Goal: Task Accomplishment & Management: Use online tool/utility

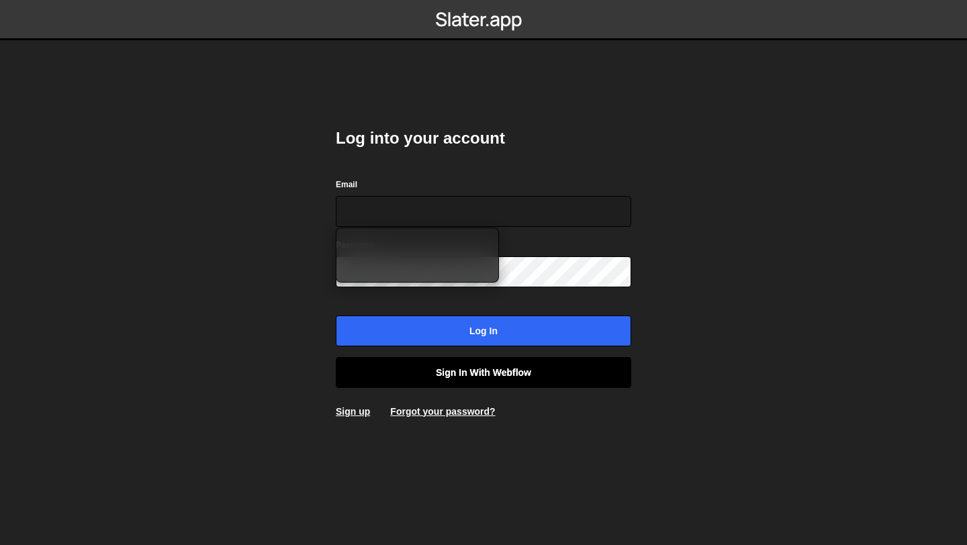
click at [475, 372] on link "Sign in with Webflow" at bounding box center [483, 372] width 295 height 31
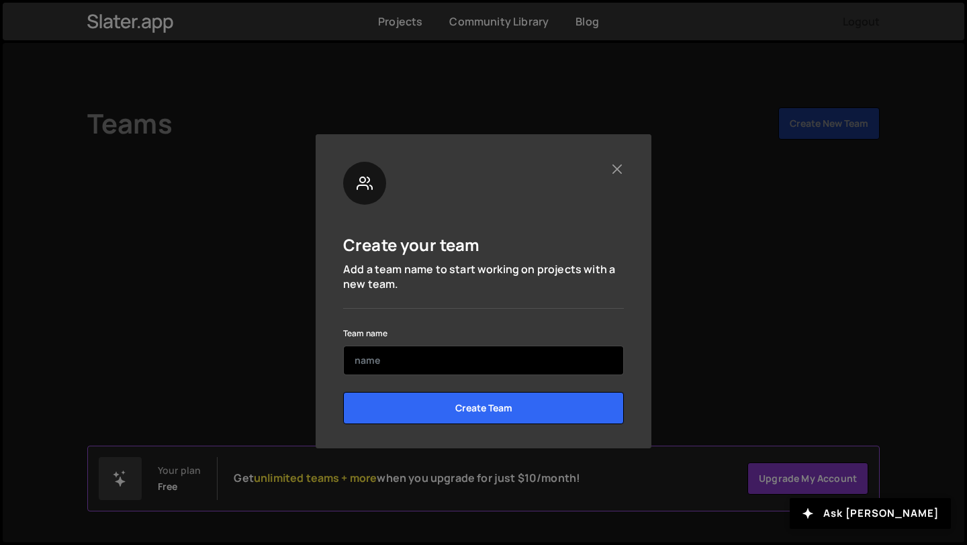
click at [483, 353] on input "text" at bounding box center [483, 361] width 281 height 30
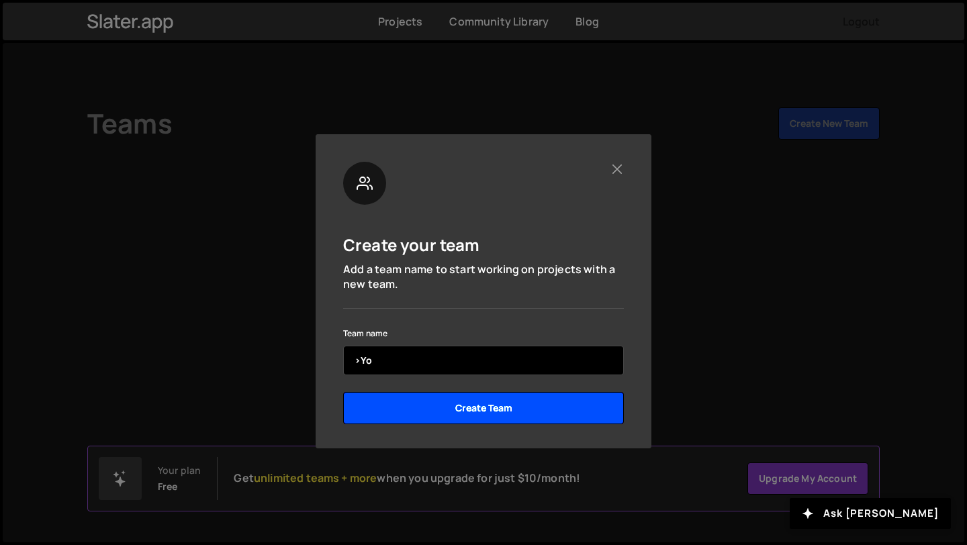
type input ">Yo"
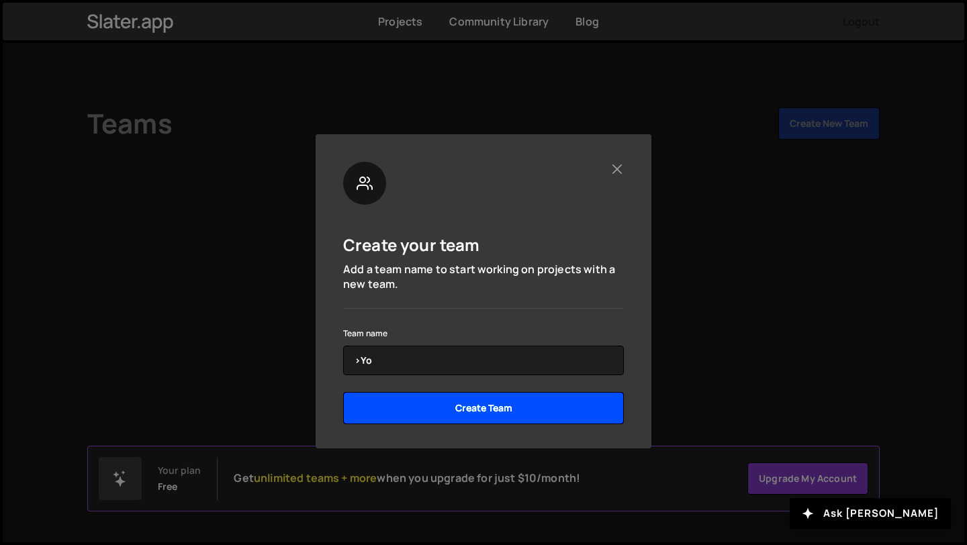
click at [532, 422] on input "Create Team" at bounding box center [483, 408] width 281 height 32
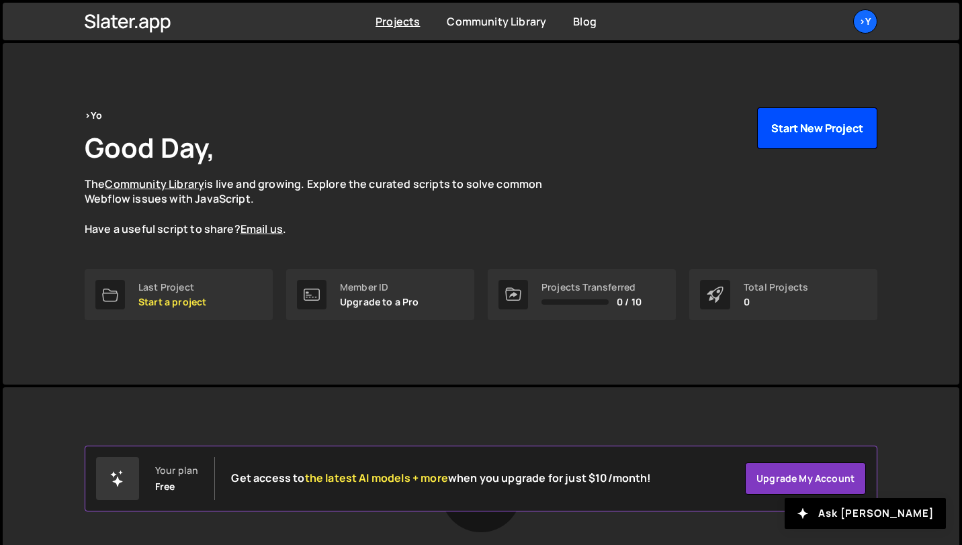
click at [802, 138] on button "Start New Project" at bounding box center [817, 128] width 120 height 42
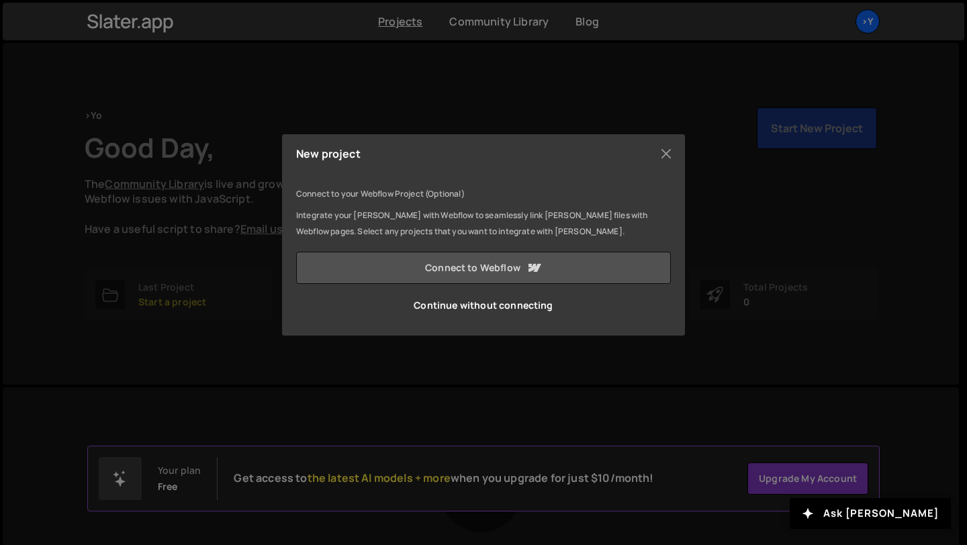
click at [471, 266] on link "Connect to Webflow" at bounding box center [483, 268] width 375 height 32
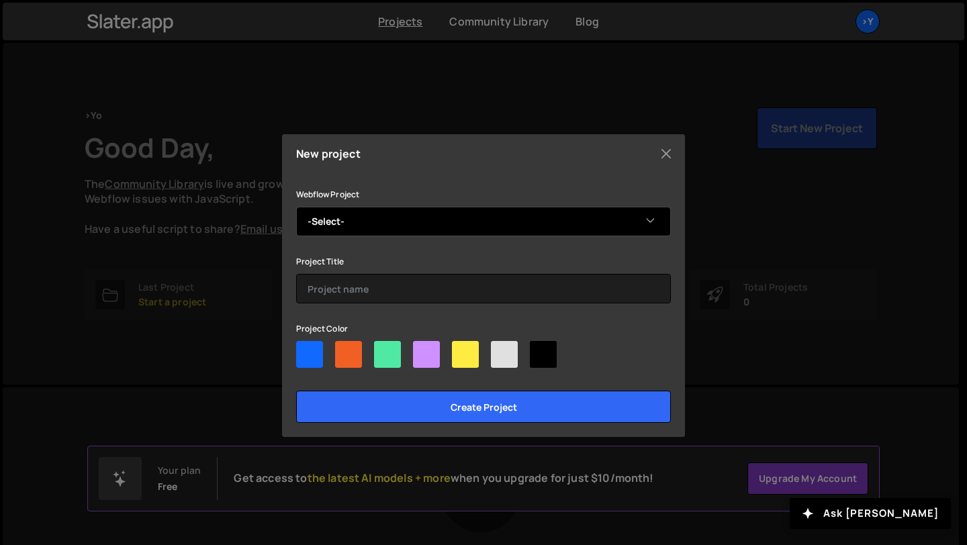
click at [384, 221] on select "-Select- Alpaga Import Gsap" at bounding box center [483, 222] width 375 height 30
select select "689a28fc20290198da78e187"
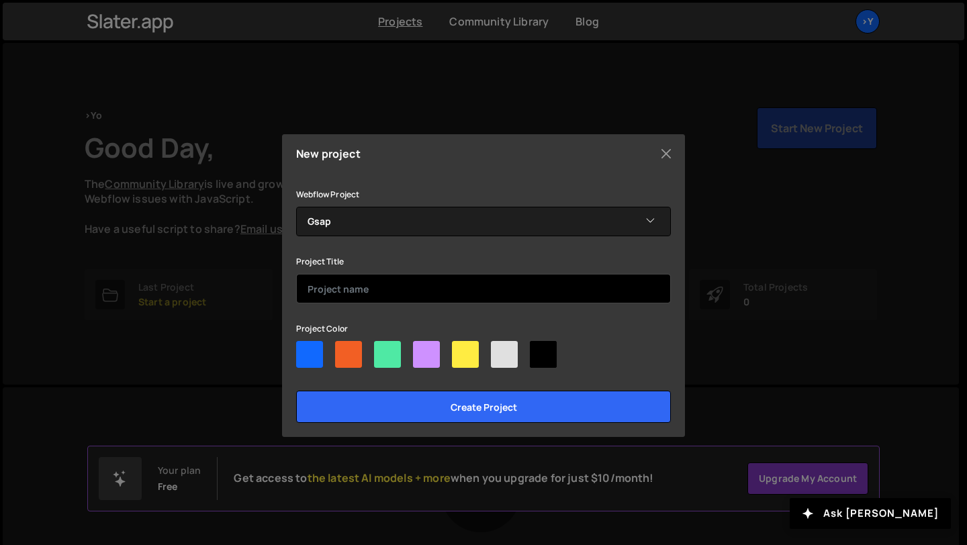
click at [362, 289] on input "text" at bounding box center [483, 289] width 375 height 30
type input "gsap"
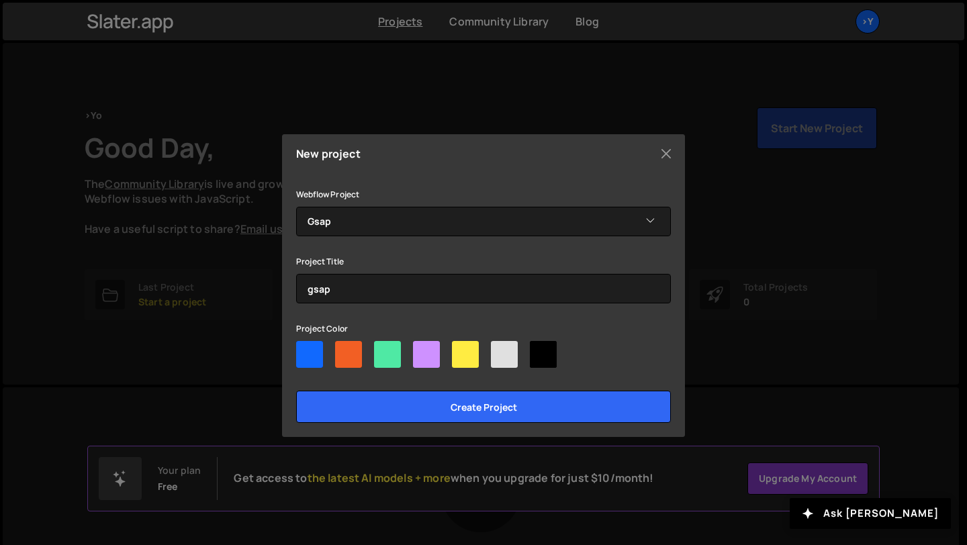
click at [357, 355] on div at bounding box center [348, 354] width 27 height 27
click at [344, 350] on input"] "radio" at bounding box center [339, 345] width 9 height 9
radio input"] "true"
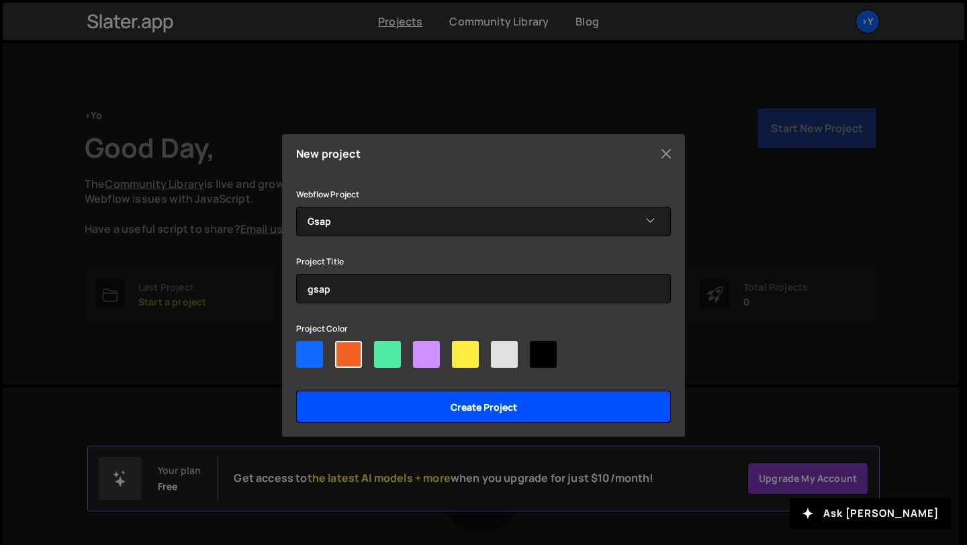
click at [429, 413] on input "Create project" at bounding box center [483, 407] width 375 height 32
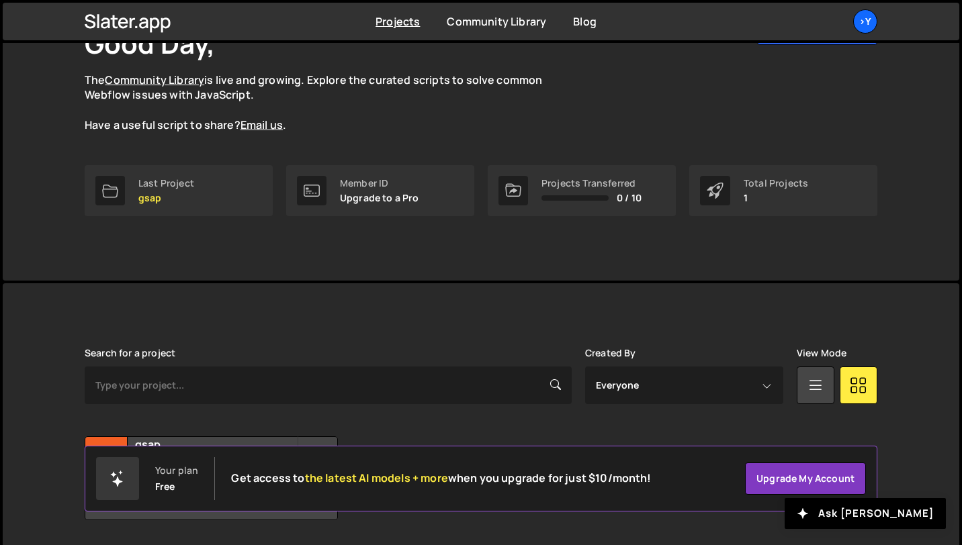
scroll to position [146, 0]
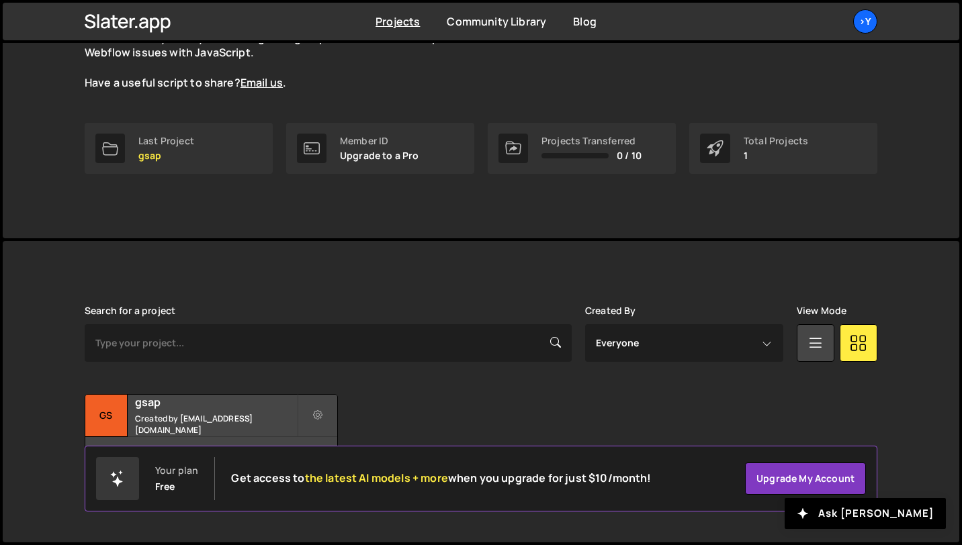
click at [792, 422] on div "Transfer Project Edit Project Delete Project gs gsap Created by [EMAIL_ADDRESS]…" at bounding box center [481, 436] width 792 height 84
click at [253, 428] on small "Created by yoannnocode2@gmail.com" at bounding box center [216, 424] width 162 height 23
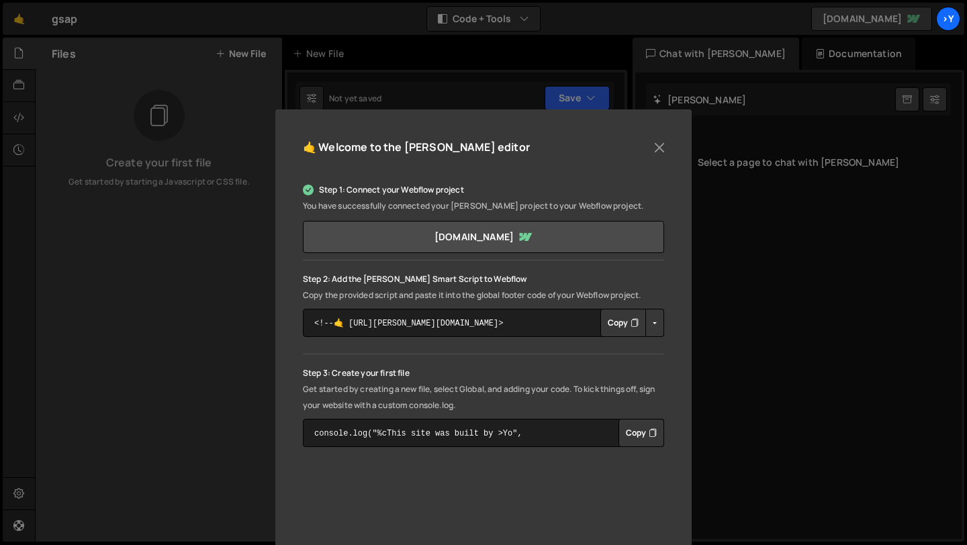
scroll to position [44, 0]
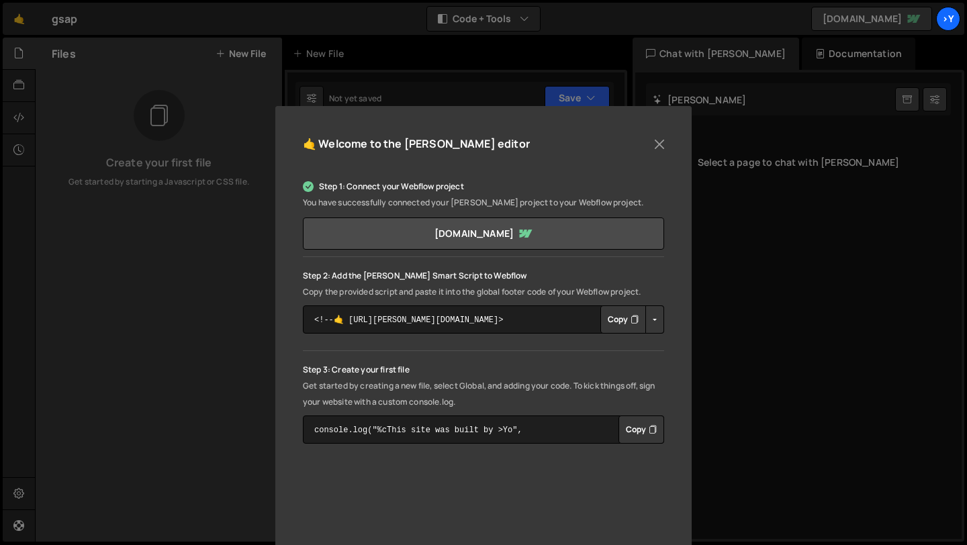
click at [632, 321] on icon "Button group with nested dropdown" at bounding box center [635, 319] width 8 height 13
click at [657, 143] on button "Close" at bounding box center [659, 144] width 20 height 20
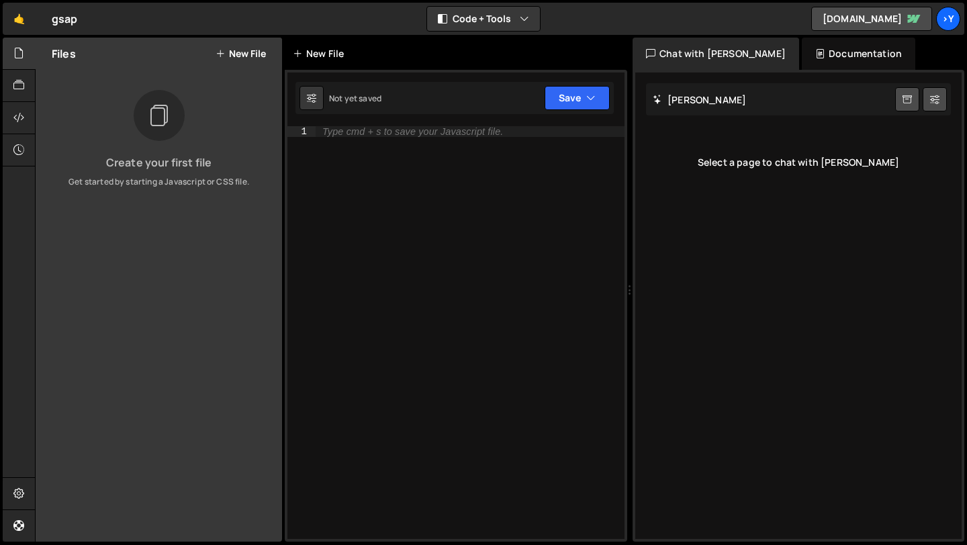
click at [316, 52] on div "New File" at bounding box center [321, 53] width 56 height 13
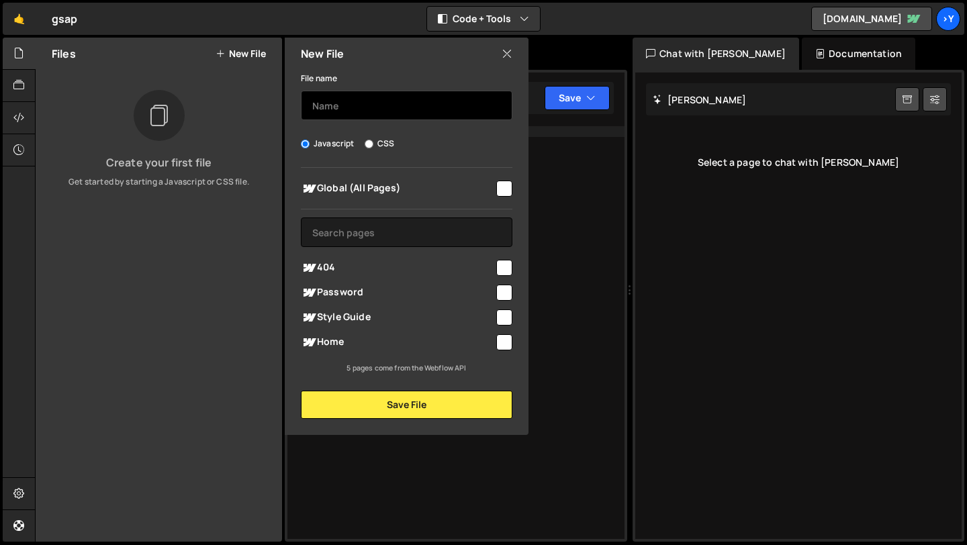
click at [351, 105] on input "text" at bounding box center [407, 106] width 212 height 30
type input "home"
click at [503, 347] on input "checkbox" at bounding box center [504, 342] width 16 height 16
checkbox input "true"
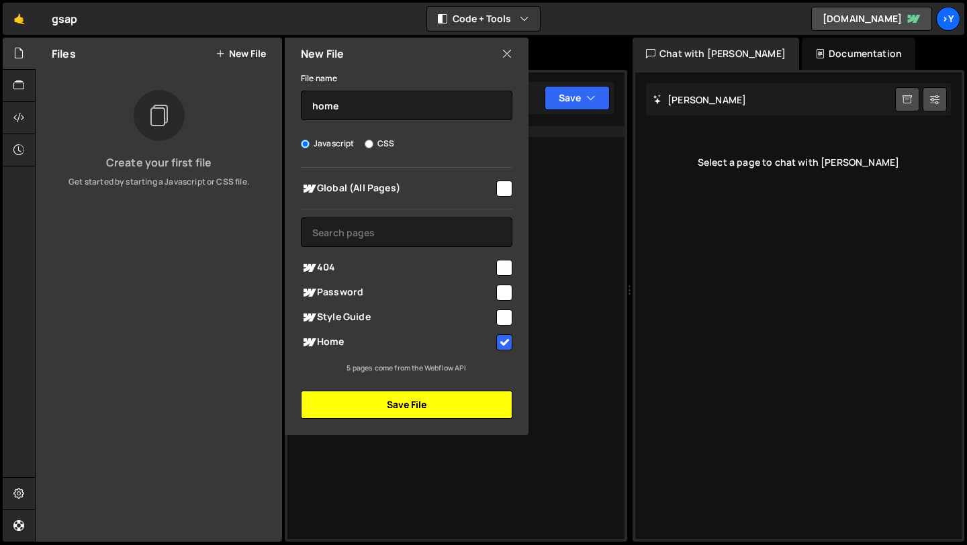
click at [428, 406] on button "Save File" at bounding box center [407, 405] width 212 height 28
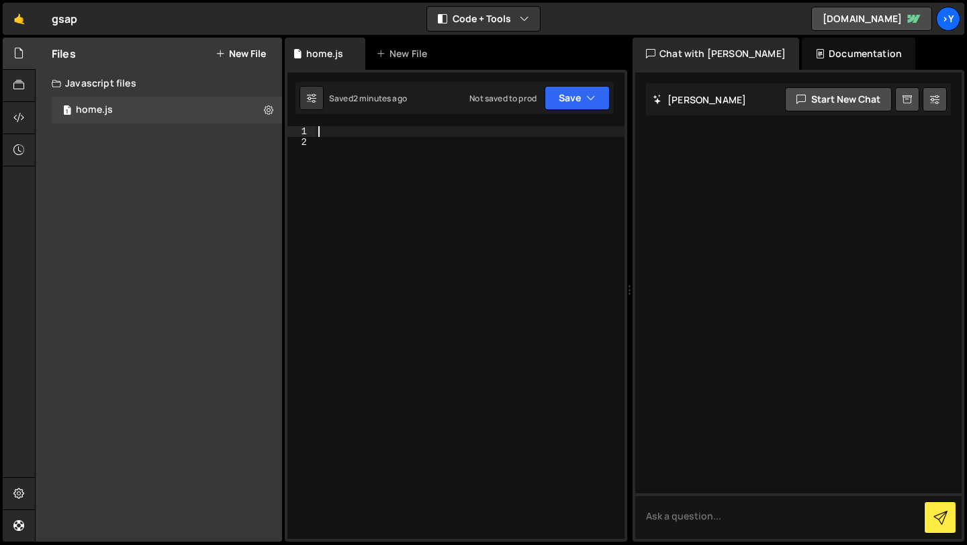
click at [324, 132] on div at bounding box center [470, 343] width 309 height 434
paste textarea "gsap.registerPlugin(ScrollTrigger)"
type textarea "gsap.registerPlugin(ScrollTrigger)"
click at [326, 143] on div "gsap . registerPlugin ( ScrollTrigger )" at bounding box center [470, 343] width 309 height 434
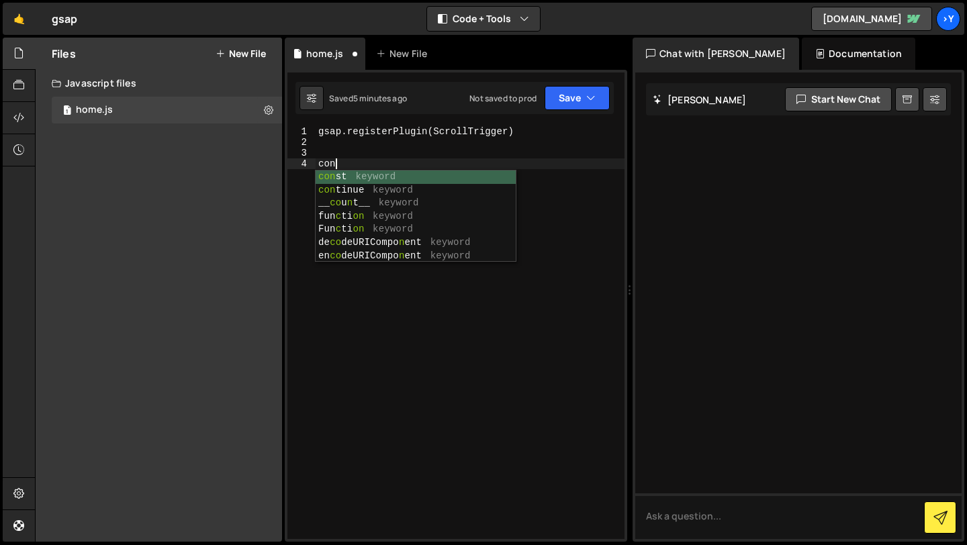
scroll to position [0, 1]
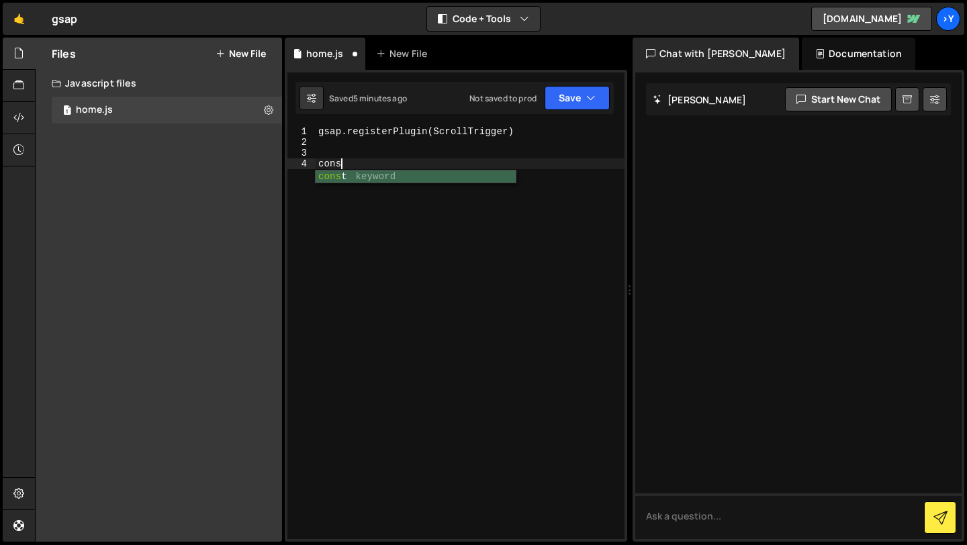
click at [340, 182] on div "cons t keyword" at bounding box center [416, 191] width 200 height 40
type textarea "const leftValues = [];"
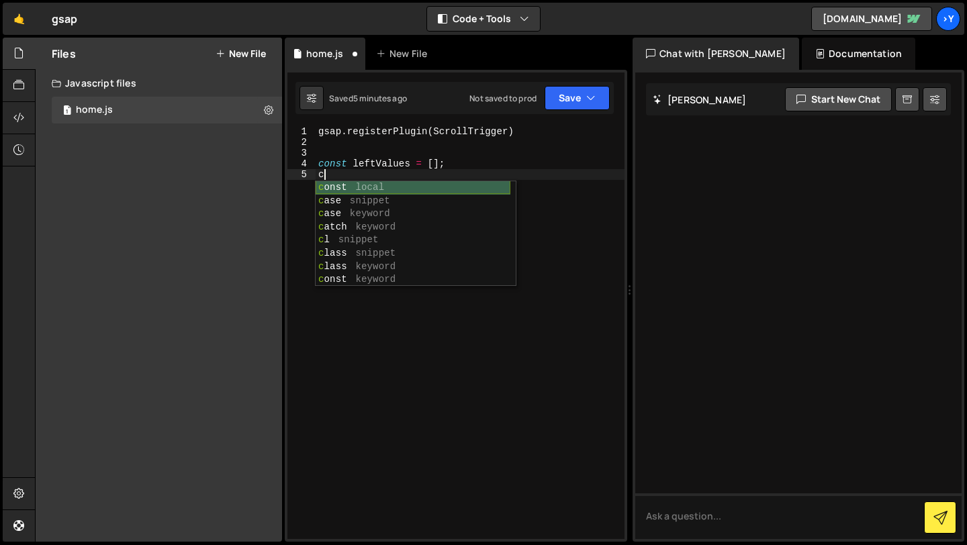
click at [420, 185] on div "c onst local c ase snippet c ase keyword c atch keyword c l snippet c lass snip…" at bounding box center [413, 247] width 195 height 132
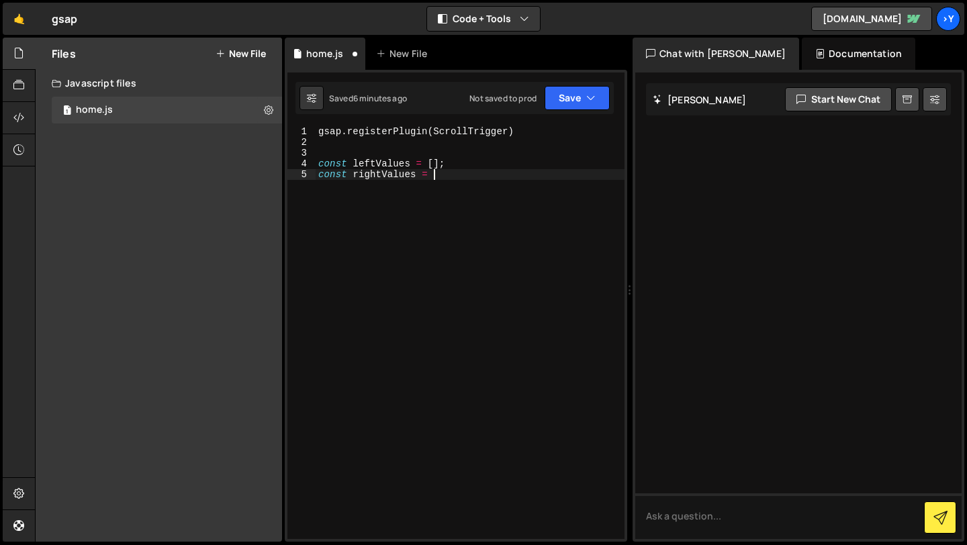
scroll to position [0, 7]
click at [451, 175] on div "gsap . registerPlugin ( ScrollTrigger ) const leftValues = [ ] ; const rightVal…" at bounding box center [470, 343] width 309 height 434
type textarea "const rightValues = [];"
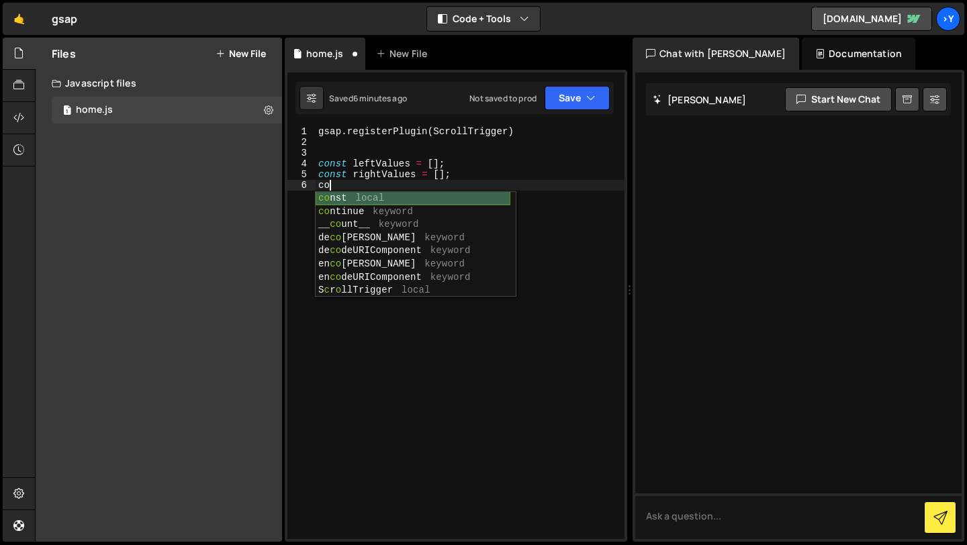
click at [366, 197] on div "co nst local co ntinue keyword __ co unt__ keyword de co deURI keyword de co de…" at bounding box center [413, 258] width 195 height 132
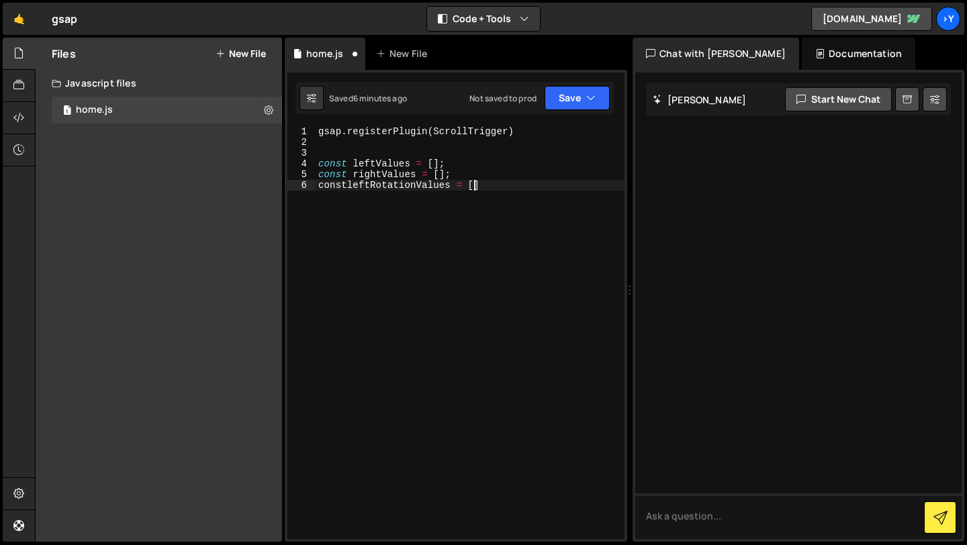
scroll to position [0, 10]
type textarea "constleftRotationValues = [];"
click at [346, 185] on div "gsap . registerPlugin ( ScrollTrigger ) const leftValues = [ ] ; const rightVal…" at bounding box center [470, 343] width 309 height 434
type textarea "const leftRotationValues = [];"
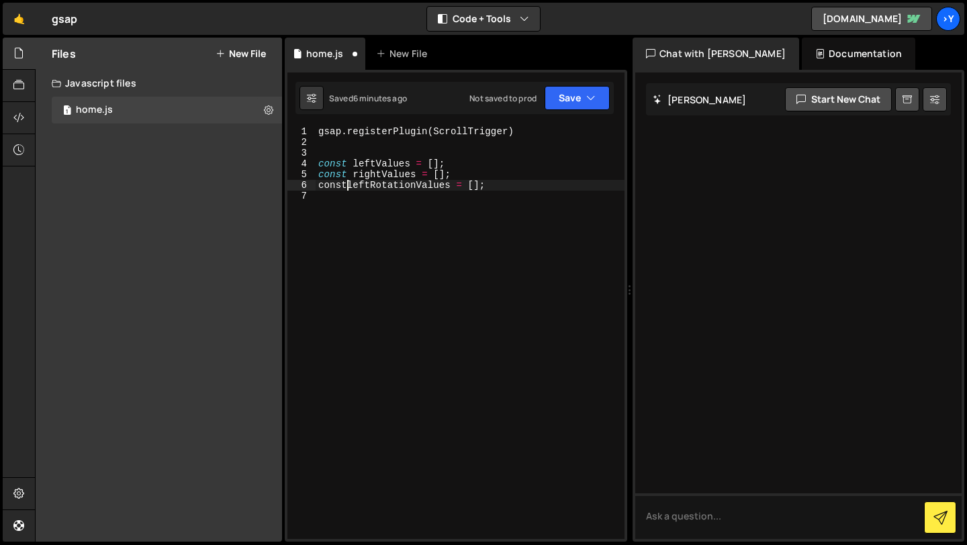
scroll to position [0, 2]
click at [338, 196] on div "gsap . registerPlugin ( ScrollTrigger ) const leftValues = [ ] ; const rightVal…" at bounding box center [470, 343] width 309 height 434
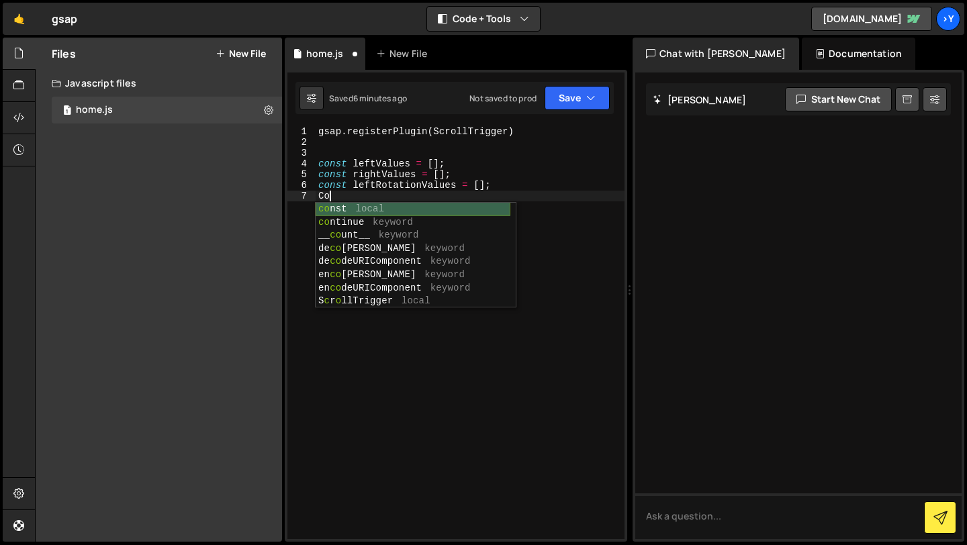
click at [341, 208] on div "co nst local co ntinue keyword __ co unt__ keyword de co deURI keyword de co de…" at bounding box center [413, 269] width 195 height 132
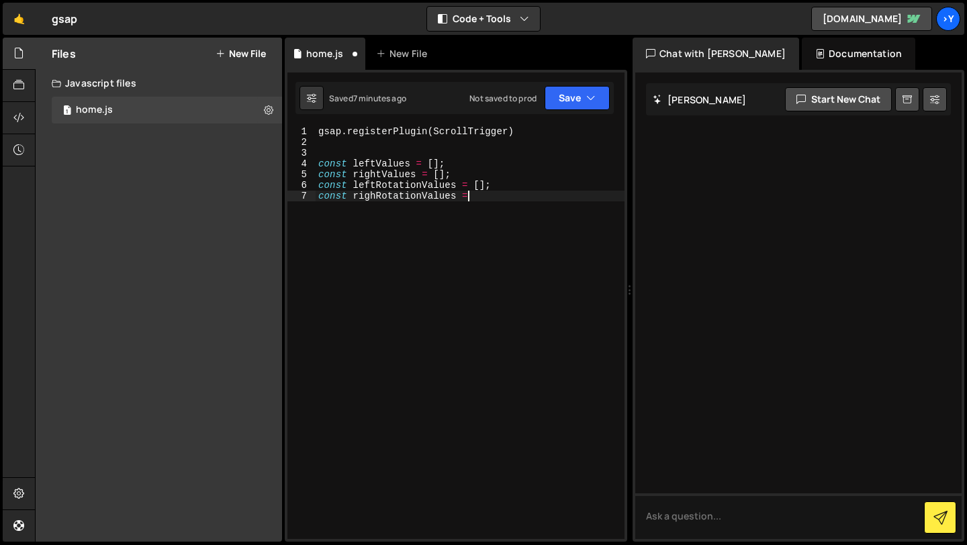
scroll to position [0, 10]
type textarea "const righRotationValues = [];"
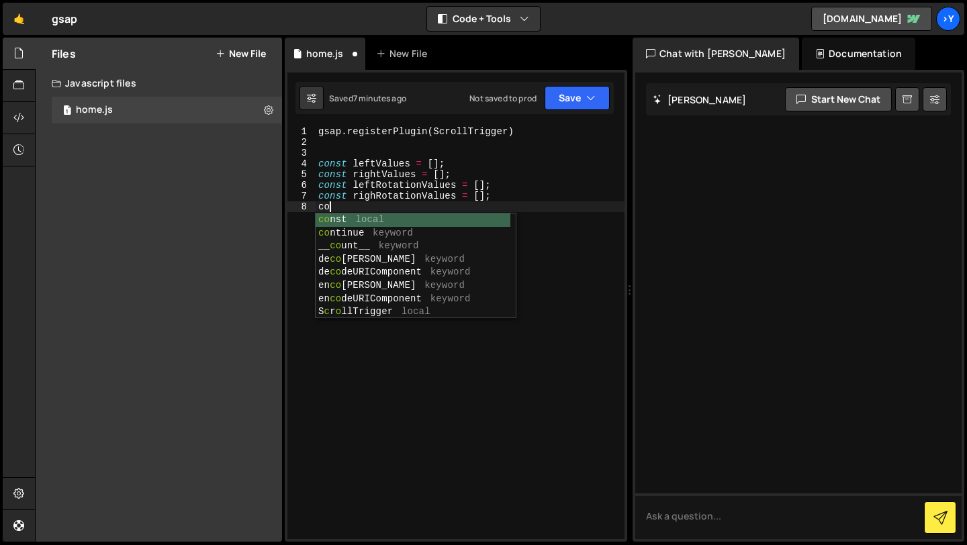
click at [355, 221] on div "co nst local co ntinue keyword __ co unt__ keyword de co deURI keyword de co de…" at bounding box center [413, 280] width 195 height 132
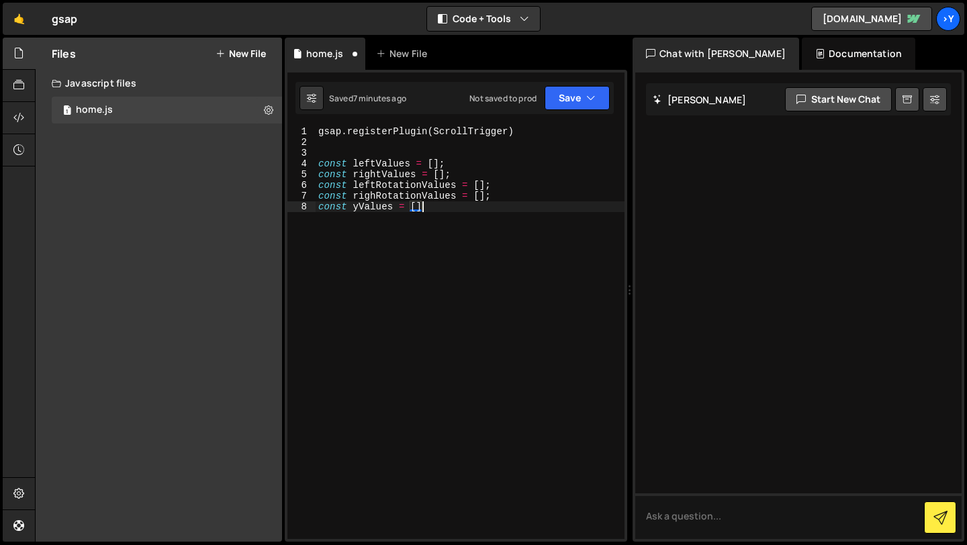
scroll to position [0, 7]
click at [434, 165] on div "gsap . registerPlugin ( ScrollTrigger ) const leftValues = [ ] ; const rightVal…" at bounding box center [470, 343] width 309 height 434
click at [464, 218] on div "gsap . registerPlugin ( ScrollTrigger ) const leftValues = [ ] ; const rightVal…" at bounding box center [470, 343] width 309 height 434
type textarea "const yValues = [];"
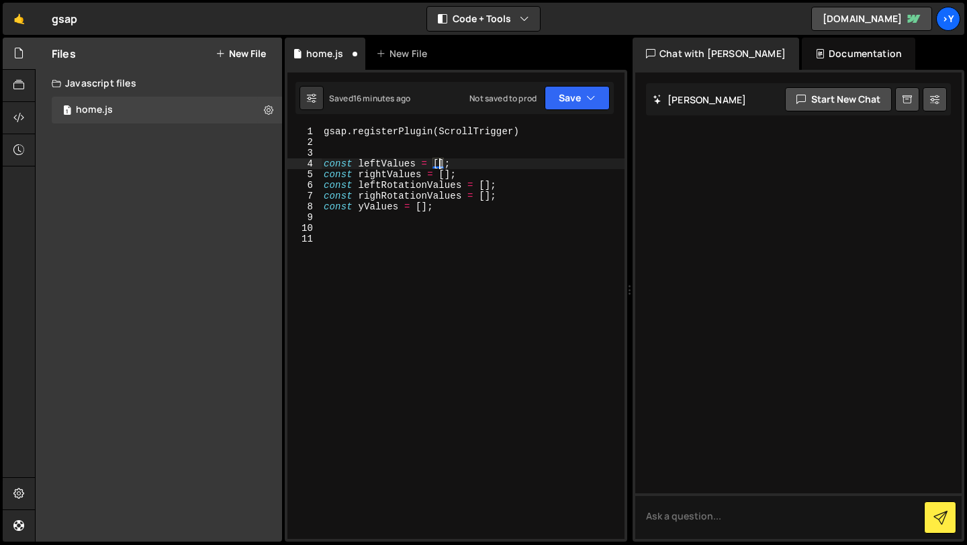
click at [442, 162] on div "gsap . registerPlugin ( ScrollTrigger ) const leftValues = [ ] ; const rightVal…" at bounding box center [473, 343] width 304 height 434
click at [463, 165] on div "gsap . registerPlugin ( ScrollTrigger ) const leftValues = [ - 800 - 900 ] ; co…" at bounding box center [473, 343] width 304 height 434
click at [490, 164] on div "gsap . registerPlugin ( ScrollTrigger ) const leftValues = [ - 800 , - 900 ] ; …" at bounding box center [473, 343] width 304 height 434
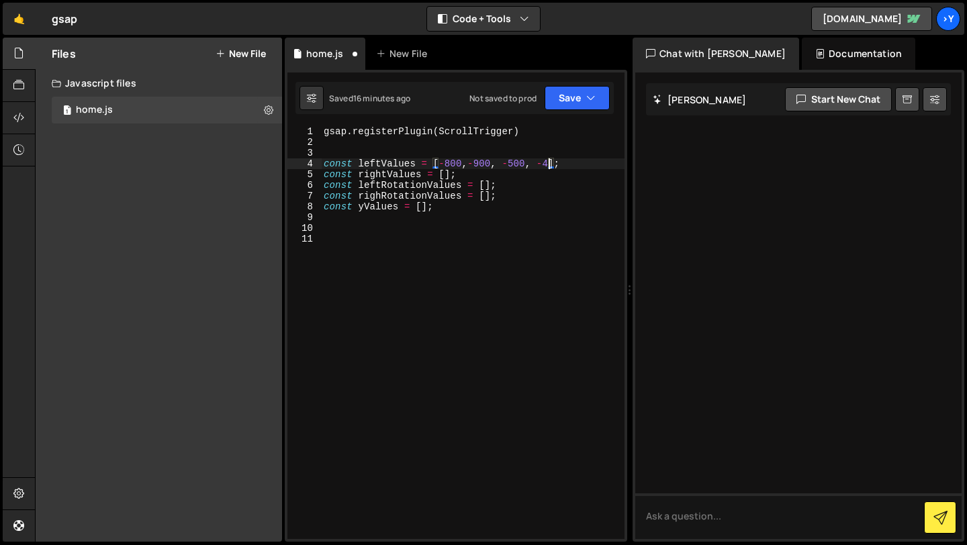
type textarea "const leftValues = [-800,-900, -500, -400];"
click at [537, 223] on div "gsap . registerPlugin ( ScrollTrigger ) const leftValues = [ - 800 , - 900 , - …" at bounding box center [473, 343] width 304 height 434
click at [469, 165] on div "gsap . registerPlugin ( ScrollTrigger ) const leftValues = [ - 800 , - 900 , - …" at bounding box center [473, 343] width 304 height 434
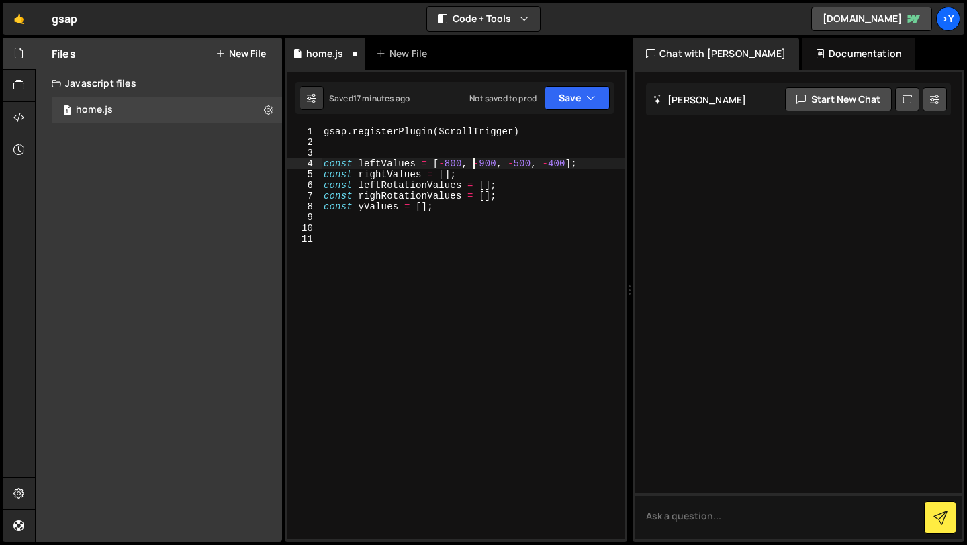
click at [381, 165] on div "gsap . registerPlugin ( ScrollTrigger ) const leftValues = [ - 800 , - 900 , - …" at bounding box center [473, 343] width 304 height 434
click at [383, 173] on div "gsap . registerPlugin ( ScrollTrigger ) const leftXValues = [ - 800 , - 900 , -…" at bounding box center [473, 343] width 304 height 434
click at [385, 178] on div "gsap . registerPlugin ( ScrollTrigger ) const leftXValues = [ - 800 , - 900 , -…" at bounding box center [473, 343] width 304 height 434
click at [452, 177] on div "gsap . registerPlugin ( ScrollTrigger ) const leftXValues = [ - 800 , - 900 , -…" at bounding box center [473, 343] width 304 height 434
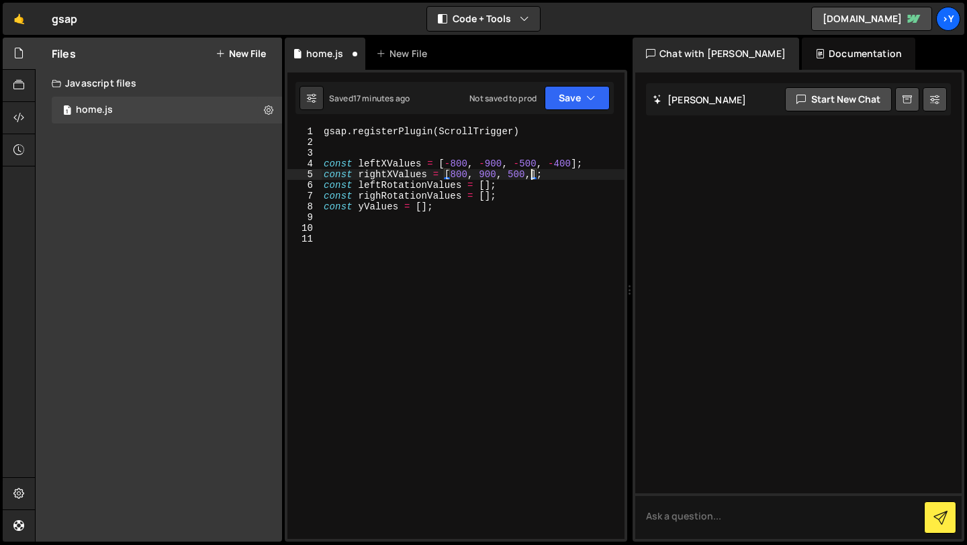
scroll to position [0, 15]
type textarea "const rightXValues = [800, 900, 500, 400];"
click at [506, 214] on div "gsap . registerPlugin ( ScrollTrigger ) const leftXValues = [ - 800 , - 900 , -…" at bounding box center [473, 343] width 304 height 434
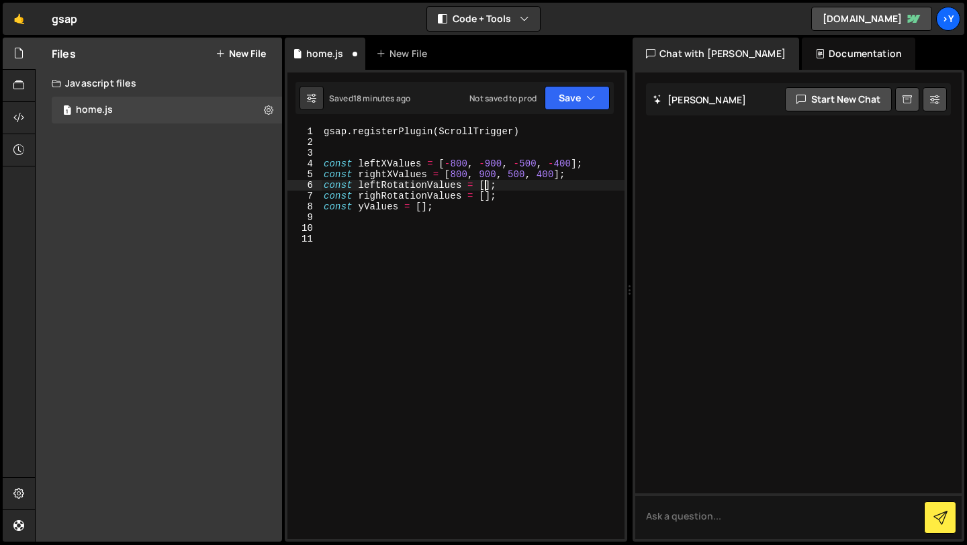
click at [484, 184] on div "gsap . registerPlugin ( ScrollTrigger ) const leftXValues = [ - 800 , - 900 , -…" at bounding box center [473, 343] width 304 height 434
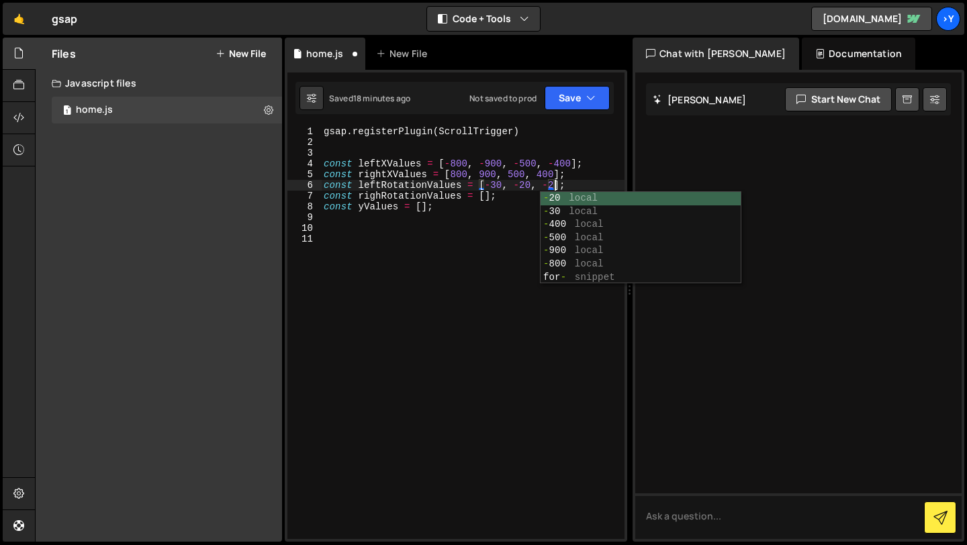
scroll to position [0, 16]
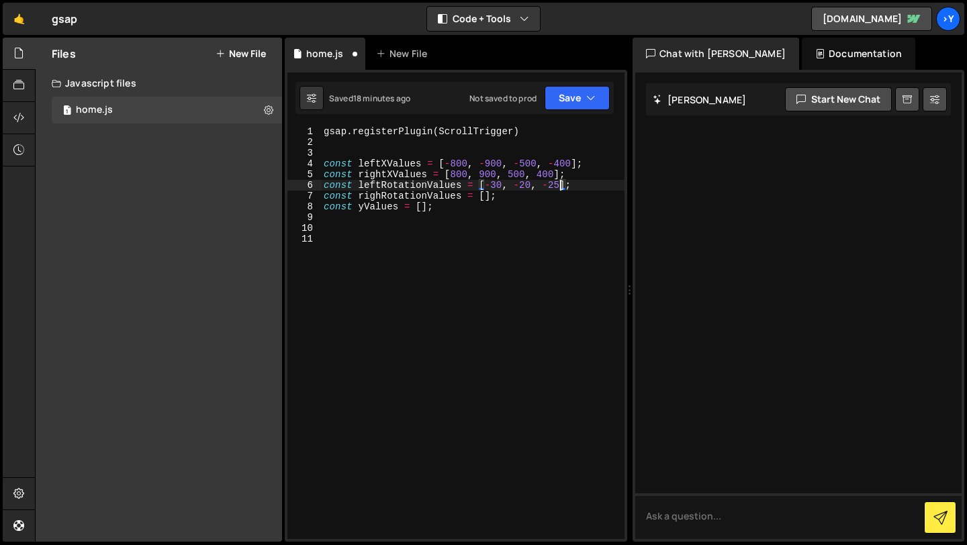
click at [485, 195] on div "gsap . registerPlugin ( ScrollTrigger ) const leftXValues = [ - 800 , - 900 , -…" at bounding box center [473, 343] width 304 height 434
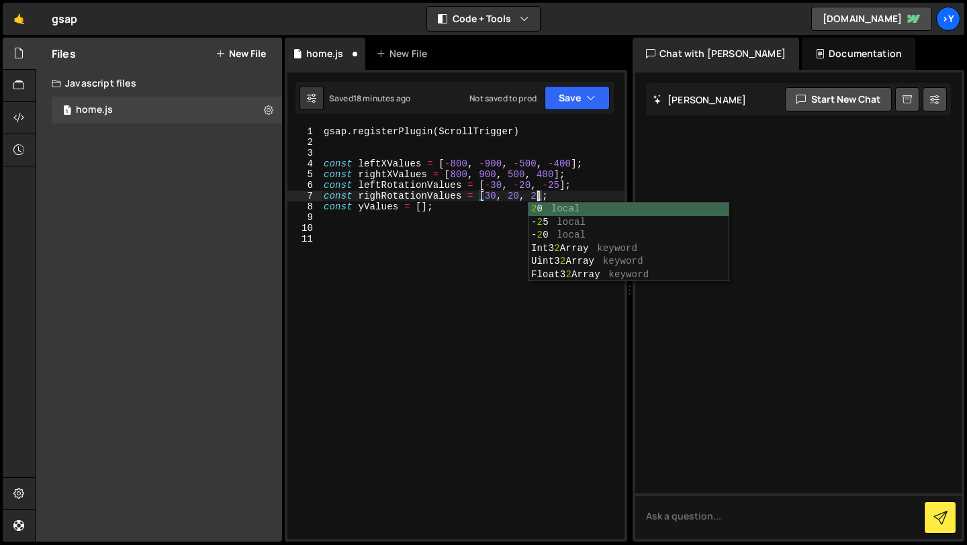
type textarea "const righRotationValues = [30, 20, 25];"
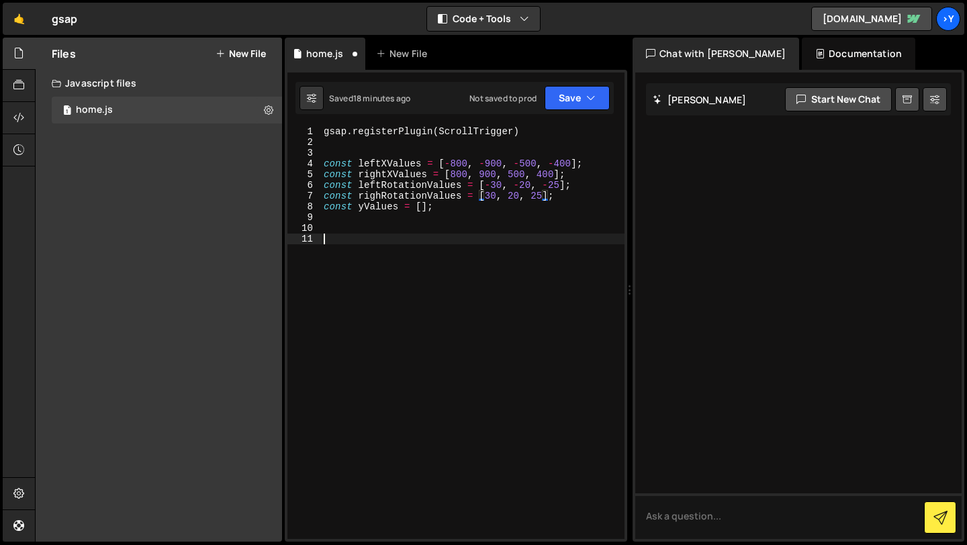
click at [478, 261] on div "gsap . registerPlugin ( ScrollTrigger ) const leftXValues = [ - 800 , - 900 , -…" at bounding box center [473, 343] width 304 height 434
click at [422, 210] on div "gsap . registerPlugin ( ScrollTrigger ) const leftXValues = [ - 800 , - 900 , -…" at bounding box center [473, 343] width 304 height 434
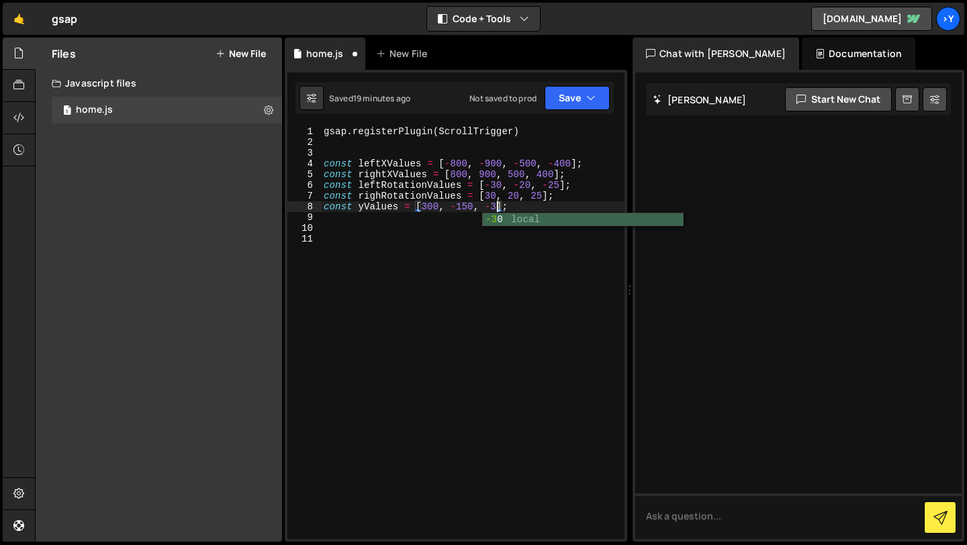
type textarea "const yValues = [300, -150, -300];"
click at [467, 263] on div "gsap . registerPlugin ( ScrollTrigger ) const leftXValues = [ - 800 , - 900 , -…" at bounding box center [473, 343] width 304 height 434
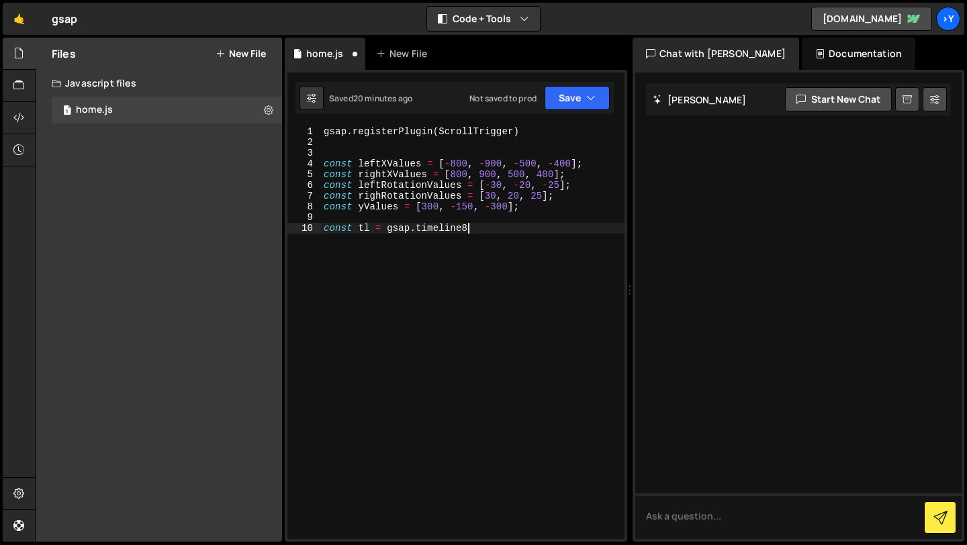
scroll to position [0, 9]
type textarea "const tl = gsap.timeline8;"
click at [471, 229] on div "gsap . registerPlugin ( ScrollTrigger ) const leftXValues = [ - 800 , - 900 , -…" at bounding box center [473, 343] width 304 height 434
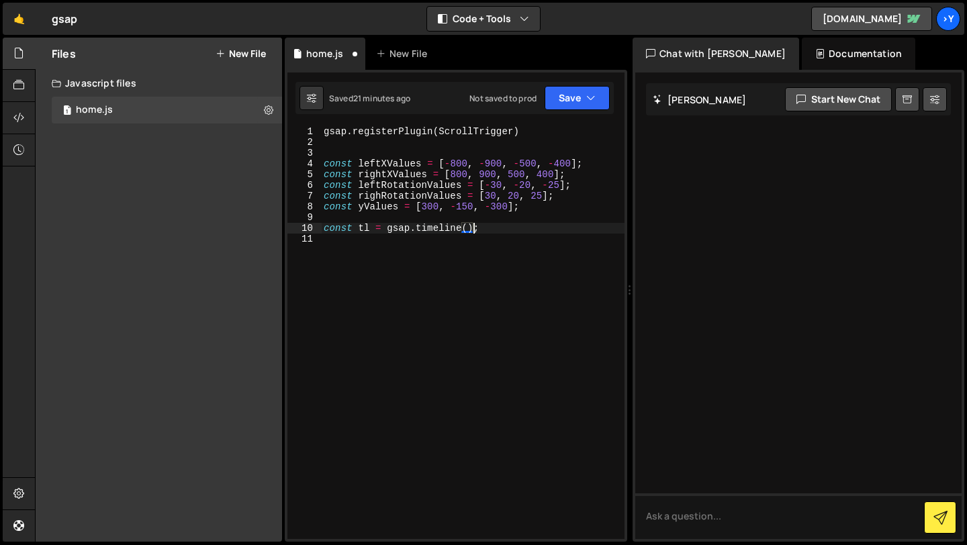
type textarea "const tl = gsap.timeline(;"
click at [408, 243] on div "gsap . registerPlugin ( ScrollTrigger ) const leftXValues = [ - 800 , - 900 , -…" at bounding box center [473, 343] width 304 height 434
click at [475, 230] on div "gsap . registerPlugin ( ScrollTrigger ) const leftXValues = [ - 800 , - 900 , -…" at bounding box center [473, 343] width 304 height 434
type textarea "const tl = gsap.timeline("
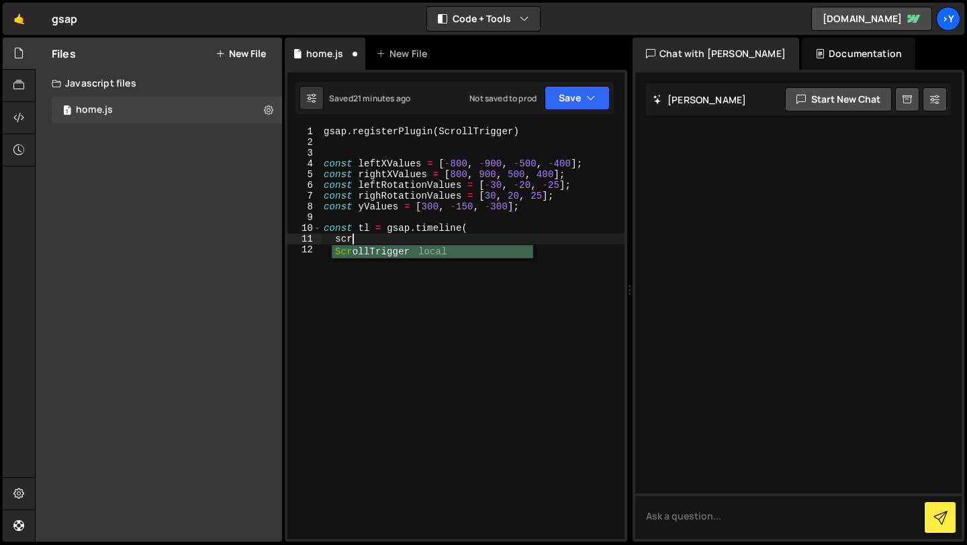
scroll to position [0, 1]
click at [453, 253] on div "Scro llTrigger local" at bounding box center [432, 266] width 200 height 40
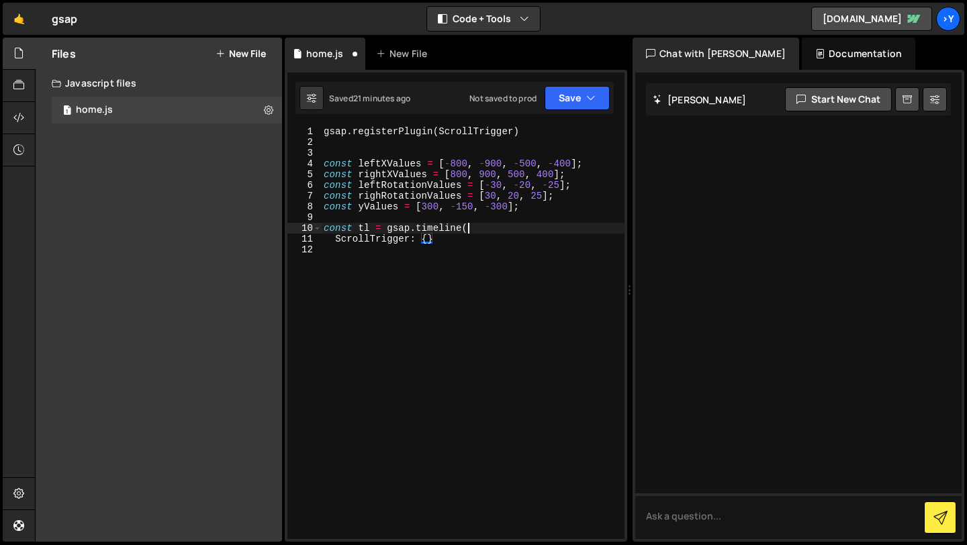
click at [479, 226] on div "gsap . registerPlugin ( ScrollTrigger ) const leftXValues = [ - 800 , - 900 , -…" at bounding box center [473, 343] width 304 height 434
click at [448, 238] on div "gsap . registerPlugin ( ScrollTrigger ) const leftXValues = [ - 800 , - 900 , -…" at bounding box center [473, 343] width 304 height 434
type textarea "ScrollTrigger: {}"
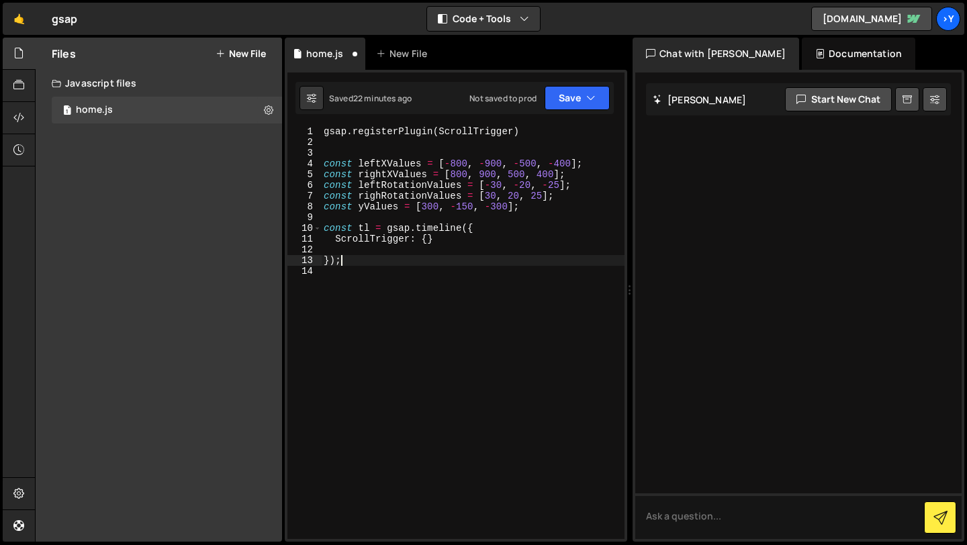
click at [445, 238] on div "gsap . registerPlugin ( ScrollTrigger ) const leftXValues = [ - 800 , - 900 , -…" at bounding box center [473, 343] width 304 height 434
type textarea "ScrollTrigger: {}"
type textarea "start: "top center""
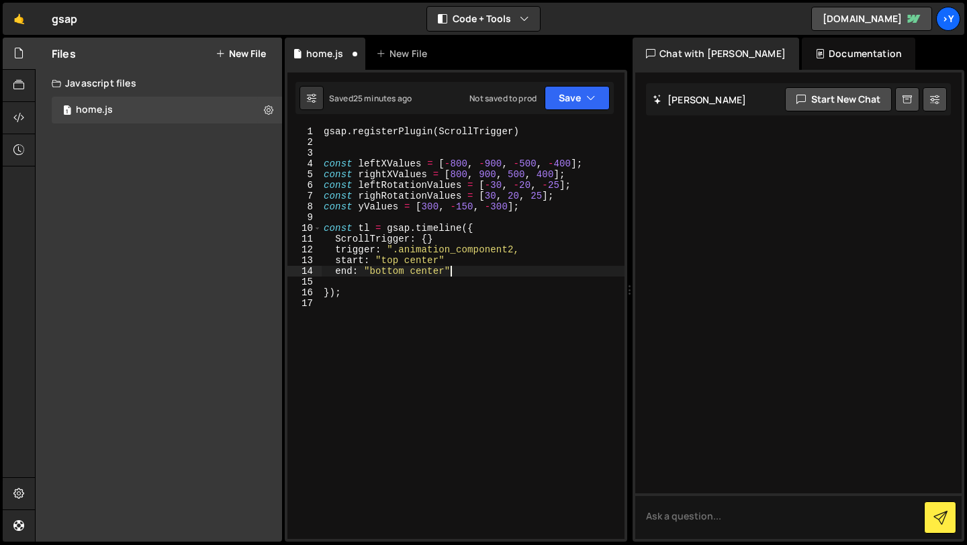
click at [451, 258] on div "gsap . registerPlugin ( ScrollTrigger ) const leftXValues = [ - 800 , - 900 , -…" at bounding box center [473, 343] width 304 height 434
click at [444, 261] on div "gsap . registerPlugin ( ScrollTrigger ) const leftXValues = [ - 800 , - 900 , -…" at bounding box center [473, 343] width 304 height 434
click at [463, 275] on div "gsap . registerPlugin ( ScrollTrigger ) const leftXValues = [ - 800 , - 900 , -…" at bounding box center [473, 343] width 304 height 434
type textarea "end: "bottom center","
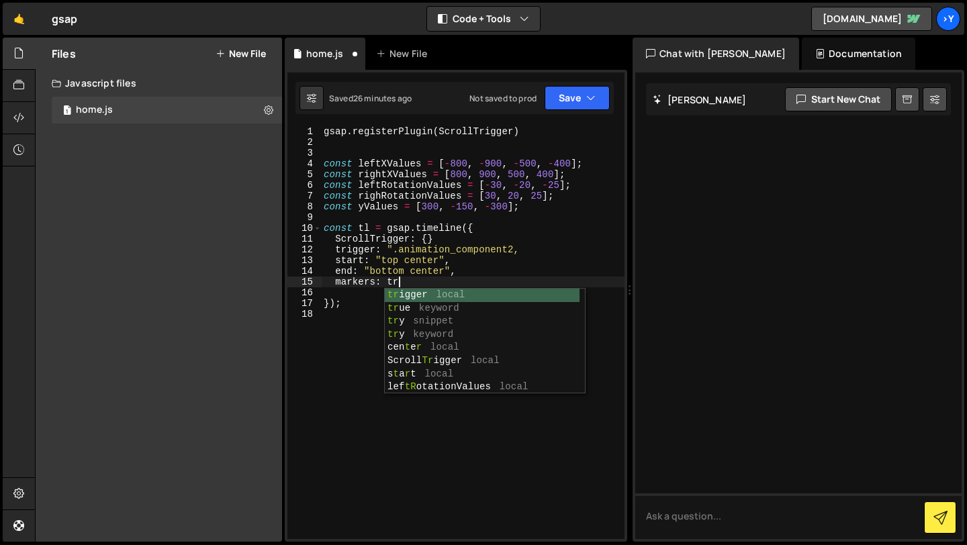
scroll to position [0, 5]
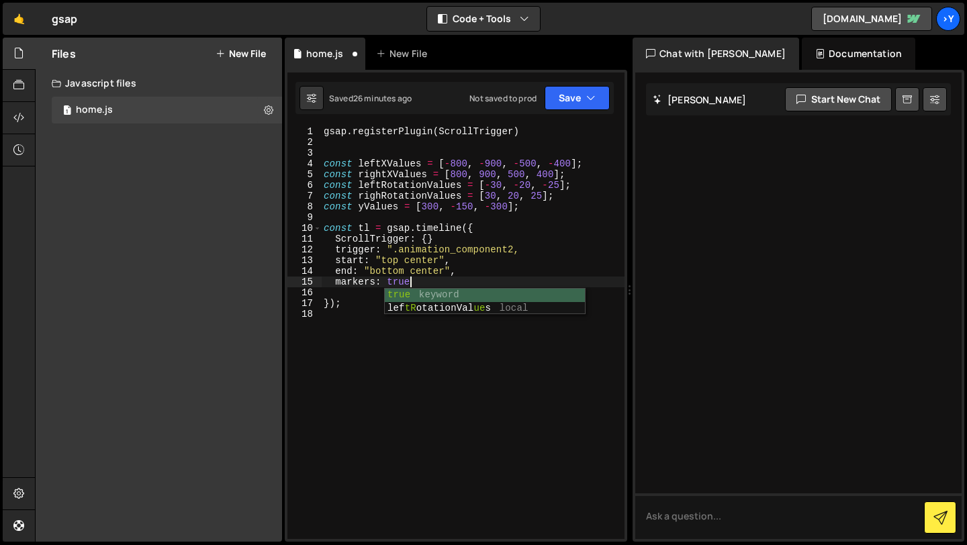
type textarea "markers: true,"
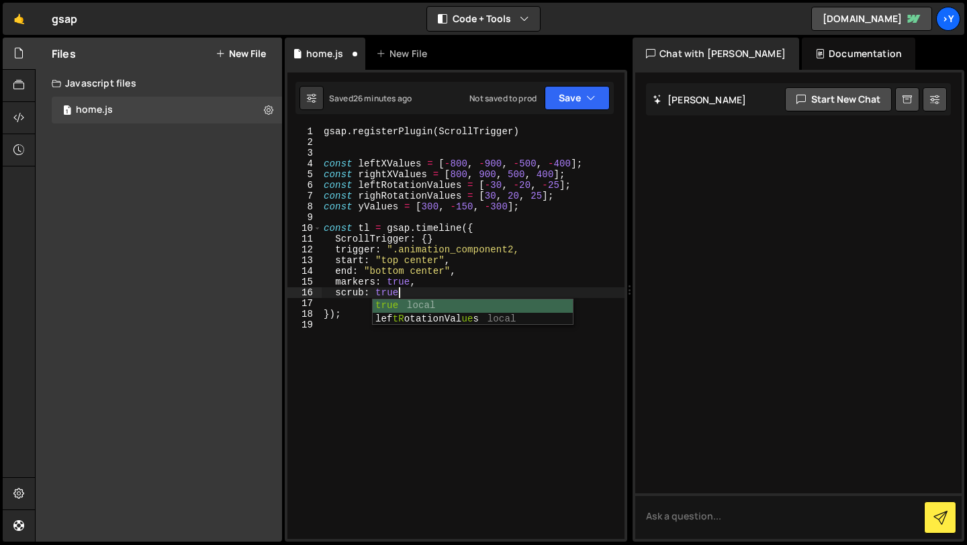
scroll to position [0, 5]
click at [318, 304] on div "17" at bounding box center [304, 303] width 34 height 11
click at [322, 319] on div "gsap . registerPlugin ( ScrollTrigger ) const leftXValues = [ - 800 , - 900 , -…" at bounding box center [473, 343] width 304 height 434
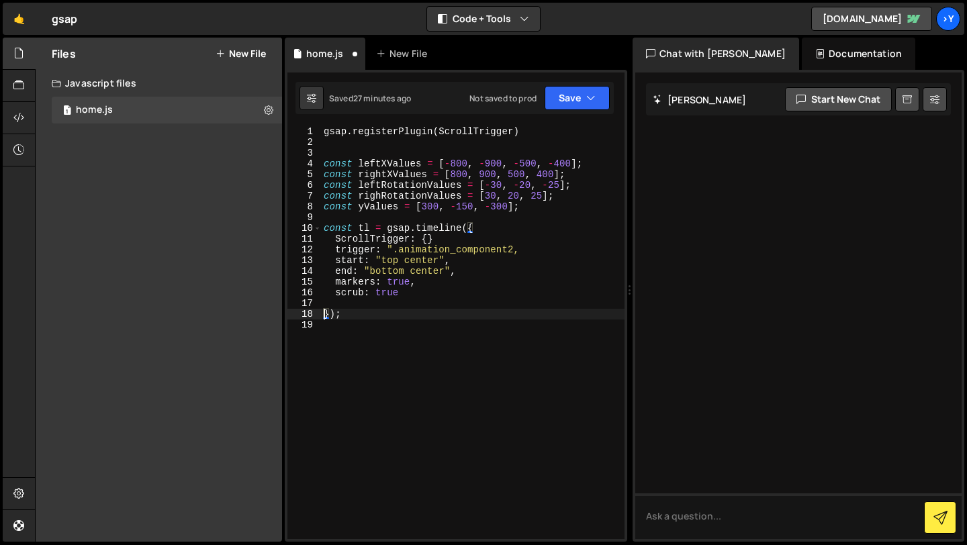
scroll to position [0, 1]
type textarea "});"
click at [367, 306] on div "gsap . registerPlugin ( ScrollTrigger ) const leftXValues = [ - 800 , - 900 , -…" at bounding box center [473, 343] width 304 height 434
click at [400, 330] on div "gsap . registerPlugin ( ScrollTrigger ) const leftXValues = [ - 800 , - 900 , -…" at bounding box center [473, 343] width 304 height 434
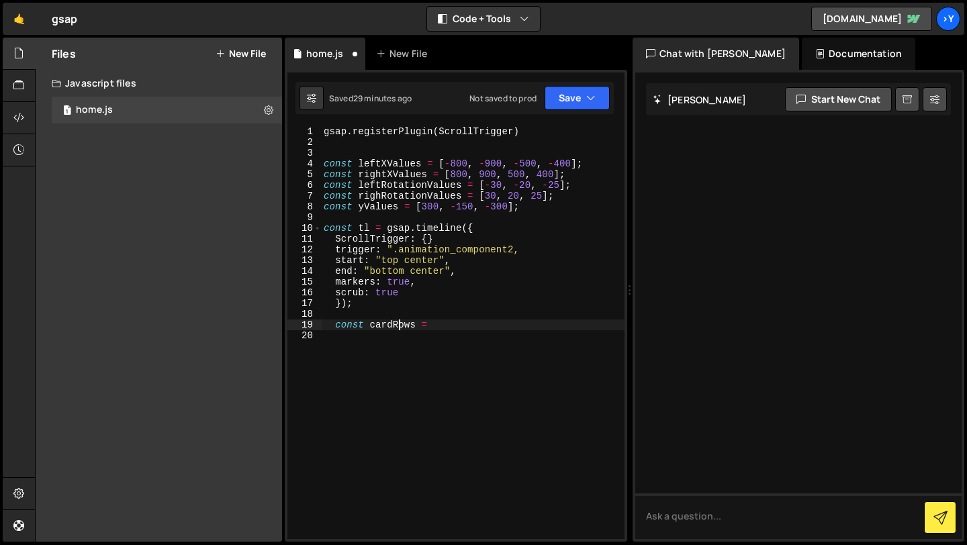
scroll to position [0, 5]
click at [469, 327] on div "gsap . registerPlugin ( ScrollTrigger ) const leftXValues = [ - 800 , - 900 , -…" at bounding box center [473, 343] width 304 height 434
click at [514, 328] on div "gsap . registerPlugin ( ScrollTrigger ) const leftXValues = [ - 800 , - 900 , -…" at bounding box center [473, 343] width 304 height 434
click at [508, 326] on div "gsap . registerPlugin ( ScrollTrigger ) const leftXValues = [ - 800 , - 900 , -…" at bounding box center [473, 343] width 304 height 434
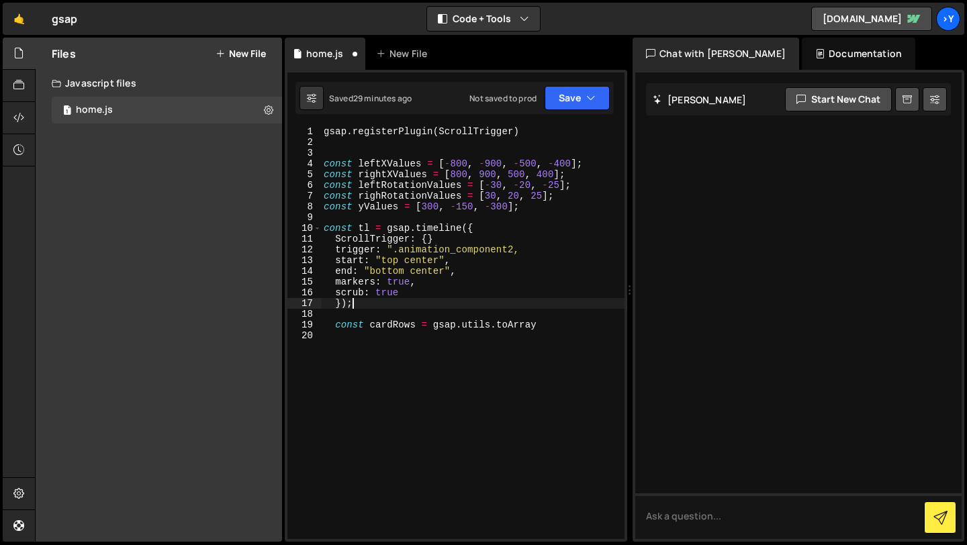
click at [547, 306] on div "gsap . registerPlugin ( ScrollTrigger ) const leftXValues = [ - 800 , - 900 , -…" at bounding box center [473, 343] width 304 height 434
click at [543, 329] on div "gsap . registerPlugin ( ScrollTrigger ) const leftXValues = [ - 800 , - 900 , -…" at bounding box center [473, 343] width 304 height 434
click at [464, 340] on div "gsap . registerPlugin ( ScrollTrigger ) const leftXValues = [ - 800 , - 900 , -…" at bounding box center [473, 343] width 304 height 434
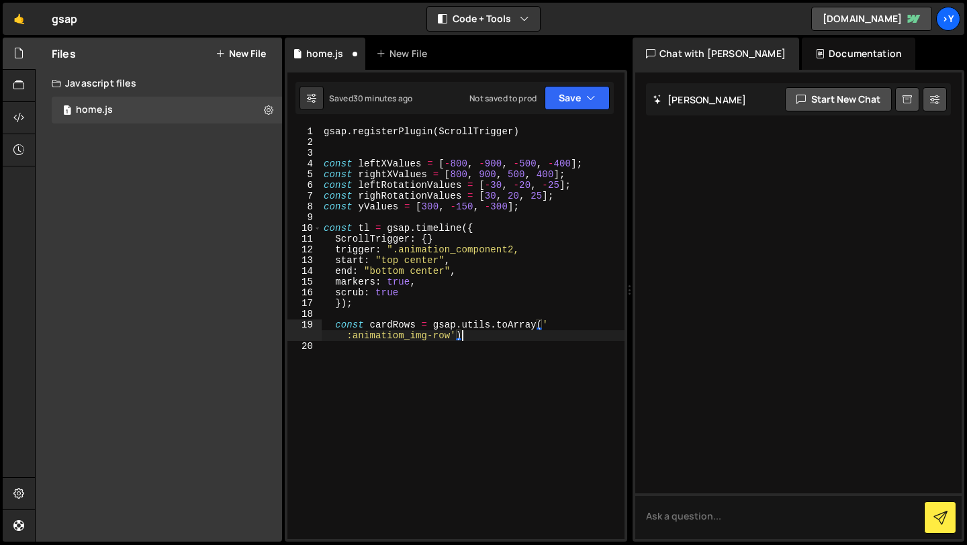
scroll to position [0, 24]
click at [582, 99] on button "Save" at bounding box center [577, 98] width 65 height 24
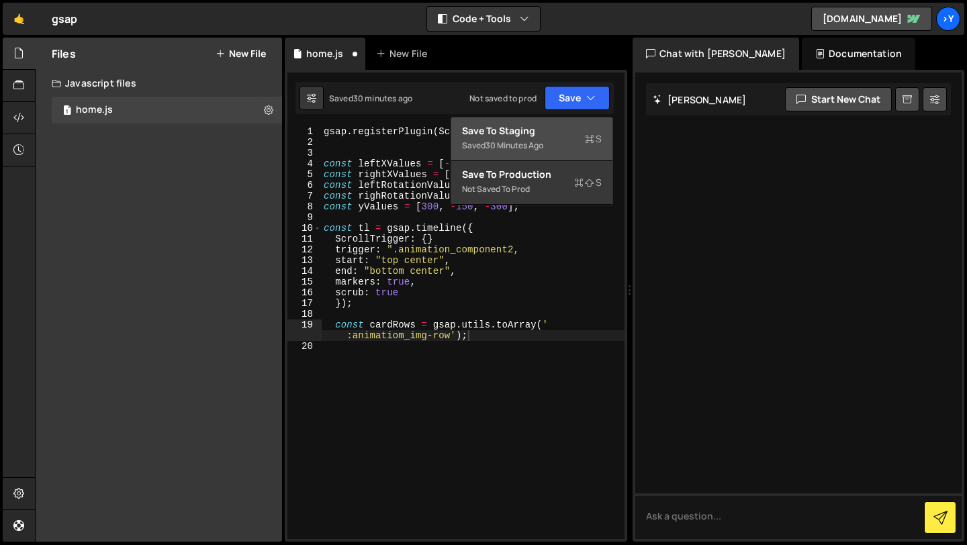
click at [532, 133] on div "Save to Staging S" at bounding box center [532, 130] width 140 height 13
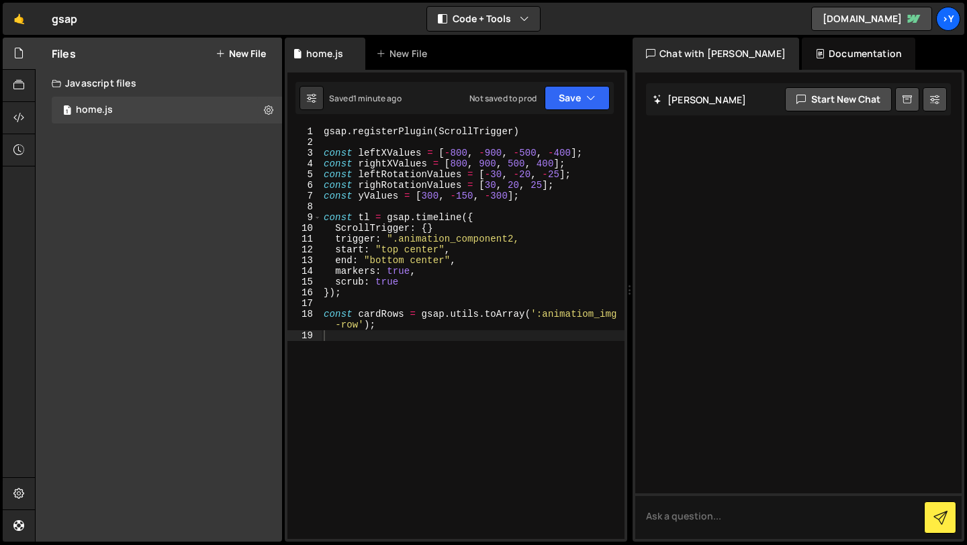
type textarea "});"
click at [322, 292] on div "gsap . registerPlugin ( ScrollTrigger ) const leftXValues = [ - 800 , - 900 , -…" at bounding box center [473, 343] width 304 height 434
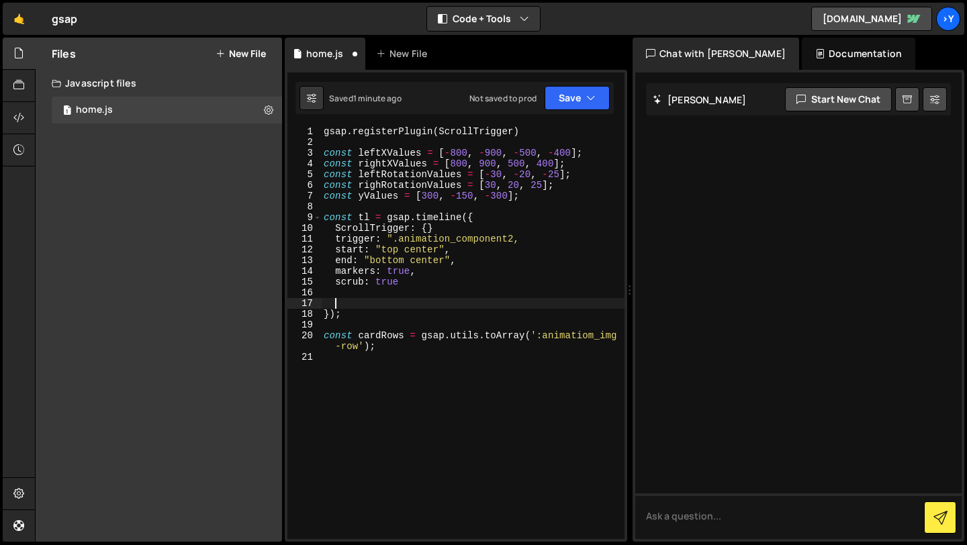
click at [333, 295] on div "gsap . registerPlugin ( ScrollTrigger ) const leftXValues = [ - 800 , - 900 , -…" at bounding box center [473, 343] width 304 height 434
click at [324, 316] on div "gsap . registerPlugin ( ScrollTrigger ) const leftXValues = [ - 800 , - 900 , -…" at bounding box center [473, 343] width 304 height 434
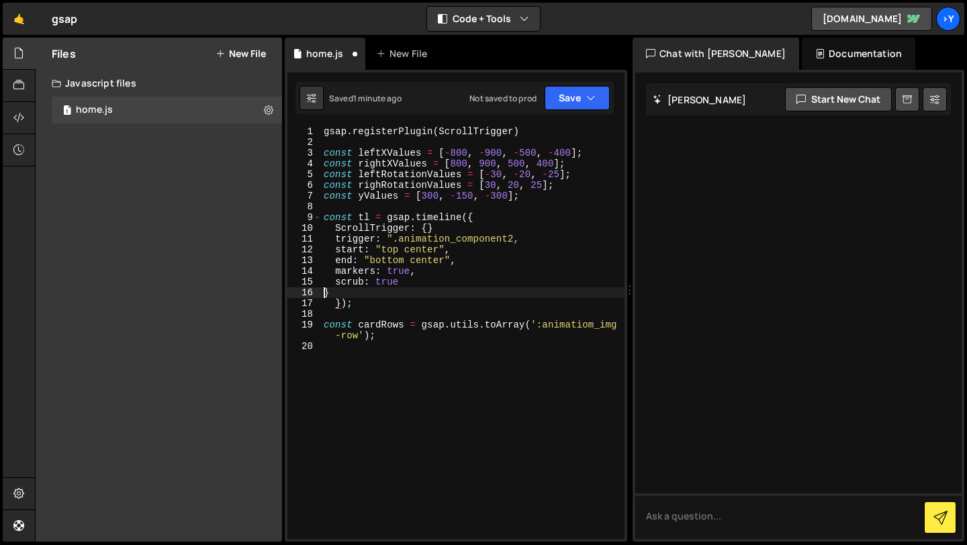
click at [324, 293] on div "gsap . registerPlugin ( ScrollTrigger ) const leftXValues = [ - 800 , - 900 , -…" at bounding box center [473, 343] width 304 height 434
click at [330, 303] on div "gsap . registerPlugin ( ScrollTrigger ) const leftXValues = [ - 800 , - 900 , -…" at bounding box center [473, 343] width 304 height 434
click at [541, 326] on div "gsap . registerPlugin ( ScrollTrigger ) const leftXValues = [ - 800 , - 900 , -…" at bounding box center [473, 343] width 304 height 434
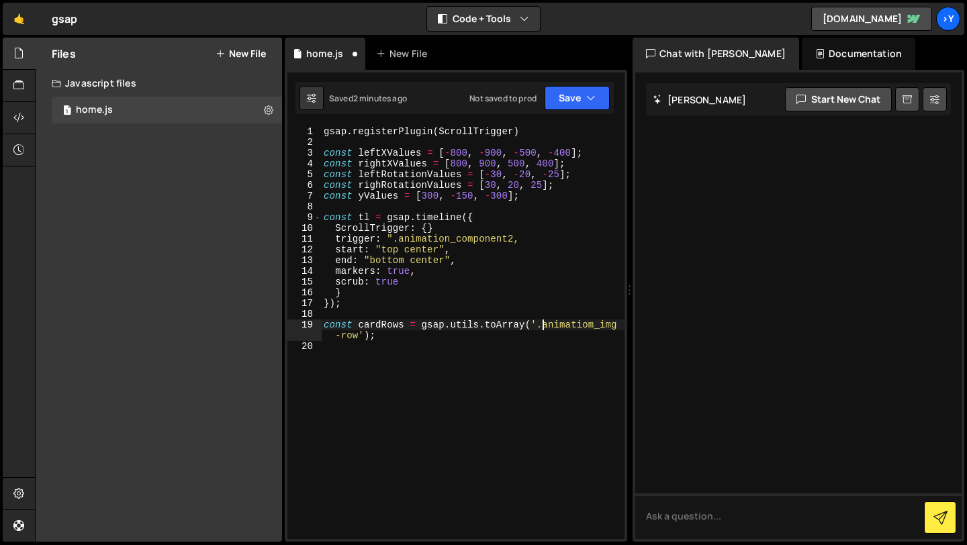
click at [339, 324] on div "gsap . registerPlugin ( ScrollTrigger ) const leftXValues = [ - 800 , - 900 , -…" at bounding box center [473, 343] width 304 height 434
click at [329, 323] on div "gsap . registerPlugin ( ScrollTrigger ) const leftXValues = [ - 800 , - 900 , -…" at bounding box center [473, 343] width 304 height 434
click at [314, 323] on div "19" at bounding box center [304, 330] width 34 height 21
click at [310, 324] on div "19" at bounding box center [304, 330] width 34 height 21
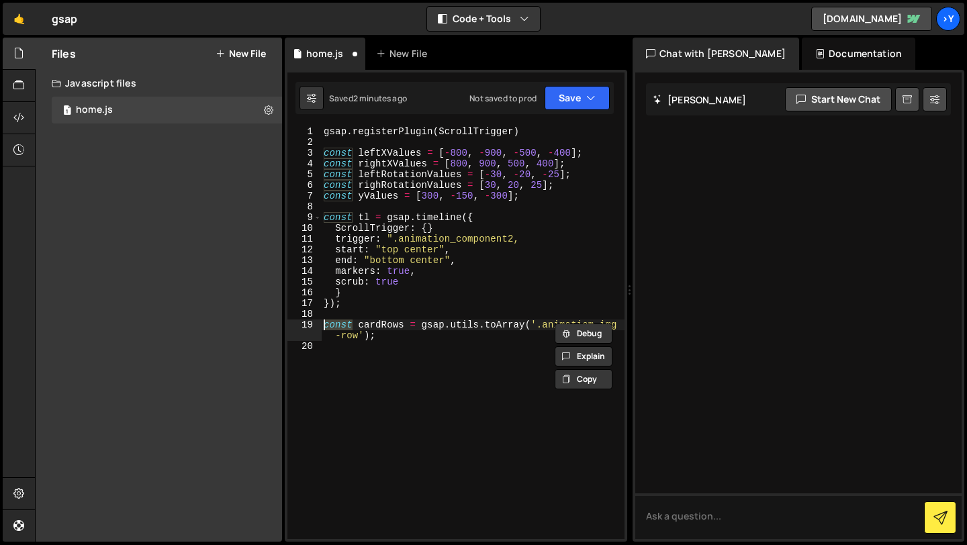
type textarea "const cardRows = gsap.utils.toArray('.animatiom_img-row');"
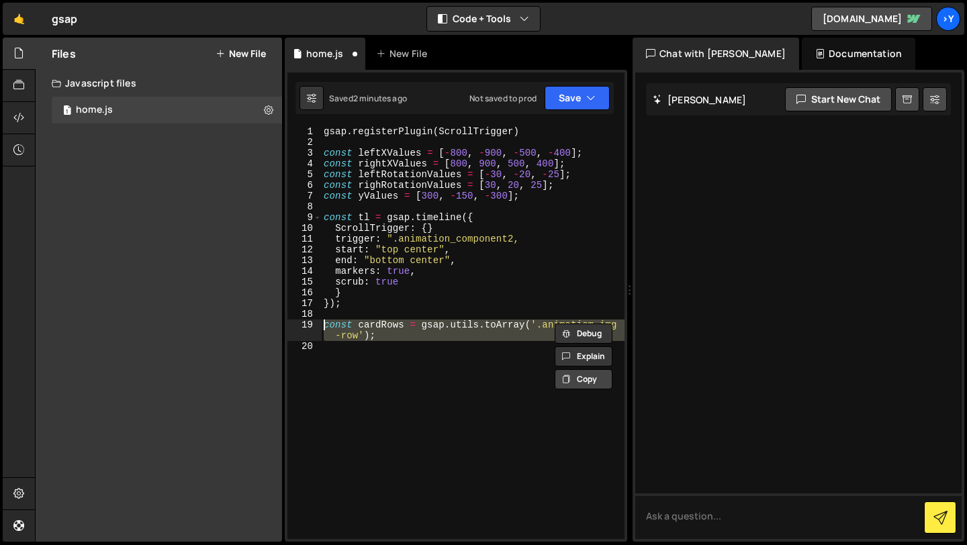
scroll to position [0, 0]
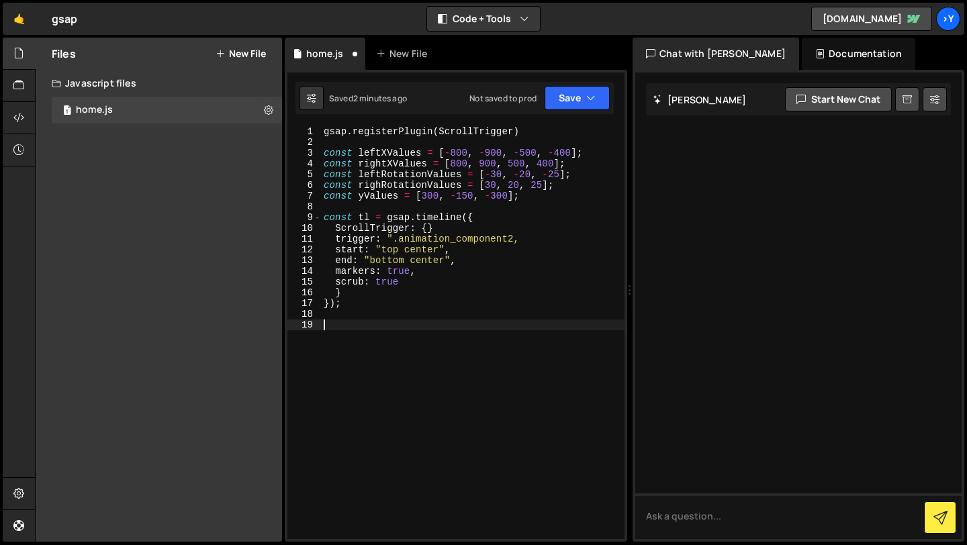
click at [349, 207] on div "gsap . registerPlugin ( ScrollTrigger ) const leftXValues = [ - 800 , - 900 , -…" at bounding box center [473, 343] width 304 height 434
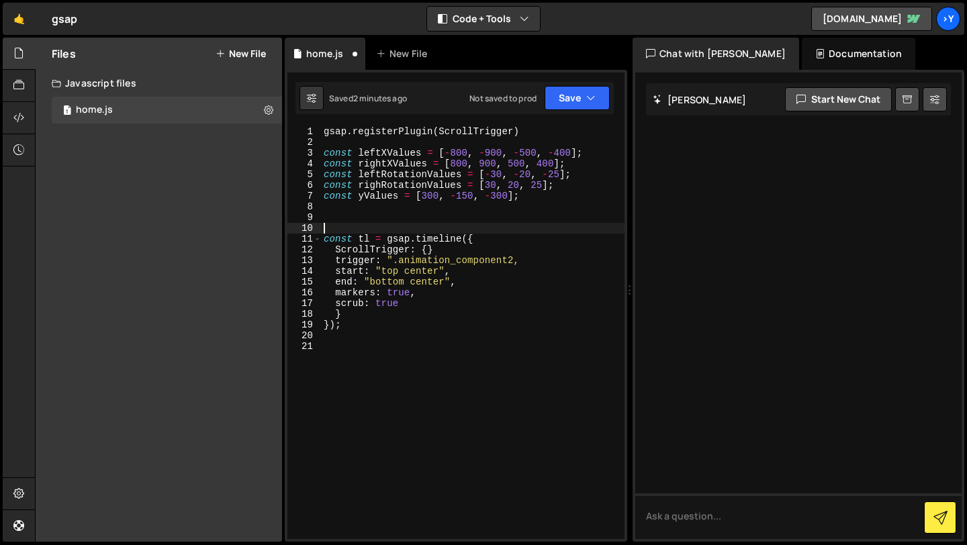
click at [335, 216] on div "gsap . registerPlugin ( ScrollTrigger ) const leftXValues = [ - 800 , - 900 , -…" at bounding box center [473, 343] width 304 height 434
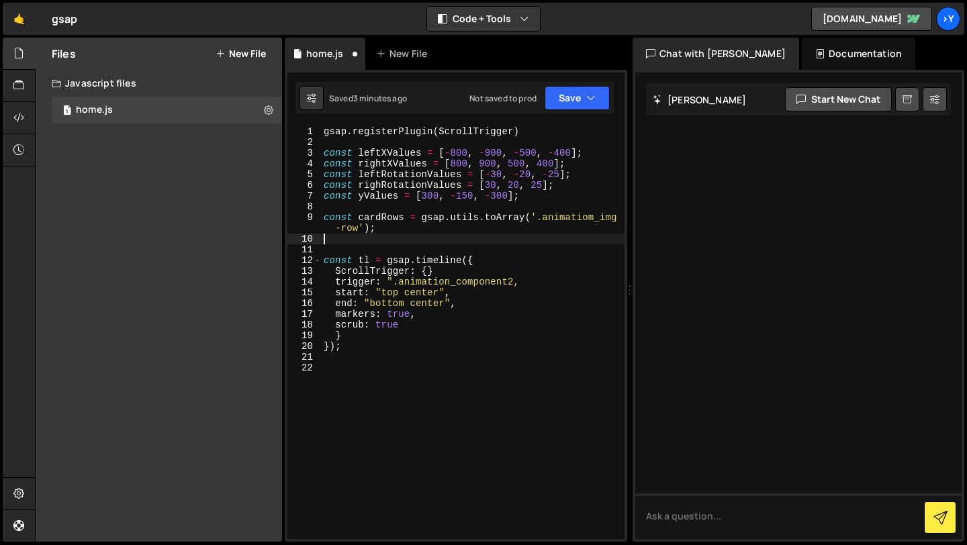
click at [336, 369] on div "gsap . registerPlugin ( ScrollTrigger ) const leftXValues = [ - 800 , - 900 , -…" at bounding box center [473, 343] width 304 height 434
click at [515, 367] on div "gsap . registerPlugin ( ScrollTrigger ) const leftXValues = [ - 800 , - 900 , -…" at bounding box center [473, 343] width 304 height 434
click at [491, 368] on div "gsap . registerPlugin ( ScrollTrigger ) const leftXValues = [ - 800 , - 900 , -…" at bounding box center [473, 343] width 304 height 434
click at [519, 371] on div "gsap . registerPlugin ( ScrollTrigger ) const leftXValues = [ - 800 , - 900 , -…" at bounding box center [473, 343] width 304 height 434
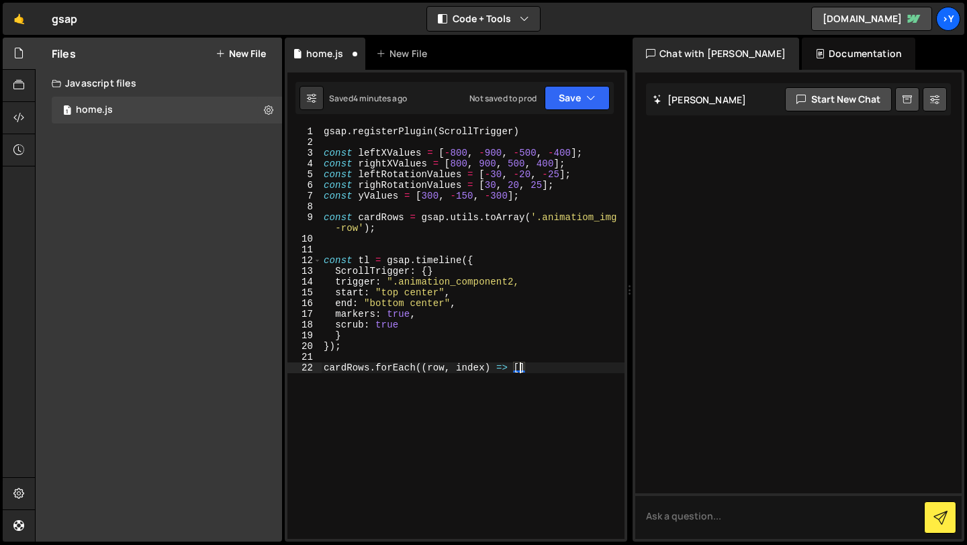
click at [528, 371] on div "gsap . registerPlugin ( ScrollTrigger ) const leftXValues = [ - 800 , - 900 , -…" at bounding box center [473, 343] width 304 height 434
type textarea "cardRows.forEach((row, index) => {}"
click at [519, 371] on div "gsap . registerPlugin ( ScrollTrigger ) const leftXValues = [ - 800 , - 900 , -…" at bounding box center [473, 343] width 304 height 434
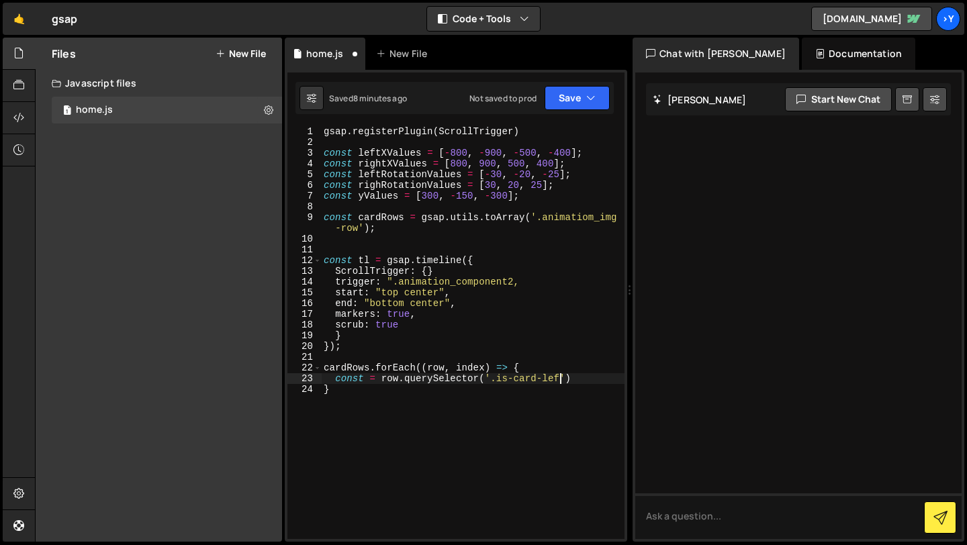
scroll to position [0, 17]
click at [579, 384] on div "gsap . registerPlugin ( ScrollTrigger ) const leftXValues = [ - 800 , - 900 , -…" at bounding box center [473, 343] width 304 height 434
click at [579, 377] on div "gsap . registerPlugin ( ScrollTrigger ) const leftXValues = [ - 800 , - 900 , -…" at bounding box center [473, 343] width 304 height 434
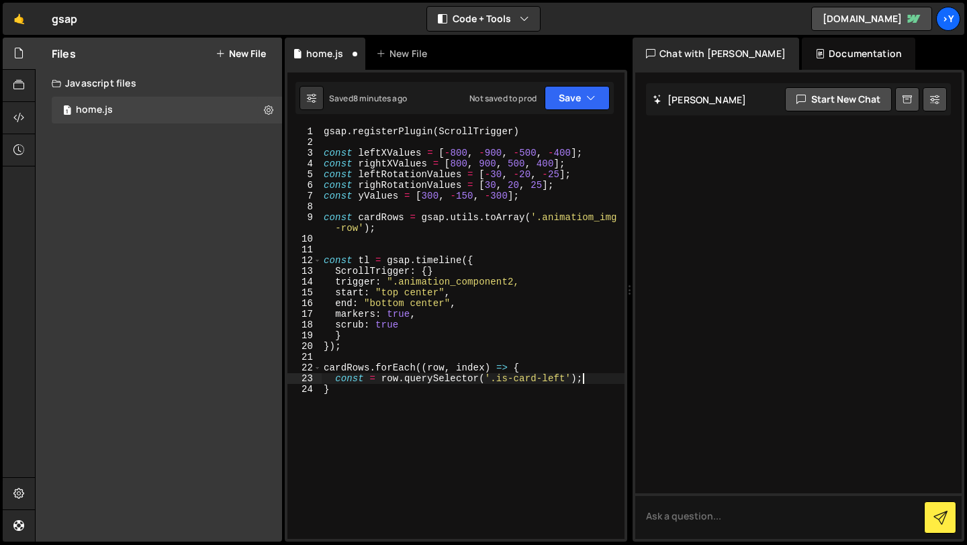
scroll to position [0, 17]
click at [504, 400] on div "gsap . registerPlugin ( ScrollTrigger ) const leftXValues = [ - 800 , - 900 , -…" at bounding box center [473, 343] width 304 height 434
click at [590, 382] on div "gsap . registerPlugin ( ScrollTrigger ) const leftXValues = [ - 800 , - 900 , -…" at bounding box center [473, 343] width 304 height 434
type textarea "const = row.querySelector('.is-card-left');"
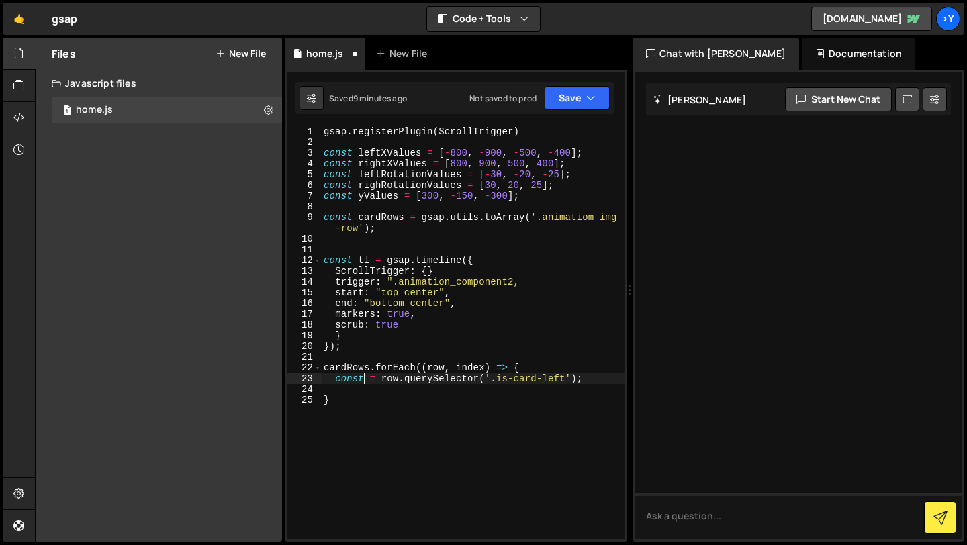
click at [366, 376] on div "gsap . registerPlugin ( ScrollTrigger ) const leftXValues = [ - 800 , - 900 , -…" at bounding box center [473, 343] width 304 height 434
click at [381, 414] on div "gsap . registerPlugin ( ScrollTrigger ) const leftXValues = [ - 800 , - 900 , -…" at bounding box center [473, 343] width 304 height 434
type textarea "}"
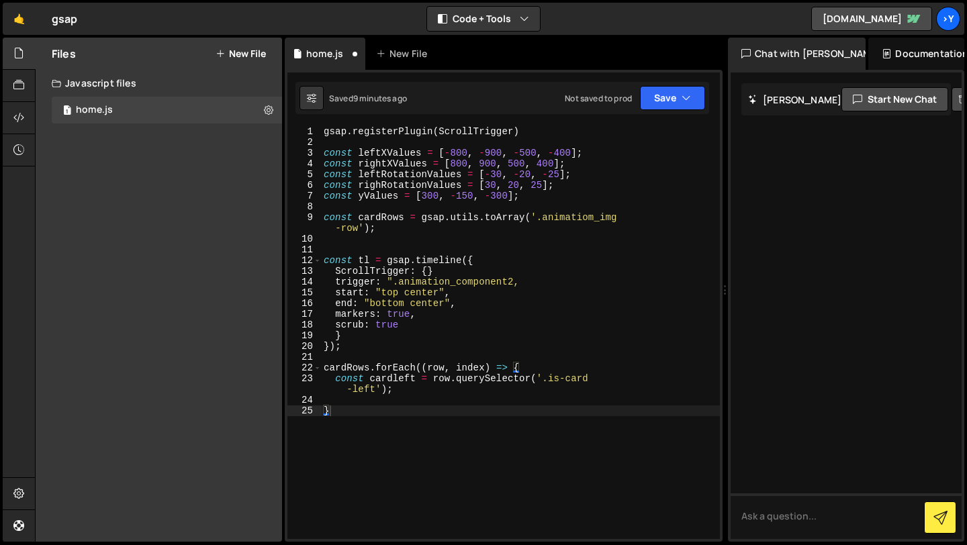
drag, startPoint x: 629, startPoint y: 288, endPoint x: 717, endPoint y: 283, distance: 88.1
click at [717, 283] on div "Files New File Create your first file Get started by starting a Javascript or C…" at bounding box center [501, 290] width 932 height 505
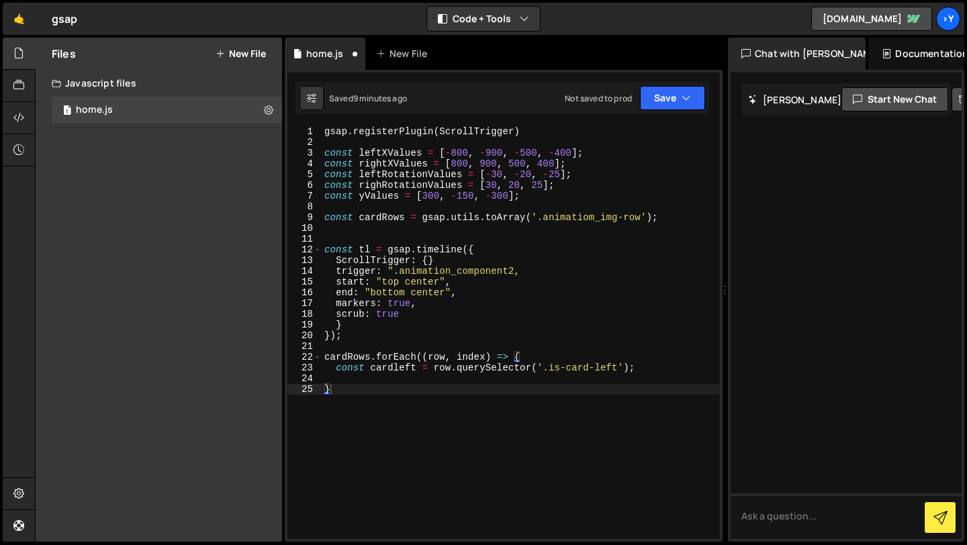
click at [348, 377] on div "gsap . registerPlugin ( ScrollTrigger ) const leftXValues = [ - 800 , - 900 , -…" at bounding box center [521, 343] width 398 height 434
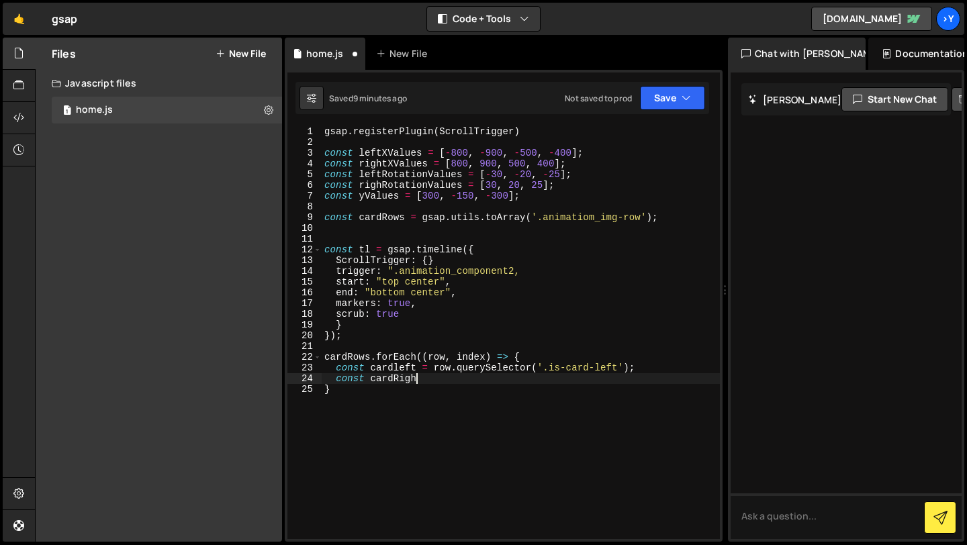
scroll to position [0, 6]
click at [400, 369] on div "gsap . registerPlugin ( ScrollTrigger ) const leftXValues = [ - 800 , - 900 , -…" at bounding box center [521, 343] width 398 height 434
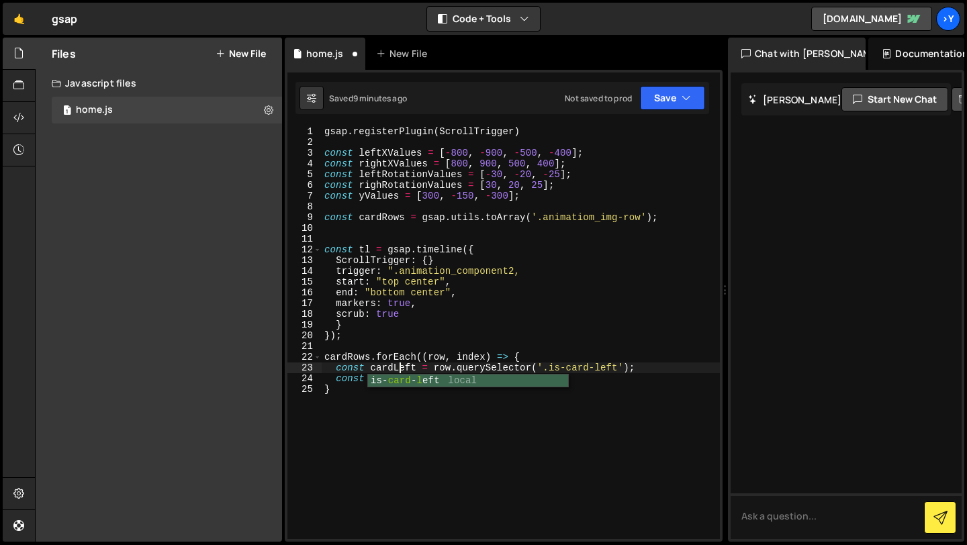
scroll to position [0, 5]
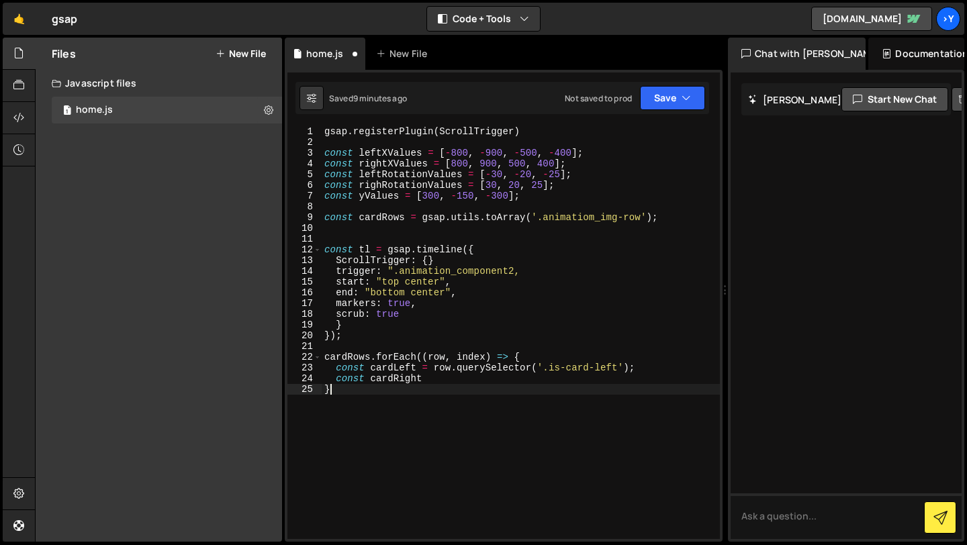
click at [467, 419] on div "gsap . registerPlugin ( ScrollTrigger ) const leftXValues = [ - 800 , - 900 , -…" at bounding box center [521, 343] width 398 height 434
click at [451, 379] on div "gsap . registerPlugin ( ScrollTrigger ) const leftXValues = [ - 800 , - 900 , -…" at bounding box center [521, 343] width 398 height 434
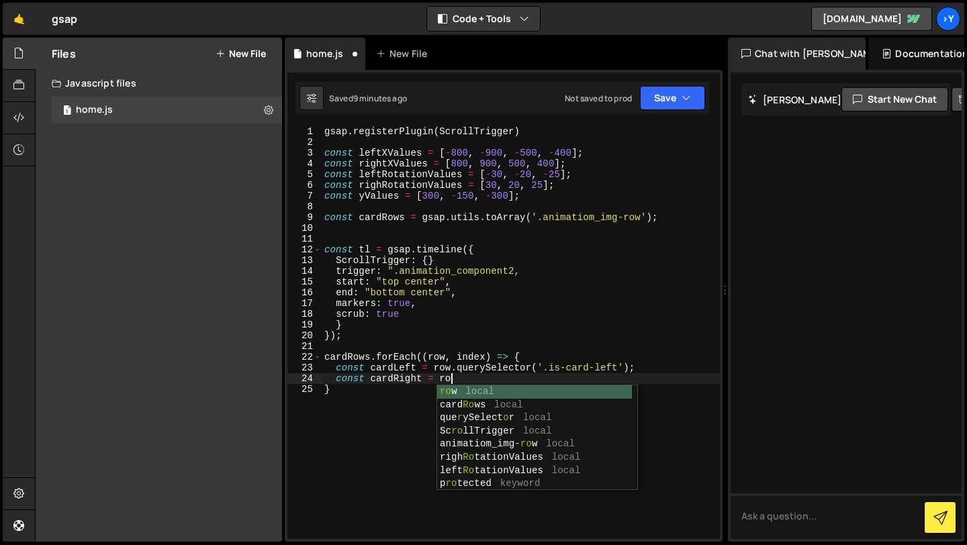
scroll to position [0, 8]
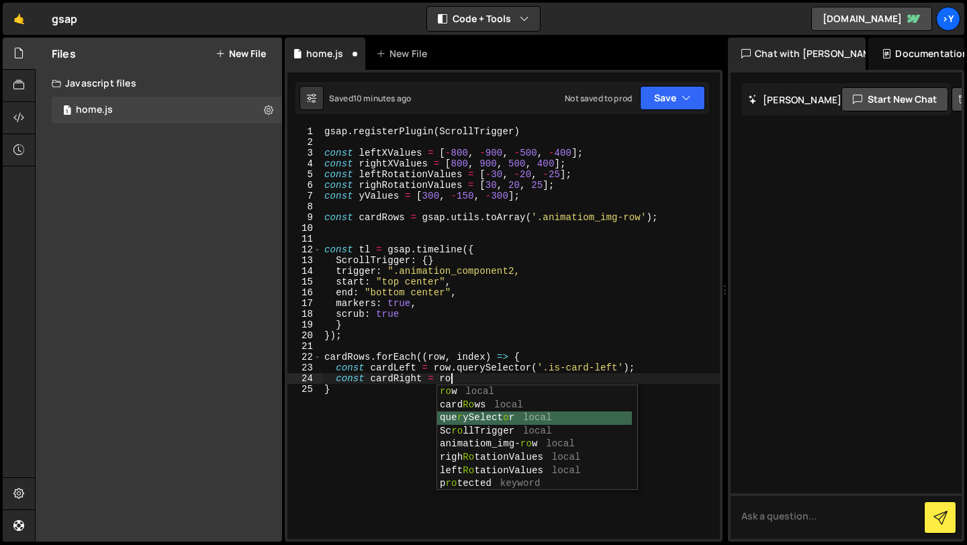
click at [458, 417] on div "ro w local card Ro ws local que r ySelect o r local Sc ro llTrigger local anima…" at bounding box center [534, 451] width 195 height 132
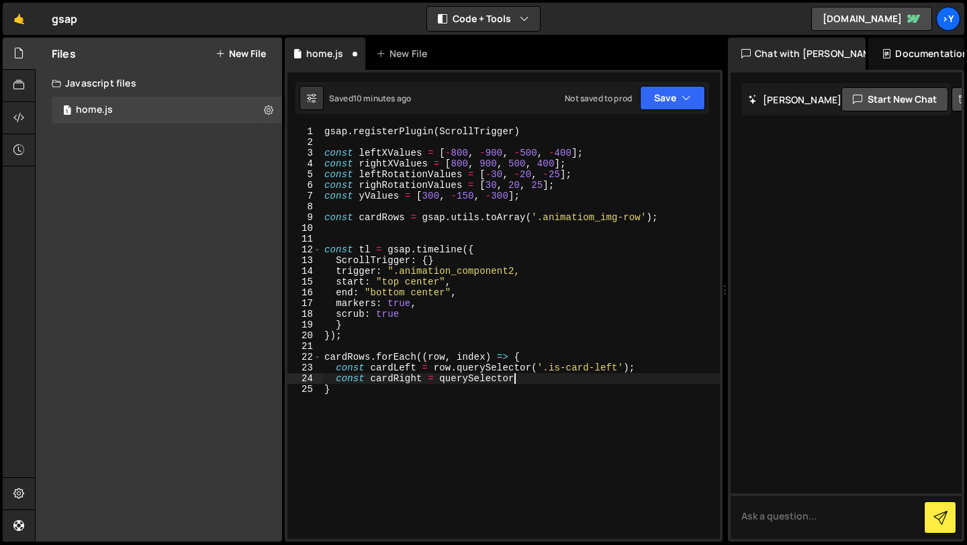
click at [441, 381] on div "gsap . registerPlugin ( ScrollTrigger ) const leftXValues = [ - 800 , - 900 , -…" at bounding box center [521, 343] width 398 height 434
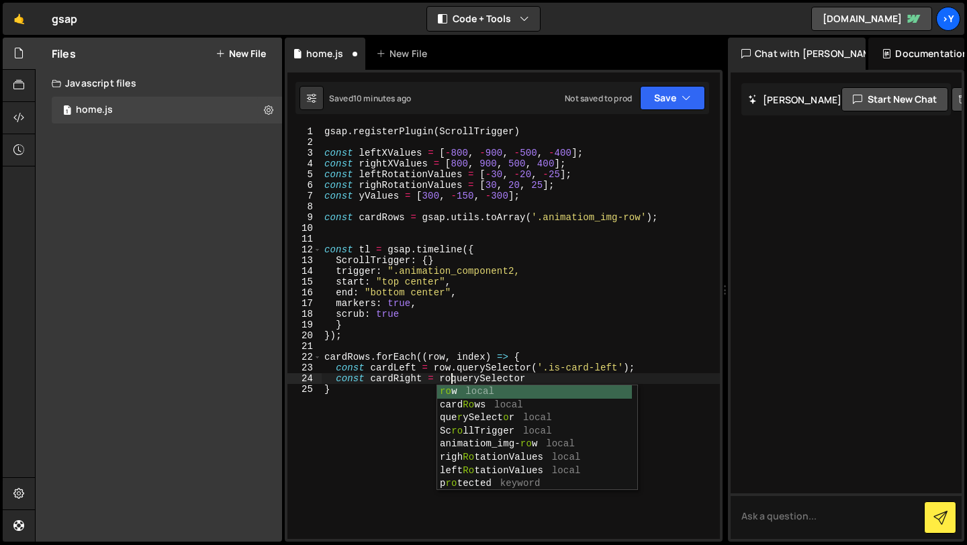
scroll to position [0, 9]
click at [460, 391] on div "ro w local card Ro ws local que r ySelect o r local Sc ro llTrigger local anima…" at bounding box center [534, 451] width 195 height 132
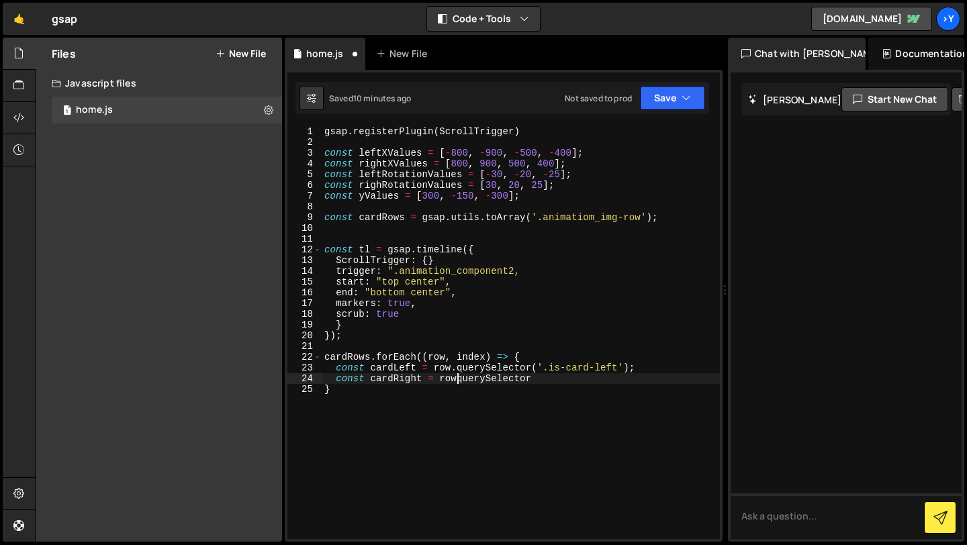
scroll to position [0, 9]
click at [568, 381] on div "gsap . registerPlugin ( ScrollTrigger ) const leftXValues = [ - 800 , - 900 , -…" at bounding box center [521, 343] width 398 height 434
click at [643, 382] on div "gsap . registerPlugin ( ScrollTrigger ) const leftXValues = [ - 800 , - 900 , -…" at bounding box center [521, 343] width 398 height 434
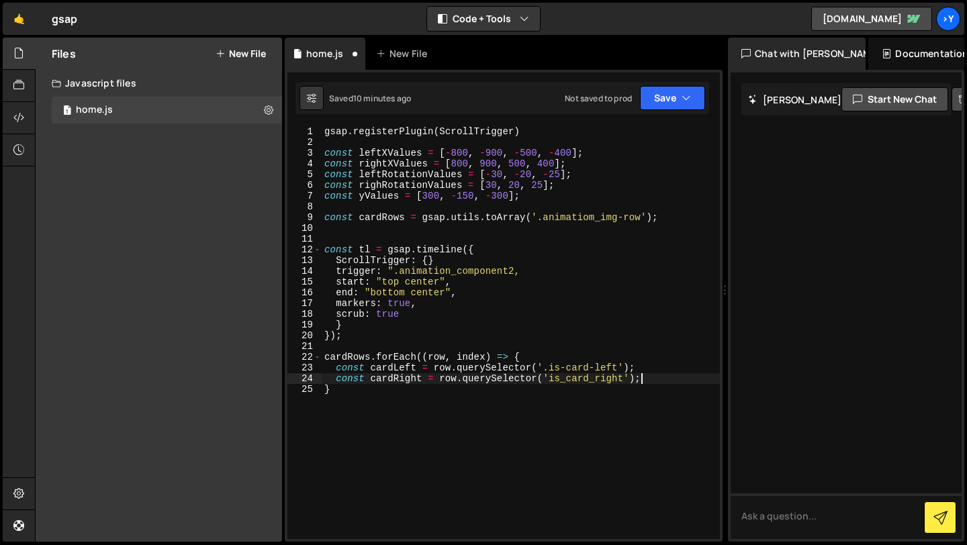
click at [554, 391] on div "gsap . registerPlugin ( ScrollTrigger ) const leftXValues = [ - 800 , - 900 , -…" at bounding box center [521, 343] width 398 height 434
click at [324, 389] on div "gsap . registerPlugin ( ScrollTrigger ) const leftXValues = [ - 800 , - 900 , -…" at bounding box center [521, 343] width 398 height 434
click at [332, 389] on div "gsap . registerPlugin ( ScrollTrigger ) const leftXValues = [ - 800 , - 900 , -…" at bounding box center [521, 343] width 398 height 434
click at [663, 381] on div "gsap . registerPlugin ( ScrollTrigger ) const leftXValues = [ - 800 , - 900 , -…" at bounding box center [521, 343] width 398 height 434
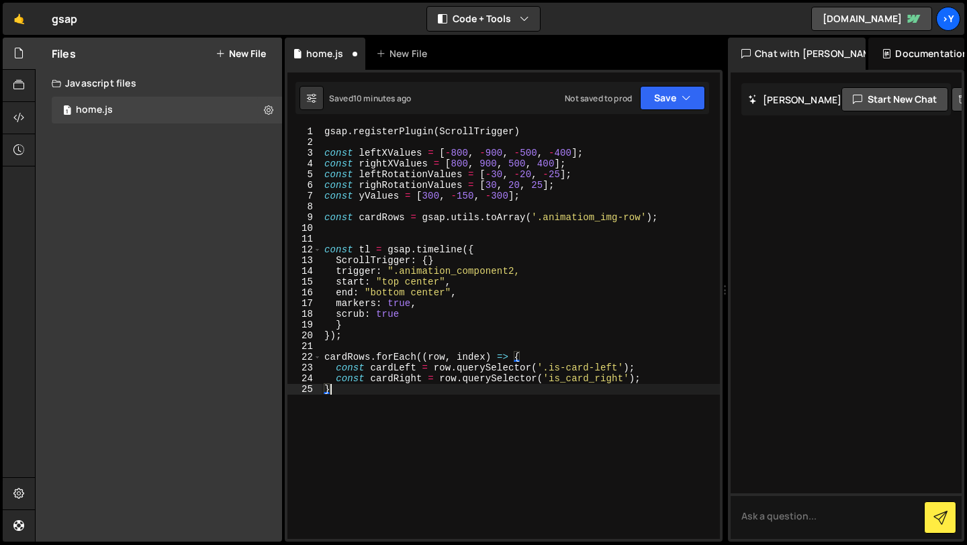
type textarea "const cardRight = row.querySelector('is_card_right');"
type textarea "tl.to(cardLeft, {"
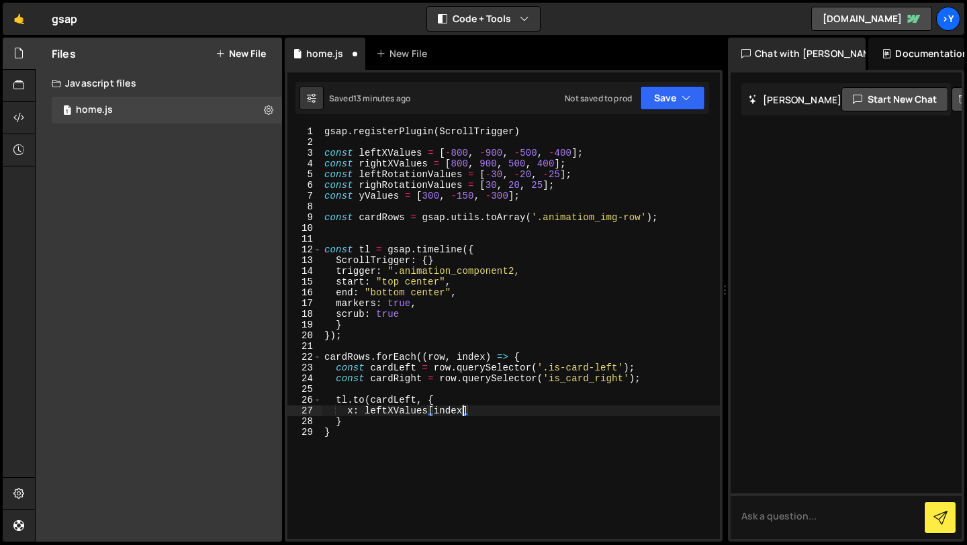
scroll to position [0, 9]
type textarea "x: leftXValues[index],"
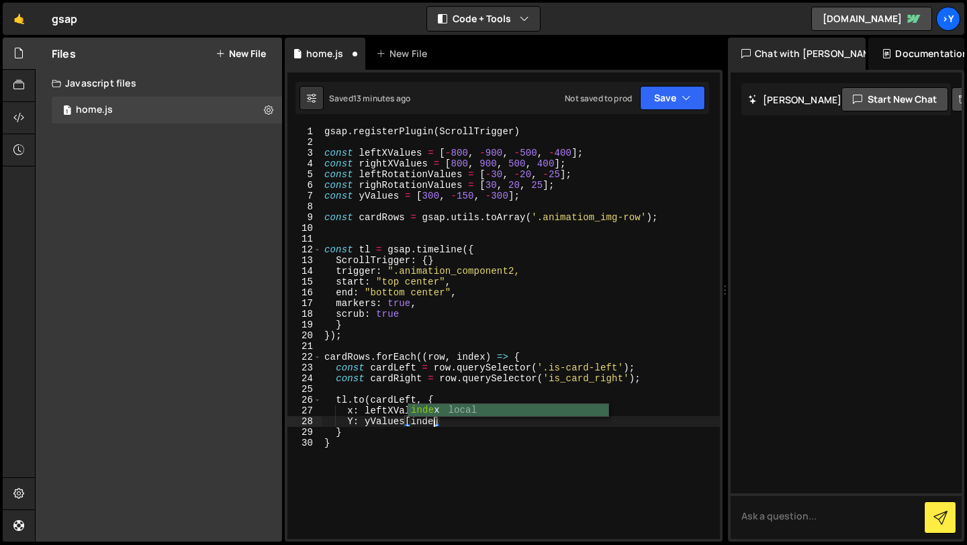
scroll to position [0, 7]
type textarea "Y: yValues[index],"
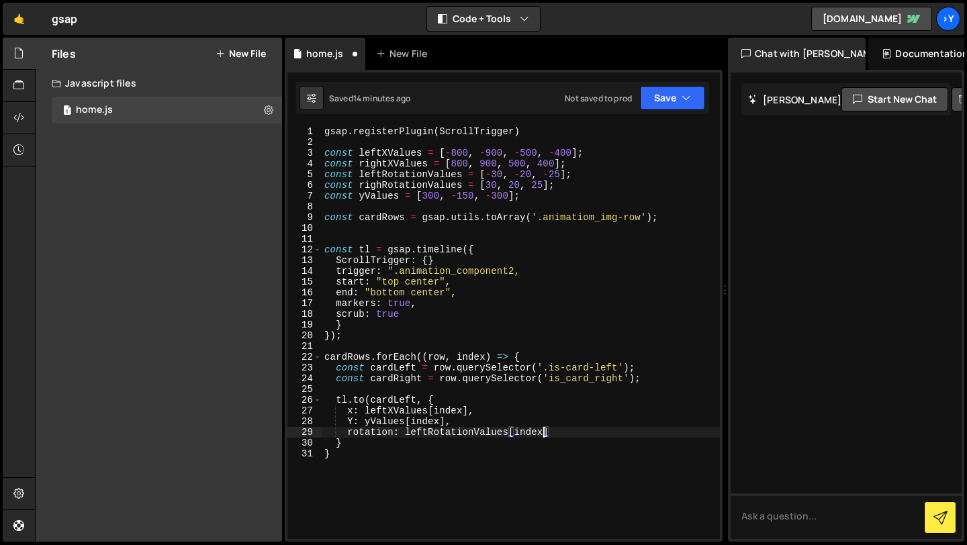
scroll to position [0, 15]
type textarea "rotation: leftRotationValues[index],"
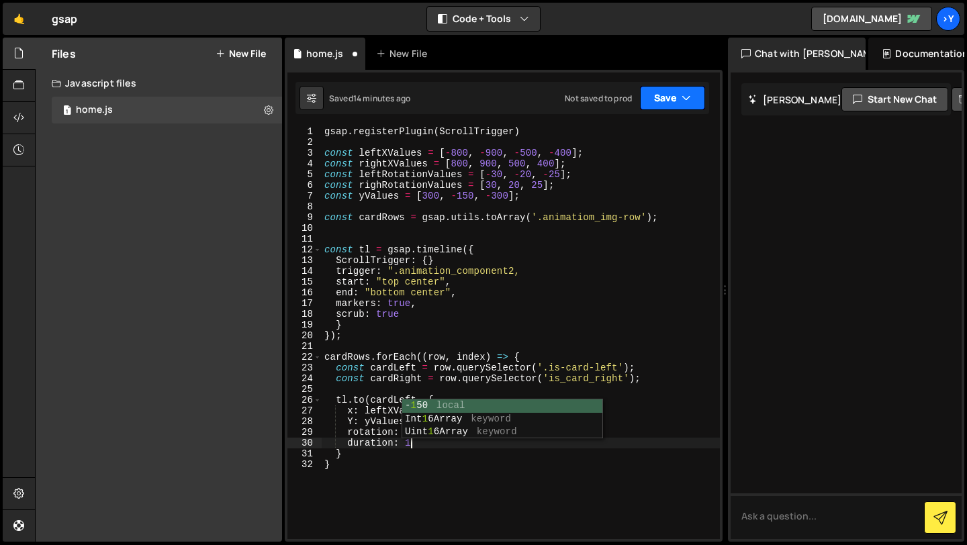
click at [678, 99] on button "Save" at bounding box center [672, 98] width 65 height 24
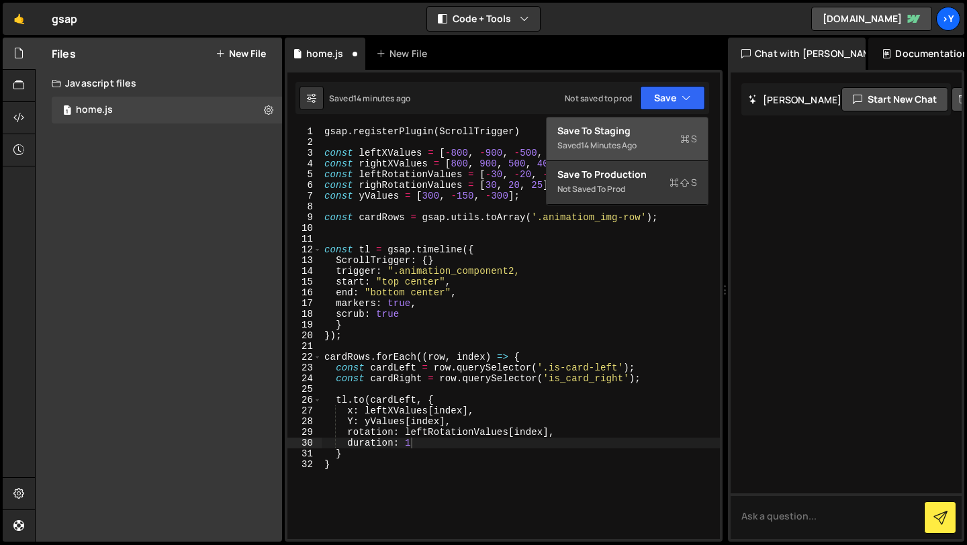
click at [620, 136] on div "Save to Staging S" at bounding box center [627, 130] width 140 height 13
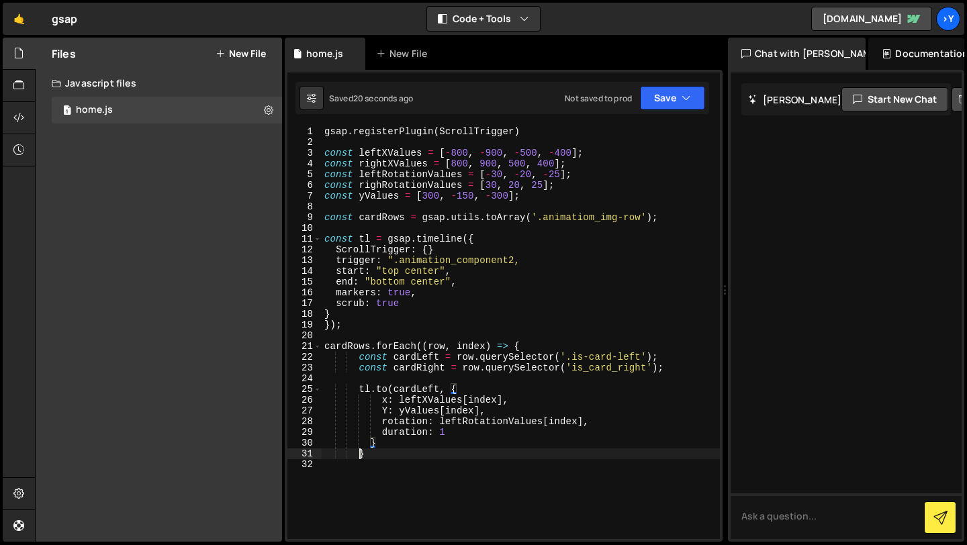
scroll to position [0, 2]
click at [357, 453] on div "gsap . registerPlugin ( ScrollTrigger ) const leftXValues = [ - 800 , - 900 , -…" at bounding box center [521, 343] width 398 height 434
click at [366, 456] on div "gsap . registerPlugin ( ScrollTrigger ) const leftXValues = [ - 800 , - 900 , -…" at bounding box center [521, 343] width 398 height 434
click at [317, 240] on span at bounding box center [317, 239] width 7 height 11
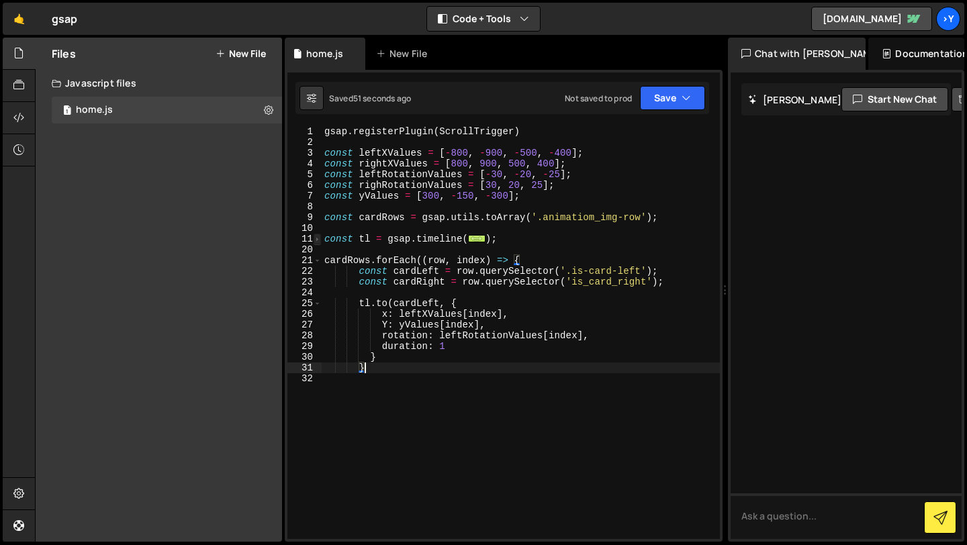
click at [317, 240] on span at bounding box center [317, 239] width 7 height 11
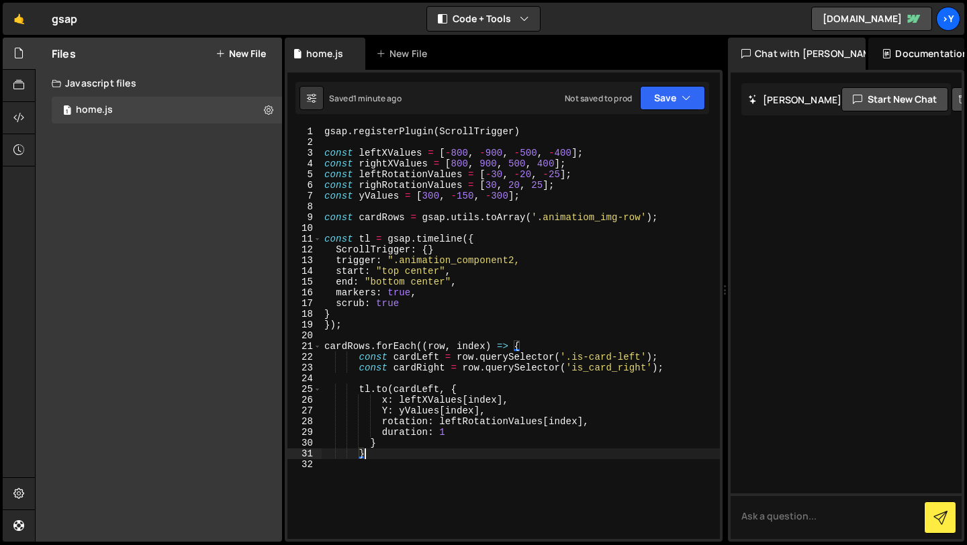
click at [437, 248] on div "gsap . registerPlugin ( ScrollTrigger ) const leftXValues = [ - 800 , - 900 , -…" at bounding box center [521, 343] width 398 height 434
click at [366, 455] on div "gsap . registerPlugin ( ScrollTrigger ) const leftXValues = [ - 800 , - 900 , -…" at bounding box center [521, 343] width 398 height 434
type textarea "}"
click at [395, 445] on div "gsap . registerPlugin ( ScrollTrigger ) const leftXValues = [ - 800 , - 900 , -…" at bounding box center [521, 343] width 398 height 434
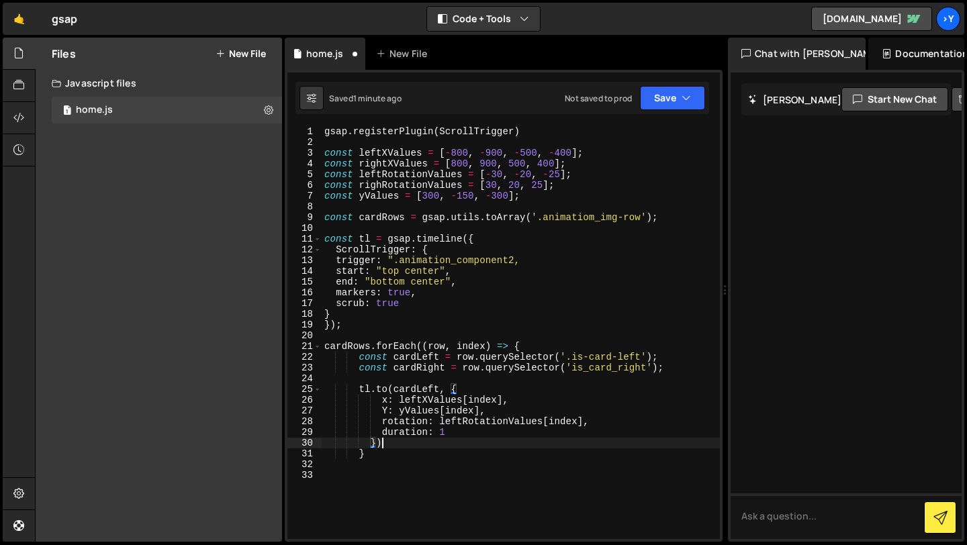
scroll to position [0, 3]
click at [371, 456] on div "gsap . registerPlugin ( ScrollTrigger ) const leftXValues = [ - 800 , - 900 , -…" at bounding box center [521, 343] width 398 height 434
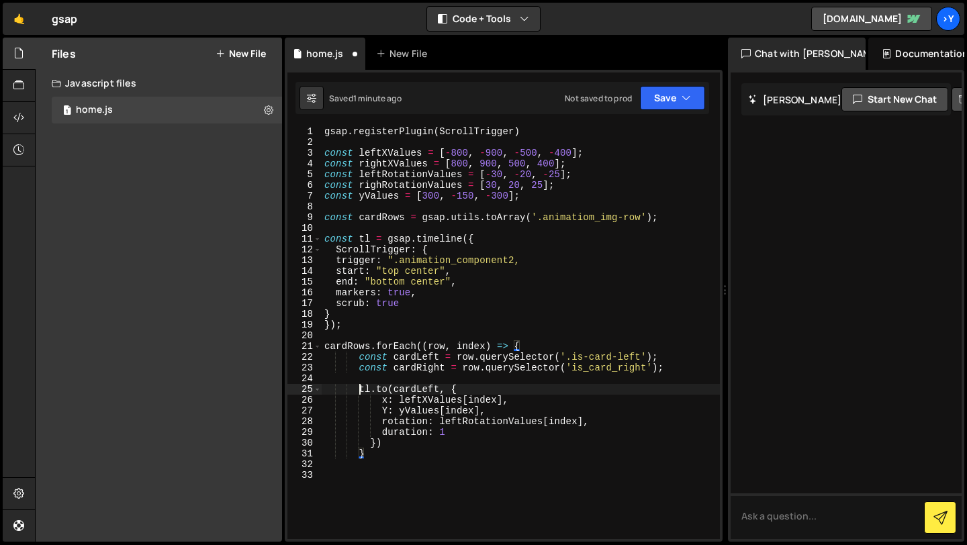
click at [359, 389] on div "gsap . registerPlugin ( ScrollTrigger ) const leftXValues = [ - 800 , - 900 , -…" at bounding box center [521, 343] width 398 height 434
click at [367, 456] on div "gsap . registerPlugin ( ScrollTrigger ) const leftXValues = [ - 800 , - 900 , -…" at bounding box center [521, 343] width 398 height 434
type textarea "}"
type textarea "});"
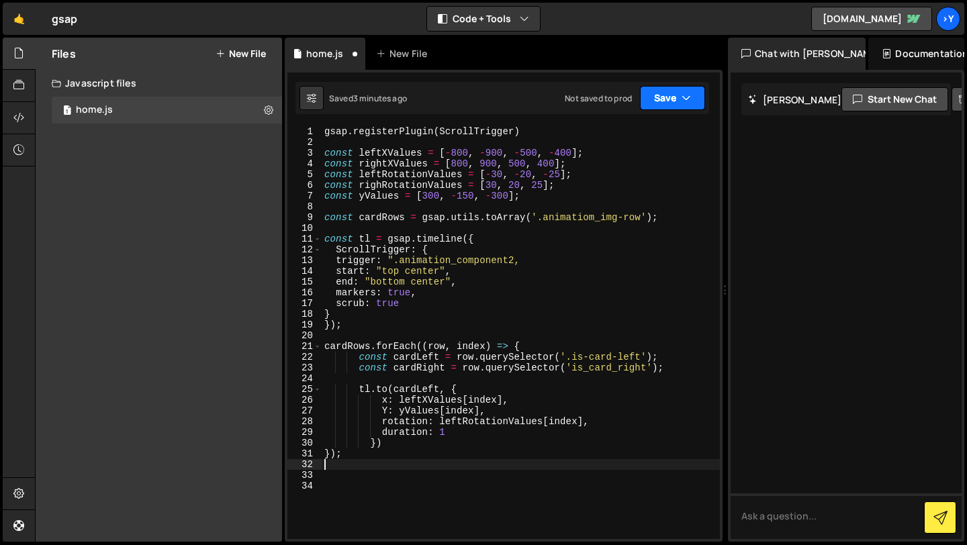
click at [671, 101] on button "Save" at bounding box center [672, 98] width 65 height 24
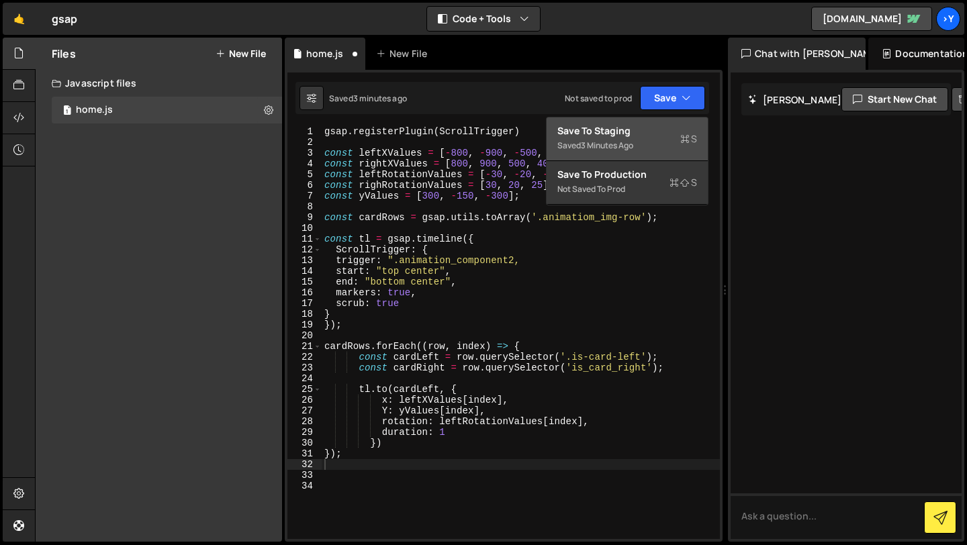
click at [647, 132] on div "Save to Staging S" at bounding box center [627, 130] width 140 height 13
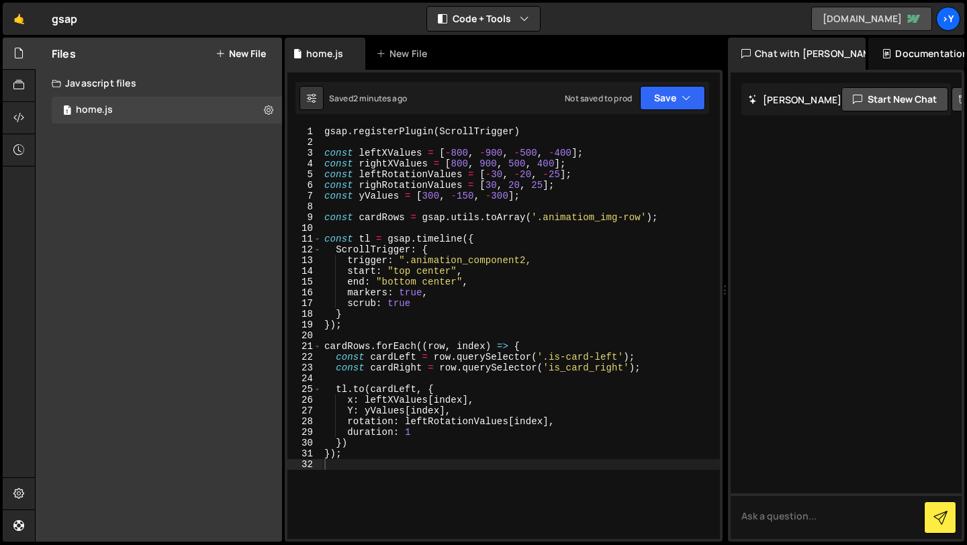
click at [878, 18] on link "[DOMAIN_NAME]" at bounding box center [871, 19] width 121 height 24
click at [550, 152] on div "gsap . registerPlugin ( ScrollTrigger ) const leftXValues = [ - 800 , - 900 , -…" at bounding box center [521, 343] width 398 height 434
drag, startPoint x: 551, startPoint y: 153, endPoint x: 574, endPoint y: 152, distance: 22.8
click at [574, 152] on div "gsap . registerPlugin ( ScrollTrigger ) const leftXValues = [ - 800 , - 900 , -…" at bounding box center [521, 343] width 398 height 434
click at [555, 165] on div "gsap . registerPlugin ( ScrollTrigger ) const leftXValues = [ - 800 , - 900 , -…" at bounding box center [521, 343] width 398 height 434
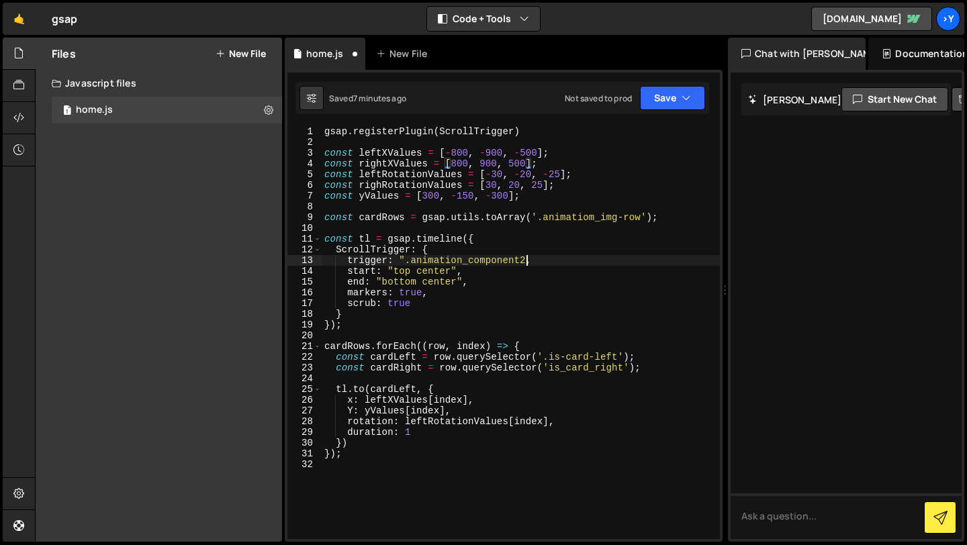
click at [524, 261] on div "gsap . registerPlugin ( ScrollTrigger ) const leftXValues = [ - 800 , - 900 , -…" at bounding box center [521, 343] width 398 height 434
click at [371, 446] on div "gsap . registerPlugin ( ScrollTrigger ) const leftXValues = [ - 800 , - 900 , -…" at bounding box center [521, 343] width 398 height 434
type textarea "})"
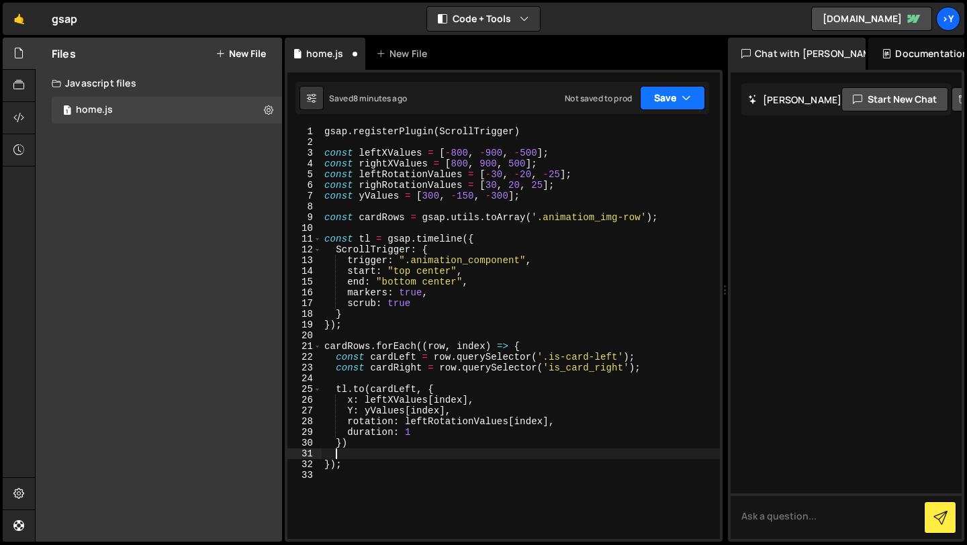
click at [669, 100] on button "Save" at bounding box center [672, 98] width 65 height 24
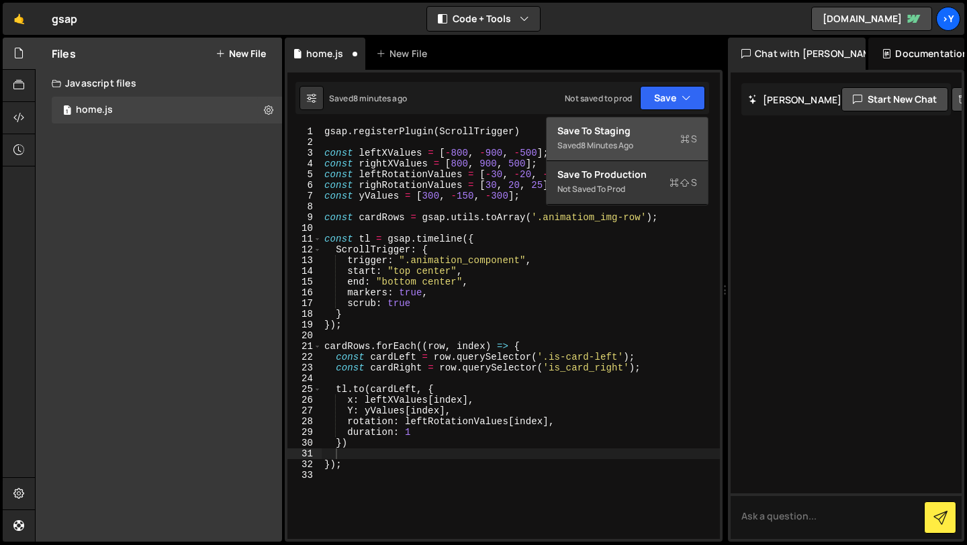
click at [621, 146] on div "8 minutes ago" at bounding box center [607, 145] width 52 height 11
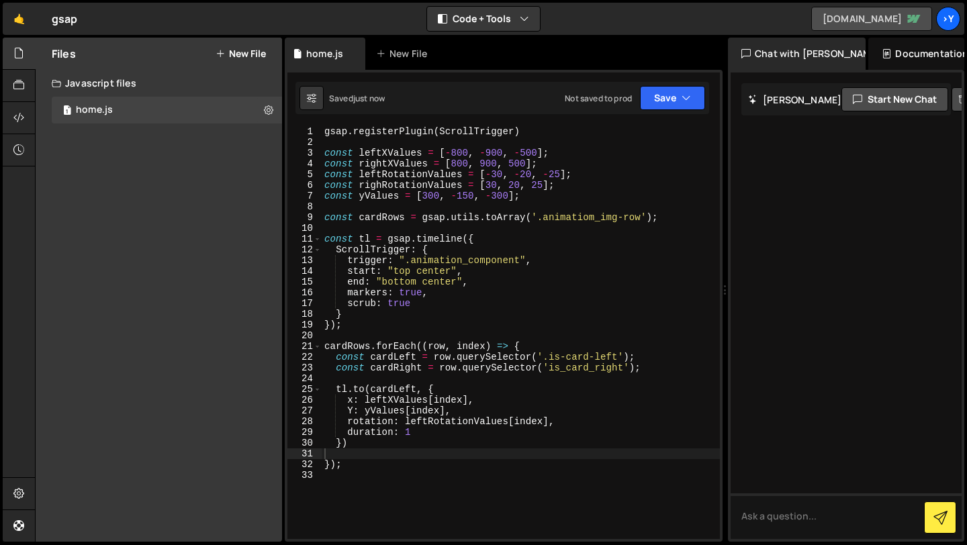
click at [876, 19] on link "[DOMAIN_NAME]" at bounding box center [871, 19] width 121 height 24
click at [674, 94] on button "Save" at bounding box center [672, 98] width 65 height 24
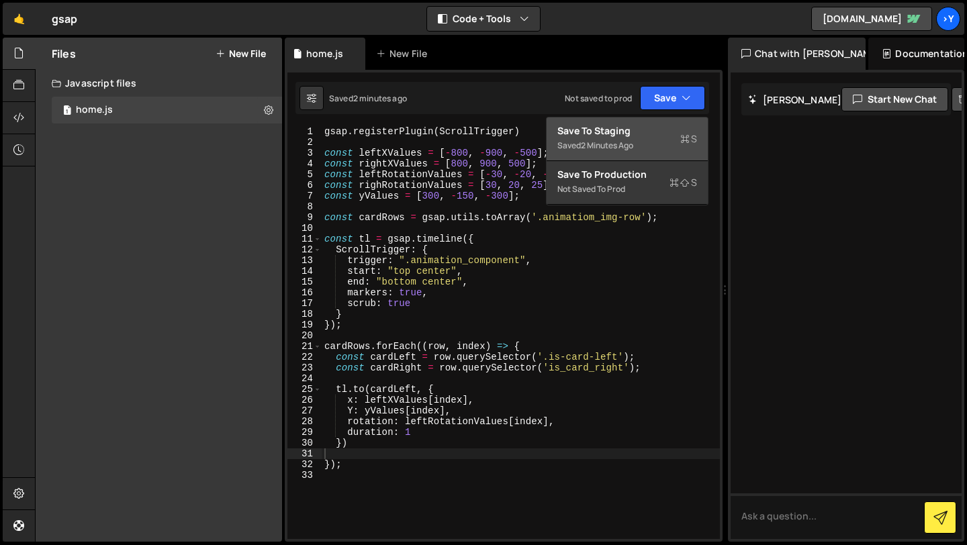
click at [619, 138] on div "Saved 2 minutes ago" at bounding box center [627, 146] width 140 height 16
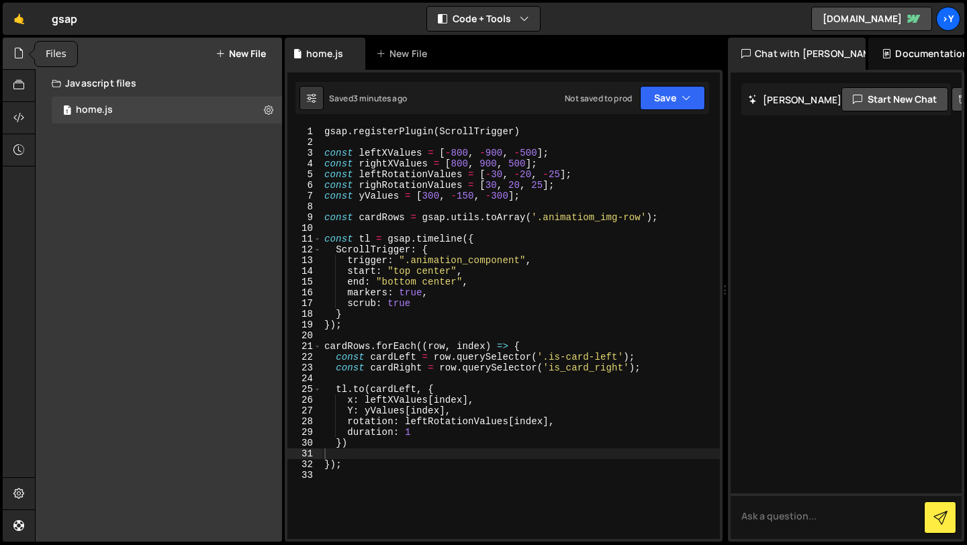
click at [21, 55] on icon at bounding box center [18, 53] width 11 height 15
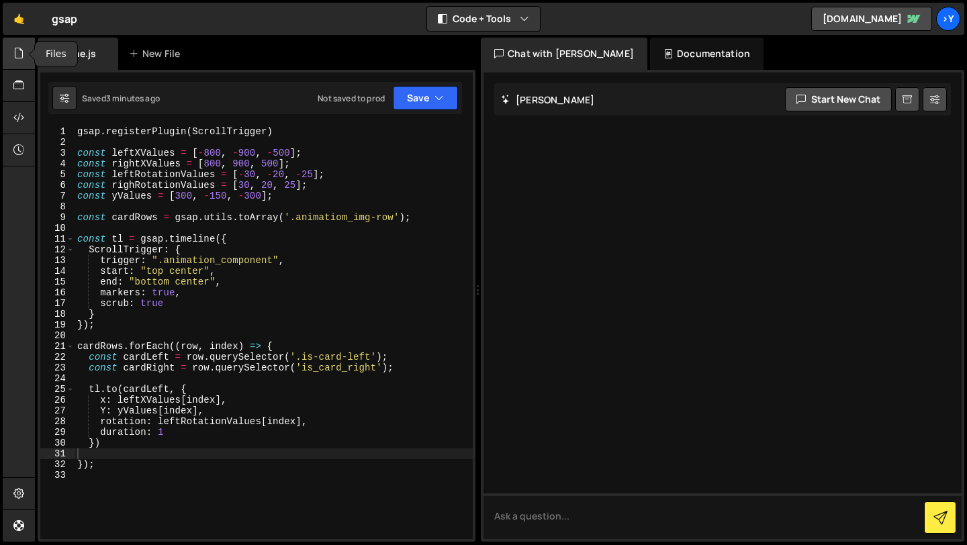
click at [21, 55] on icon at bounding box center [18, 53] width 11 height 15
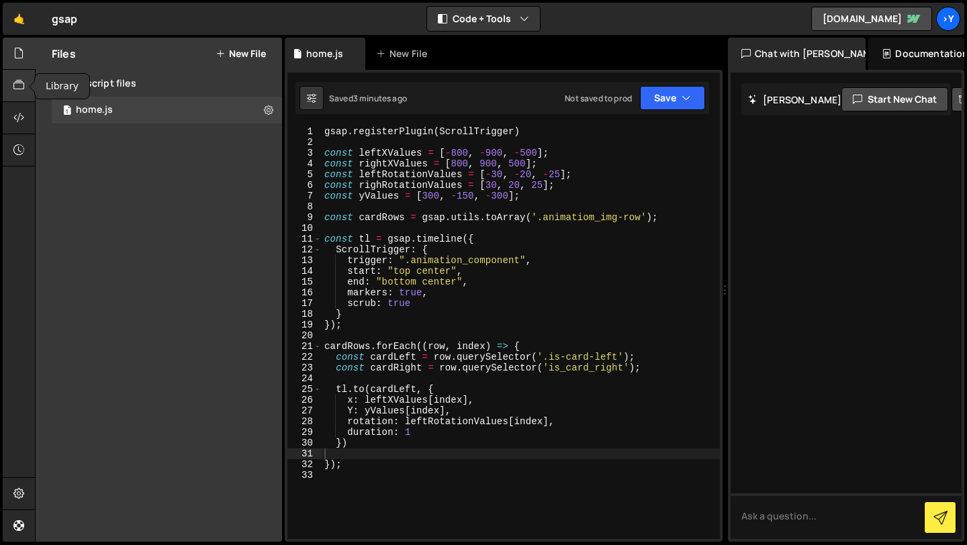
click at [19, 86] on icon at bounding box center [18, 85] width 11 height 15
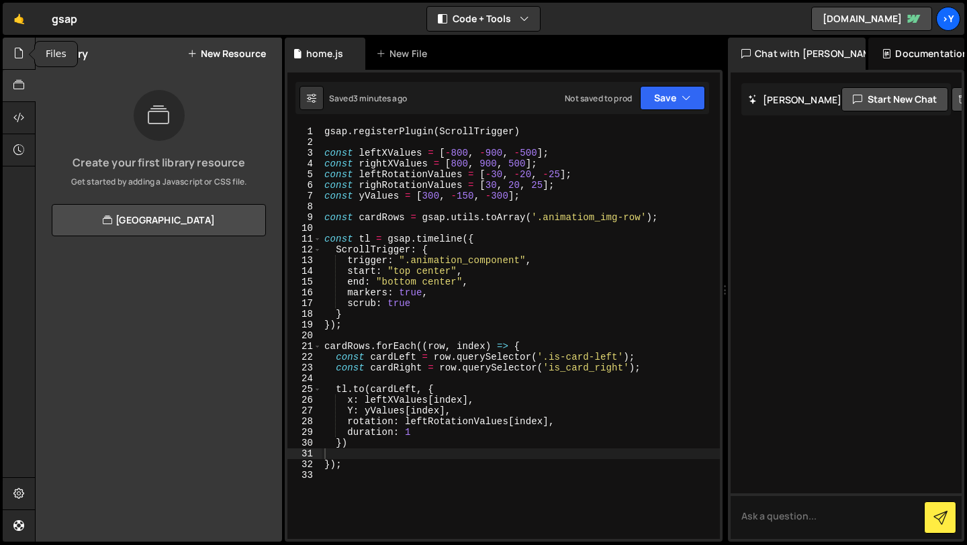
click at [20, 59] on icon at bounding box center [18, 53] width 11 height 15
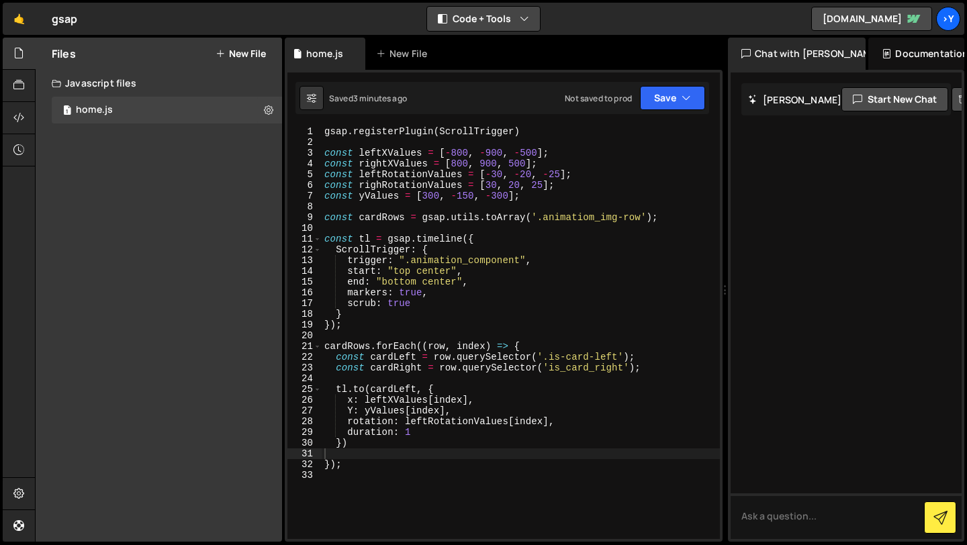
click at [61, 19] on div "gsap ⚠️ Code is being edited in another browser" at bounding box center [65, 19] width 26 height 16
click at [19, 19] on link "🤙" at bounding box center [19, 19] width 33 height 32
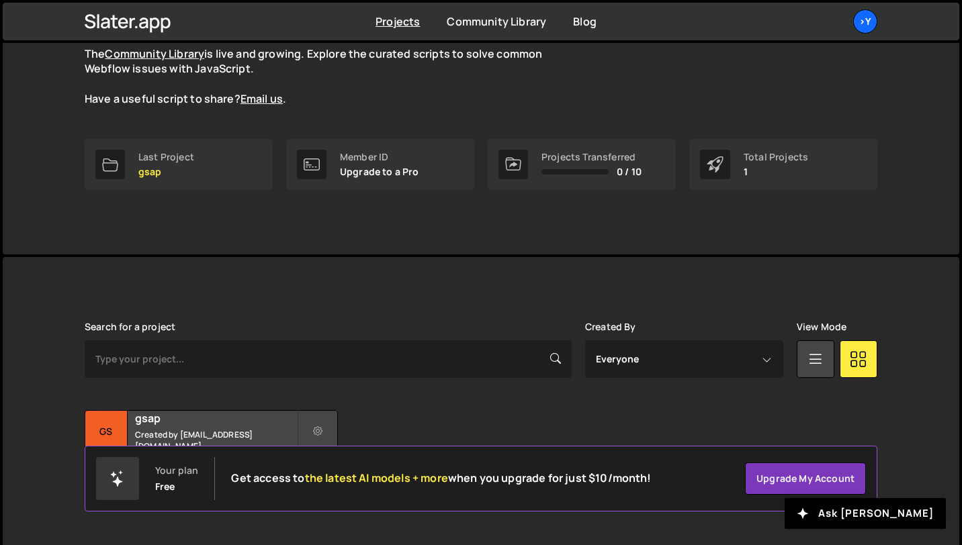
scroll to position [146, 0]
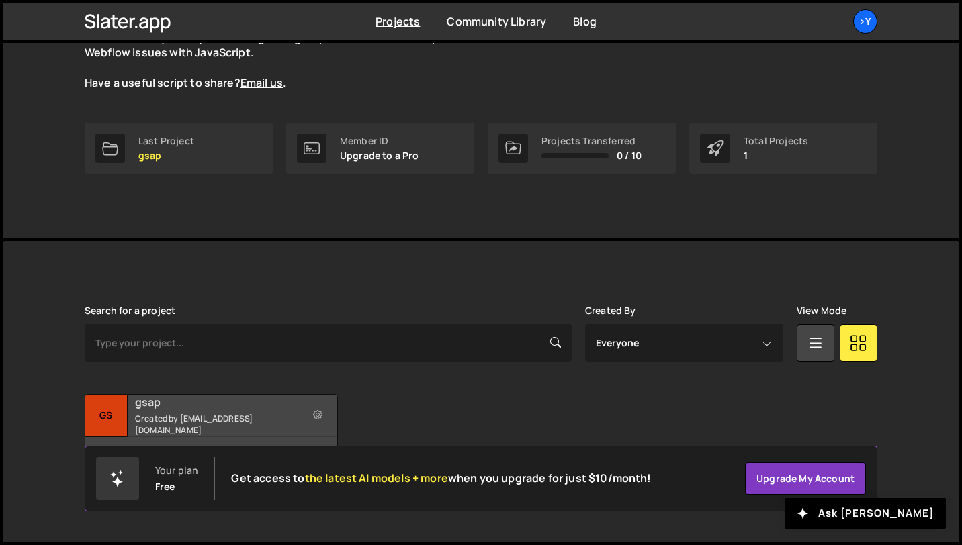
click at [236, 416] on div "gsap Created by yoannnocode2@gmail.com" at bounding box center [211, 416] width 252 height 42
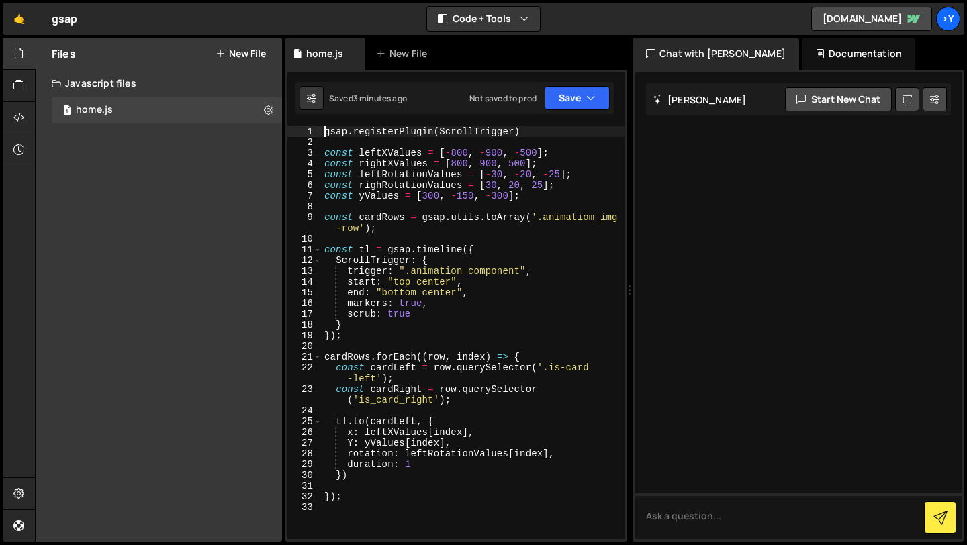
click at [317, 415] on div "24" at bounding box center [304, 411] width 34 height 11
click at [24, 10] on link "🤙" at bounding box center [19, 19] width 33 height 32
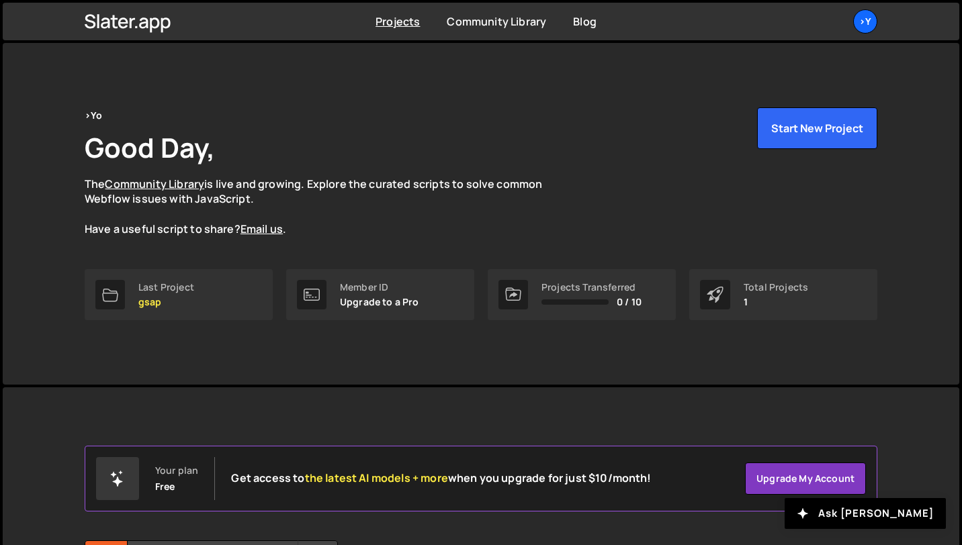
click at [526, 436] on div "Slater is designed for desktop use. Please use a larger screen to access the fu…" at bounding box center [480, 537] width 833 height 301
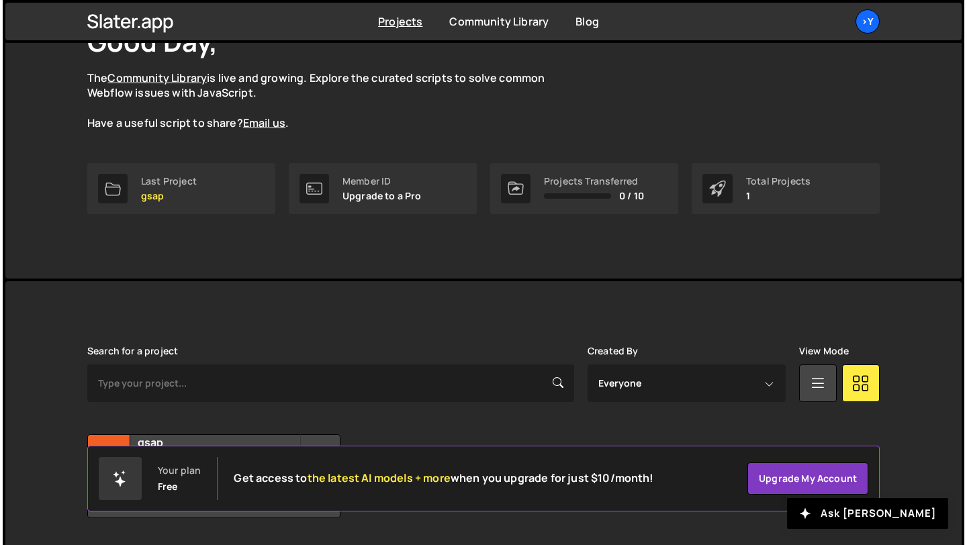
scroll to position [146, 0]
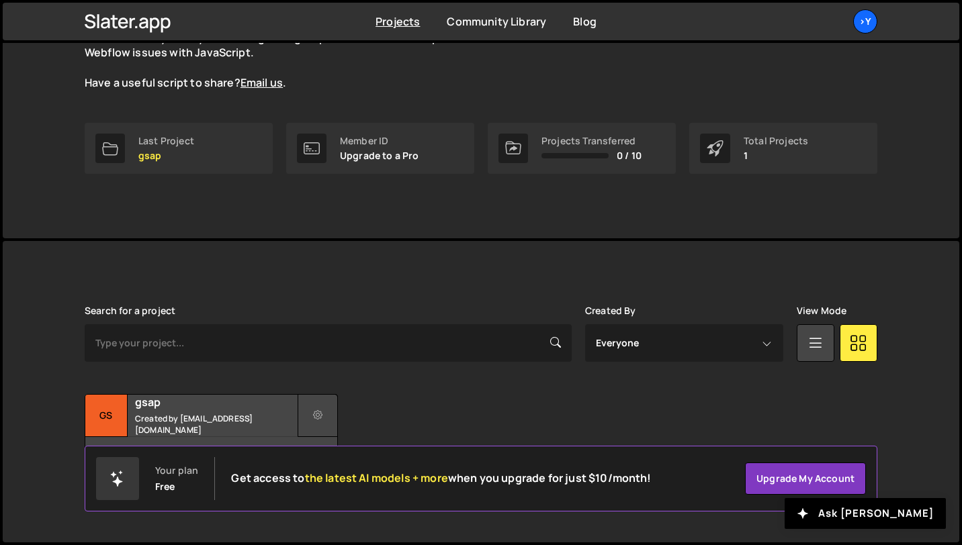
click at [318, 410] on icon at bounding box center [317, 415] width 9 height 13
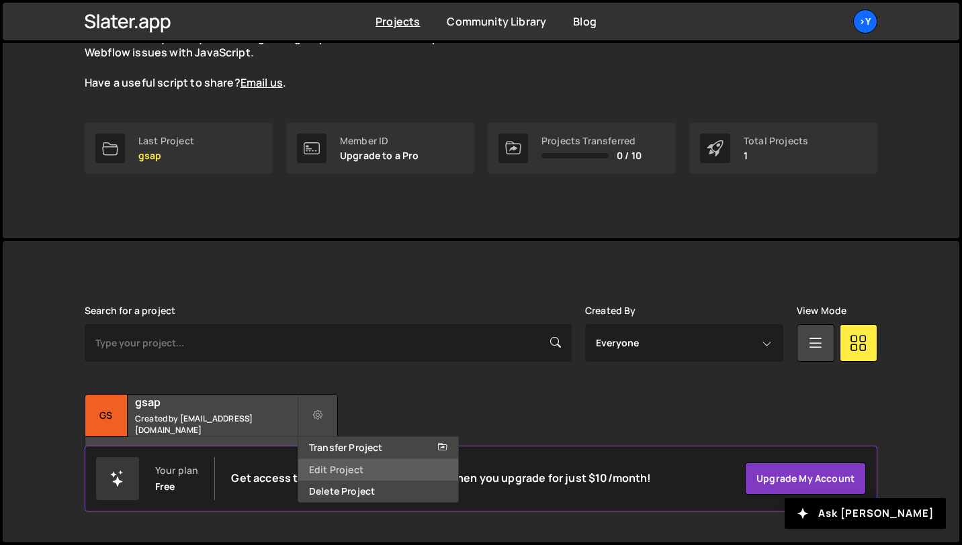
click at [338, 475] on link "Edit Project" at bounding box center [378, 469] width 160 height 21
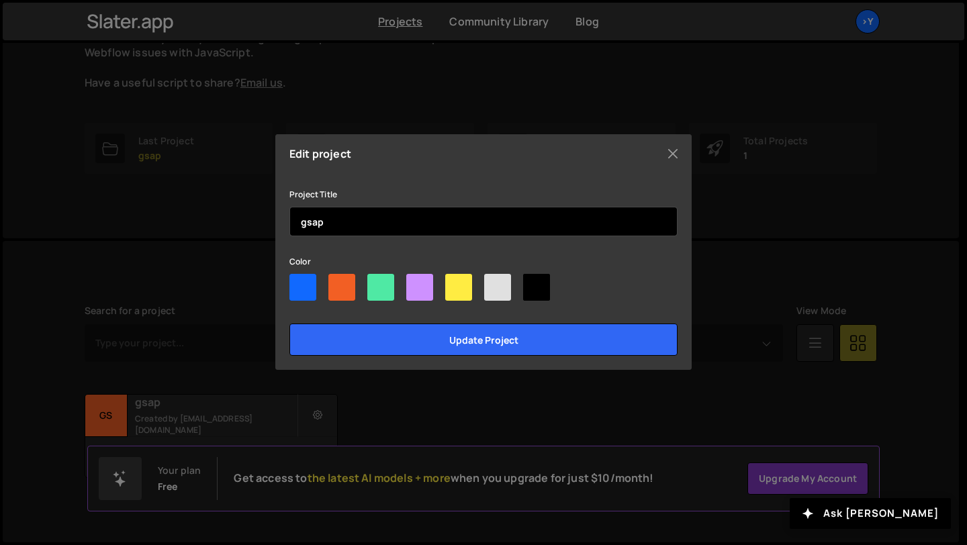
click at [380, 222] on input "gsap" at bounding box center [483, 222] width 388 height 30
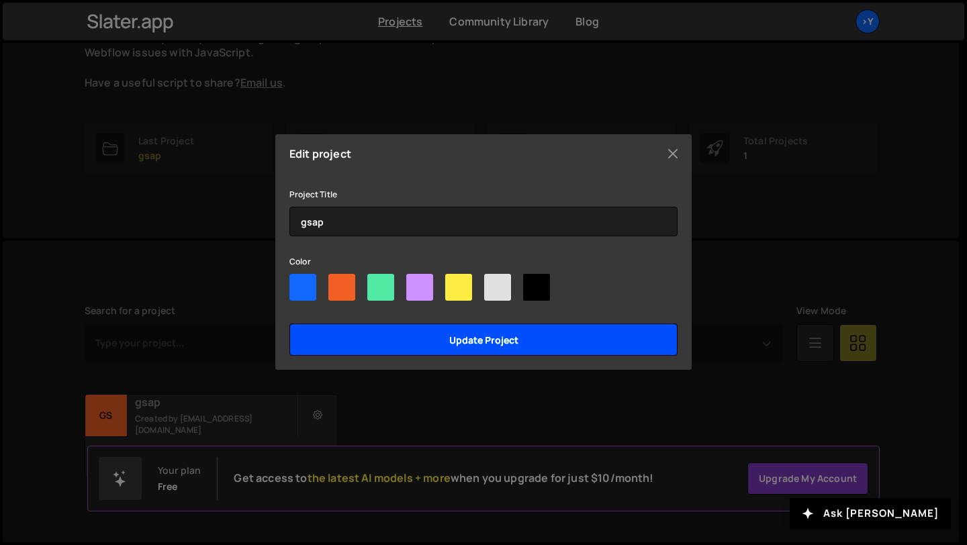
click at [407, 346] on input "Update project" at bounding box center [483, 340] width 388 height 32
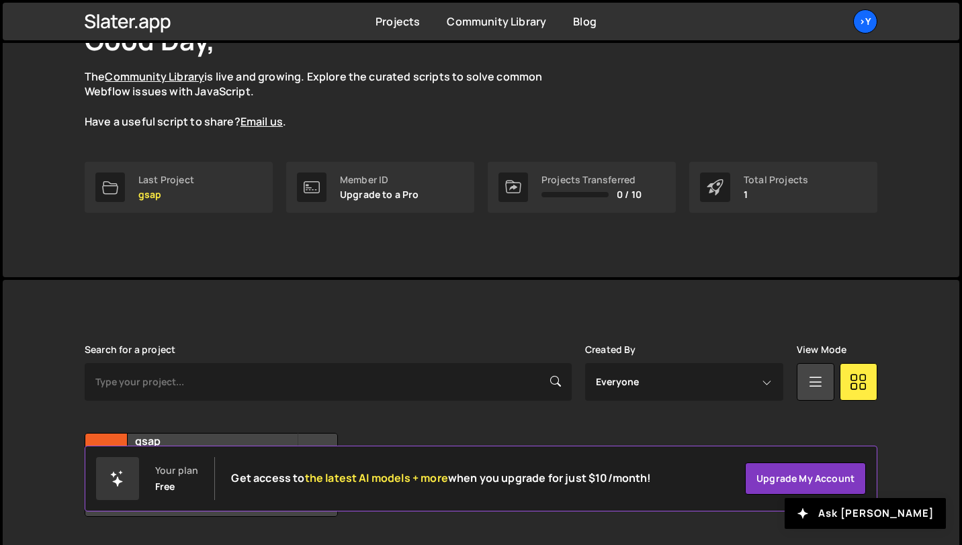
scroll to position [146, 0]
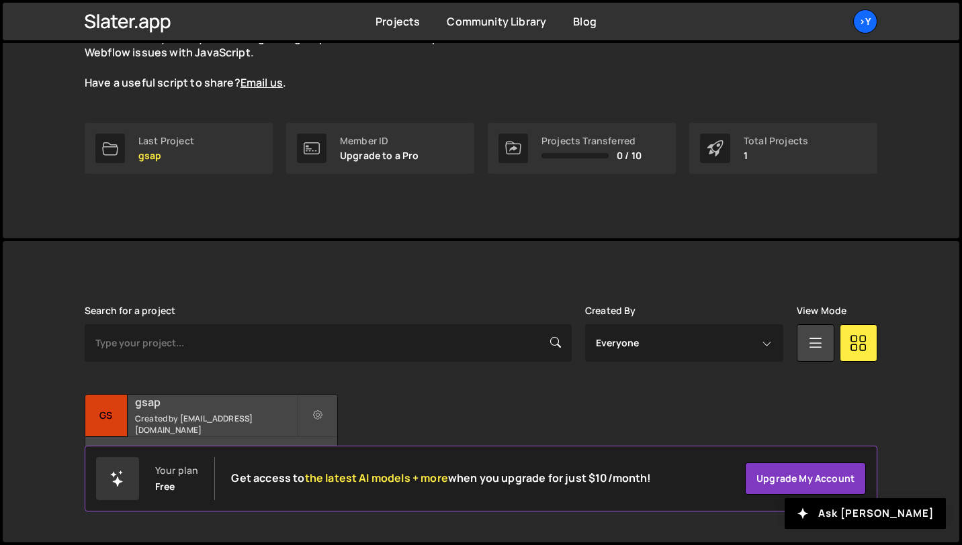
click at [236, 404] on h2 "gsap" at bounding box center [216, 402] width 162 height 15
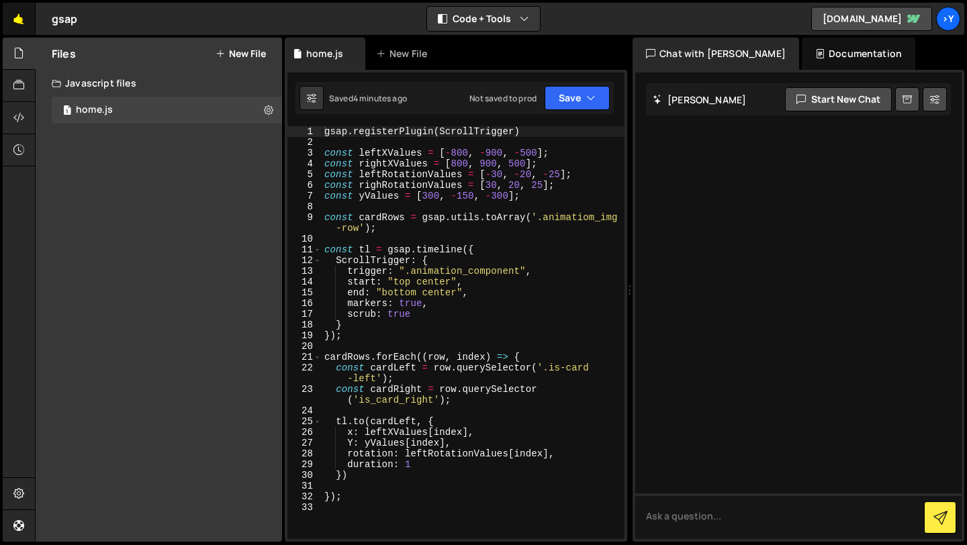
click at [19, 24] on link "🤙" at bounding box center [19, 19] width 33 height 32
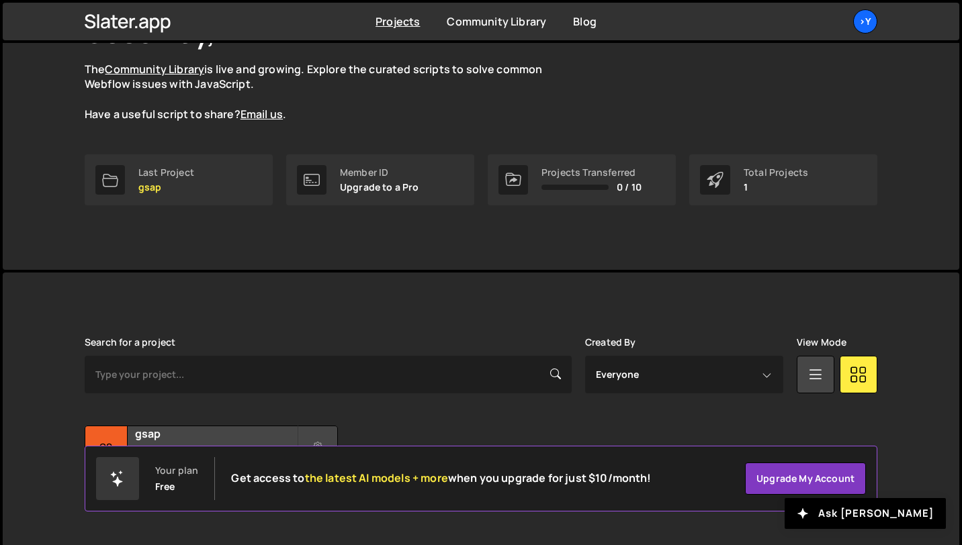
scroll to position [146, 0]
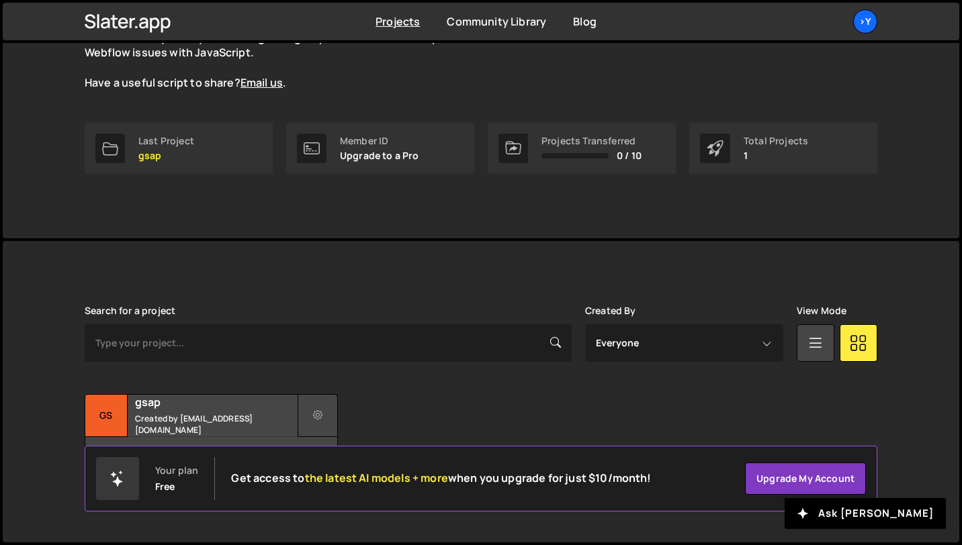
click at [314, 424] on button at bounding box center [317, 415] width 40 height 43
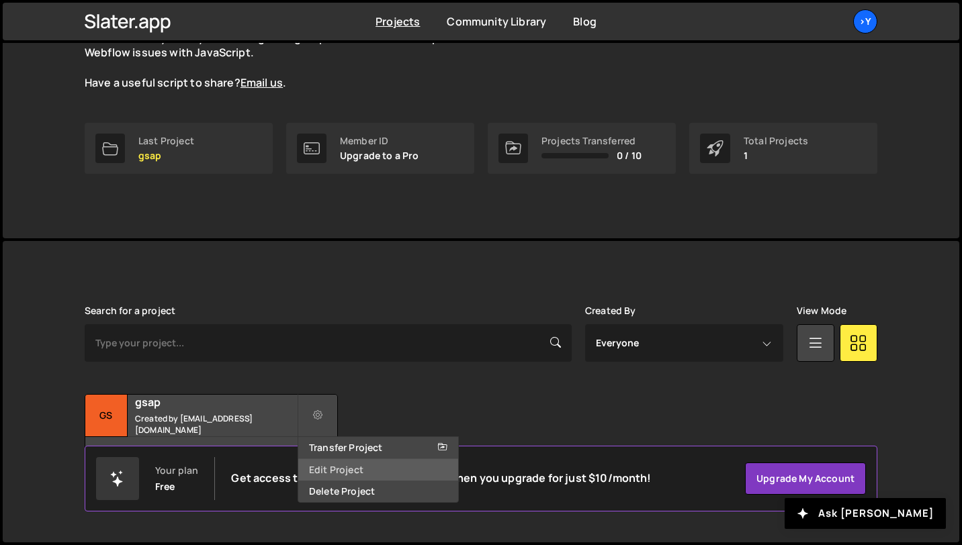
click at [344, 472] on link "Edit Project" at bounding box center [378, 469] width 160 height 21
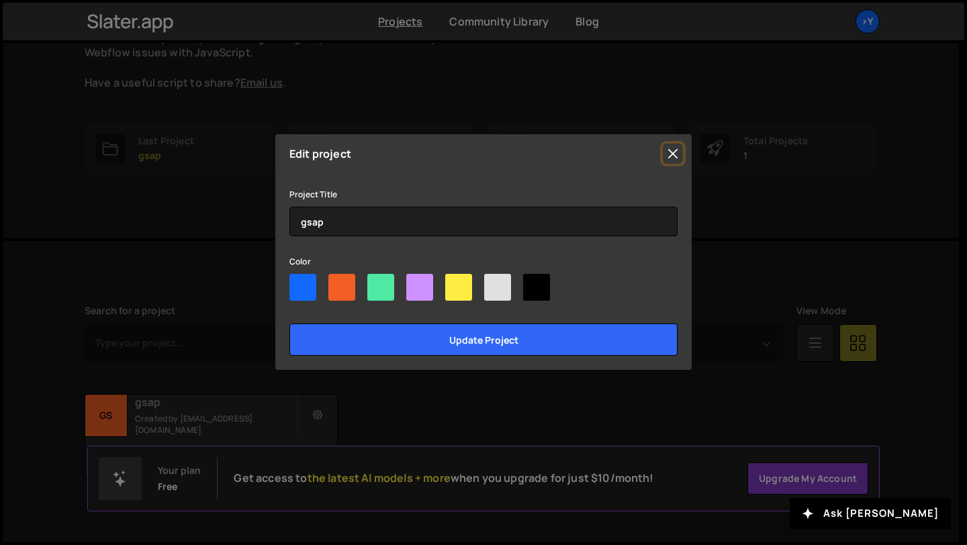
click at [670, 156] on button "Close" at bounding box center [673, 154] width 20 height 20
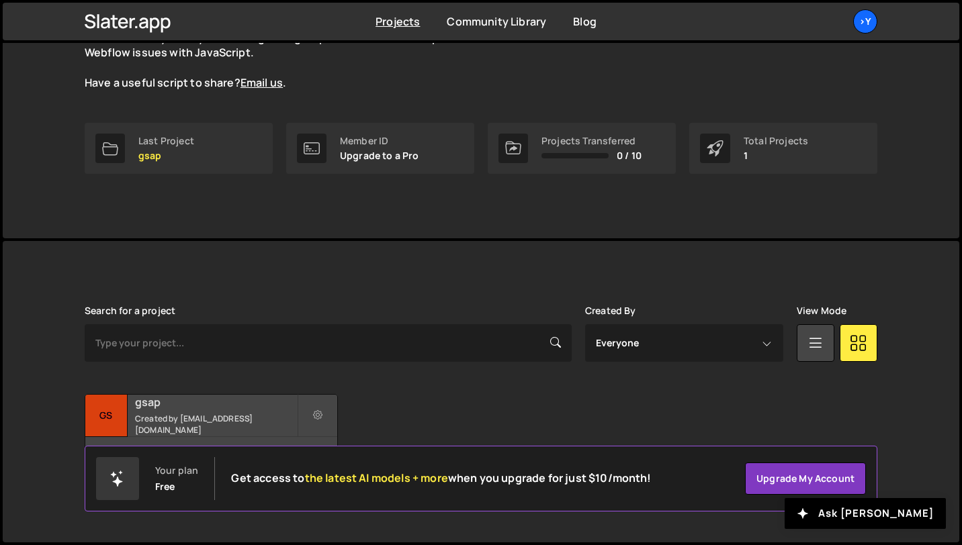
click at [211, 410] on h2 "gsap" at bounding box center [216, 402] width 162 height 15
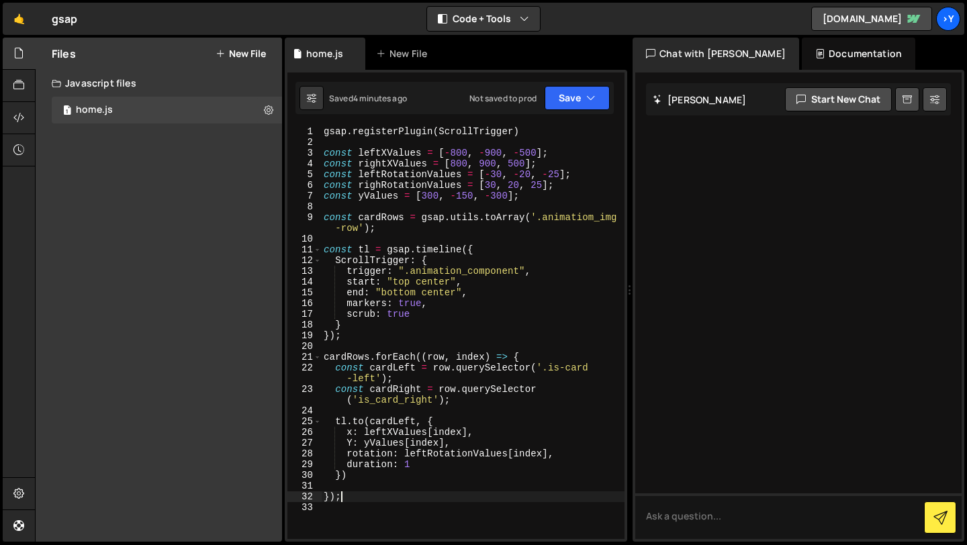
click at [369, 494] on div "gsap . registerPlugin ( ScrollTrigger ) const leftXValues = [ - 800 , - 900 , -…" at bounding box center [473, 343] width 304 height 434
type textarea "});"
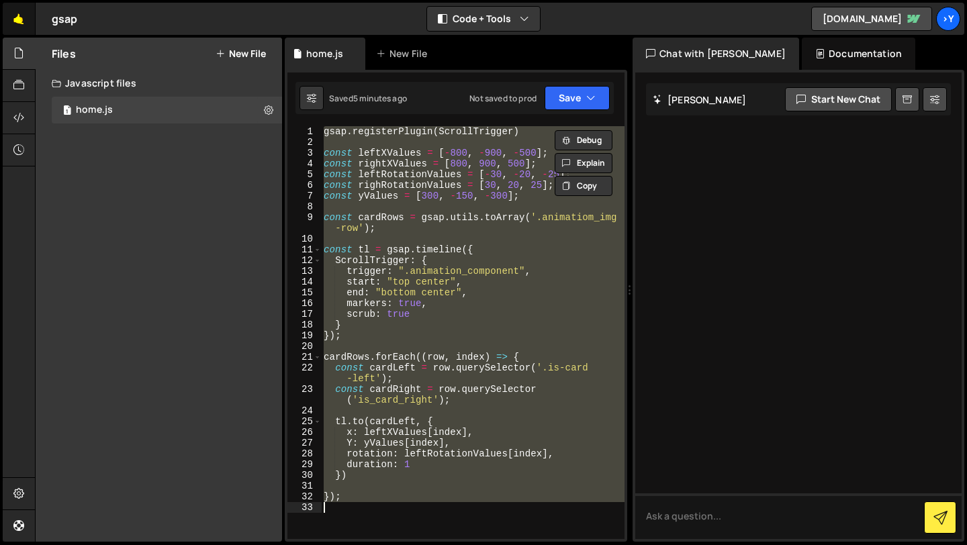
click at [13, 20] on link "🤙" at bounding box center [19, 19] width 33 height 32
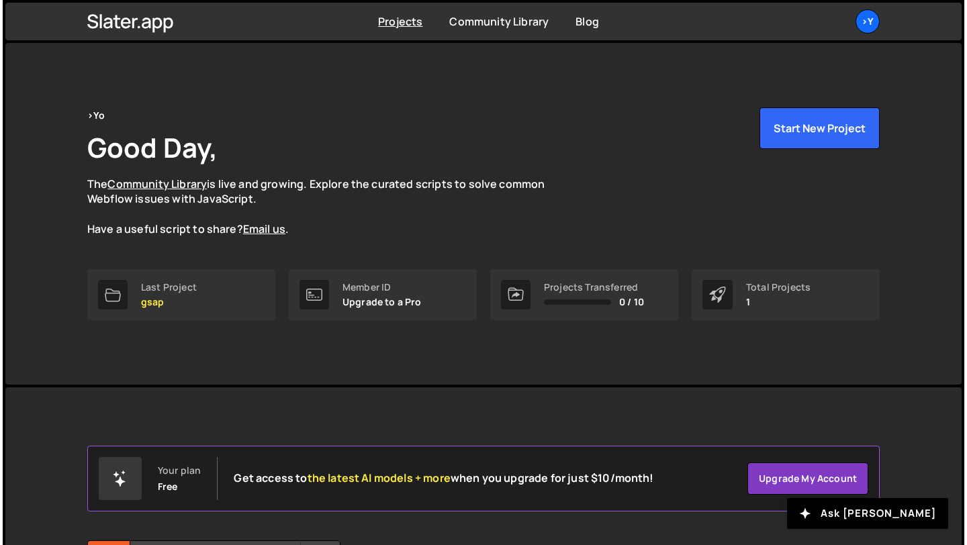
scroll to position [146, 0]
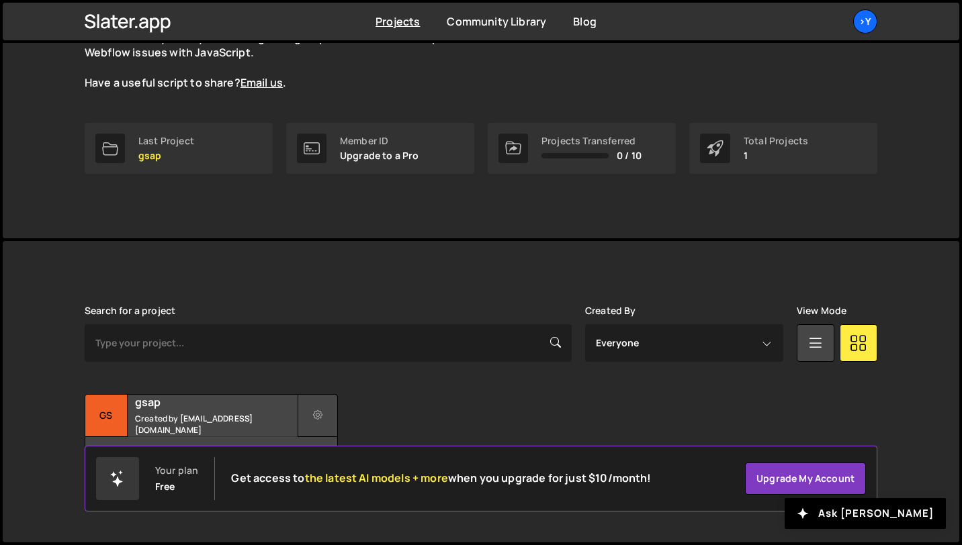
click at [315, 420] on icon at bounding box center [317, 415] width 9 height 13
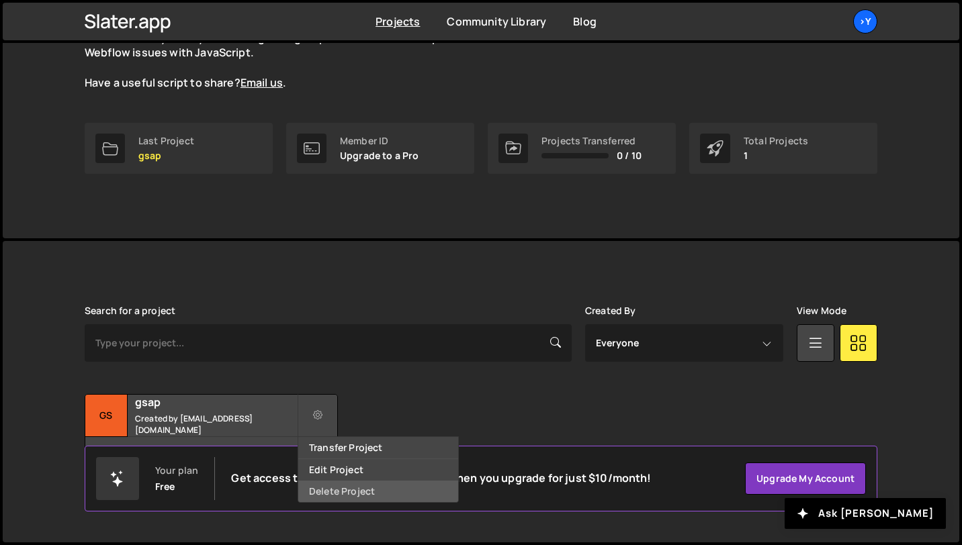
click at [334, 492] on link "Delete Project" at bounding box center [378, 491] width 160 height 21
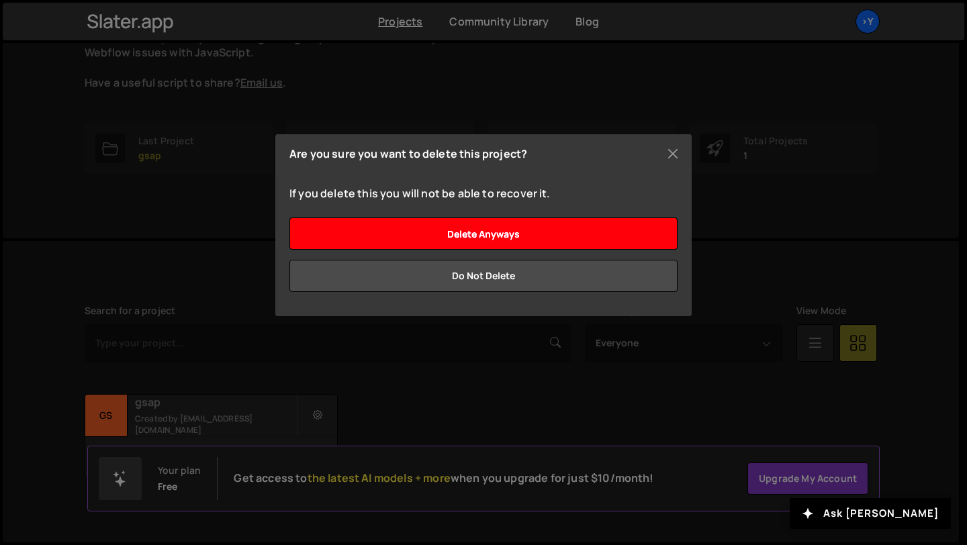
click at [509, 230] on input "Delete anyways" at bounding box center [483, 234] width 388 height 32
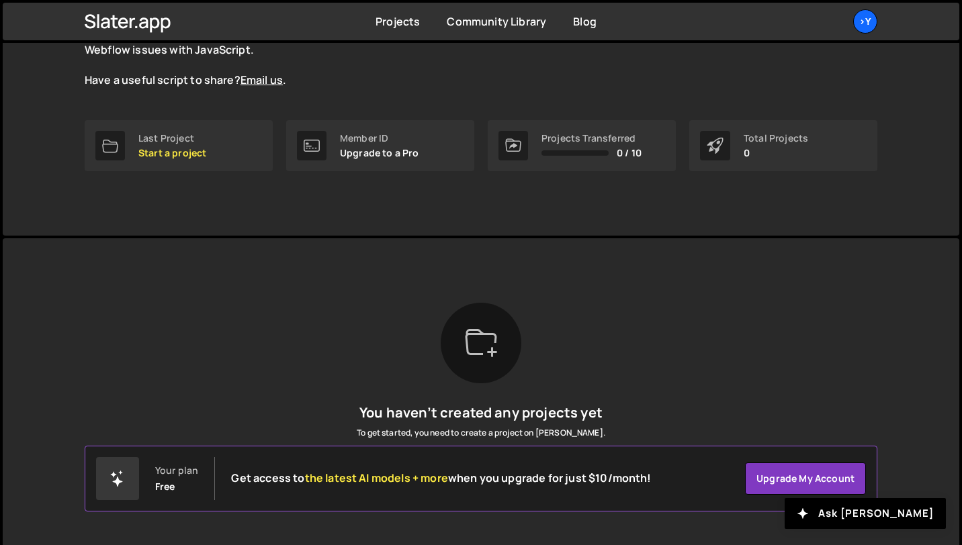
scroll to position [175, 0]
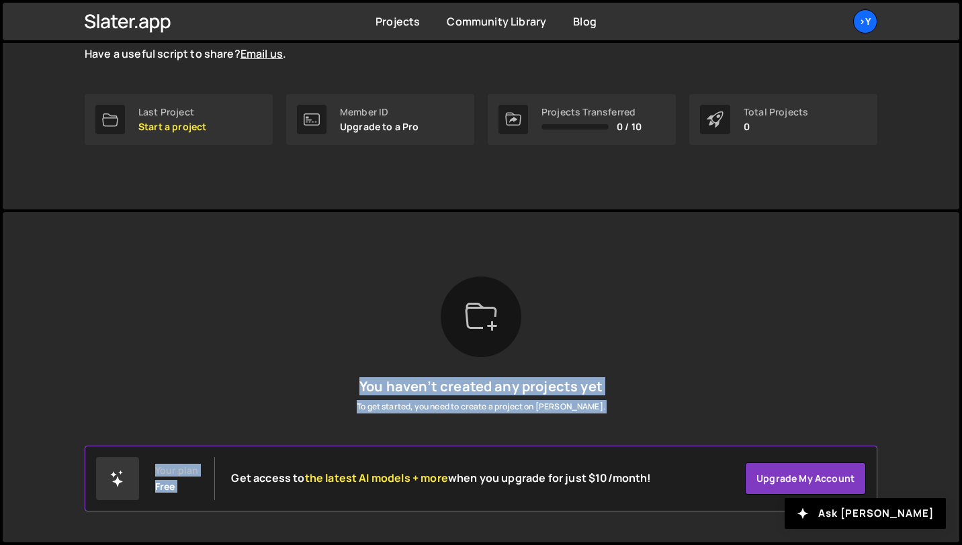
drag, startPoint x: 612, startPoint y: 461, endPoint x: 624, endPoint y: 333, distance: 128.1
click at [624, 331] on body "Projects Community Library Blog >Y Projects Your Teams Account Upgrade Logout" at bounding box center [481, 185] width 962 height 720
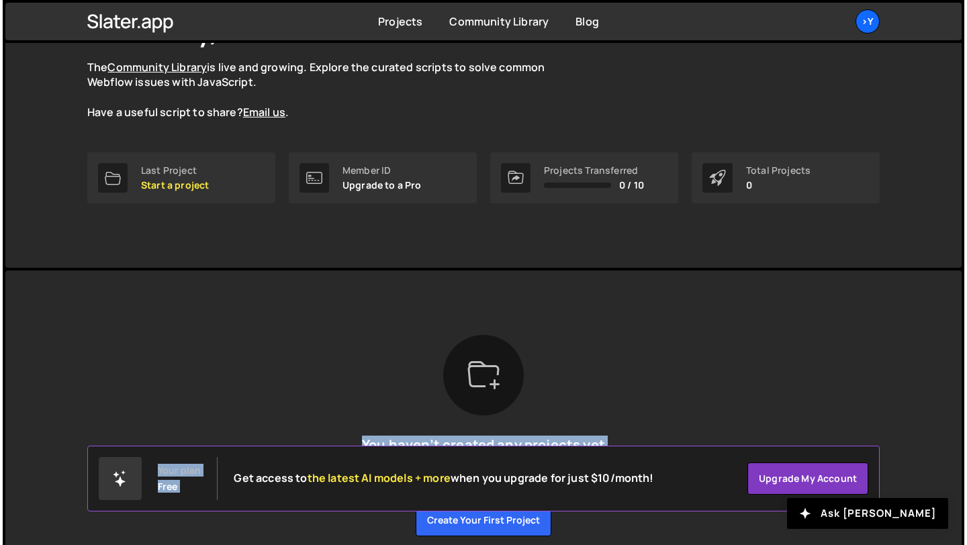
scroll to position [118, 0]
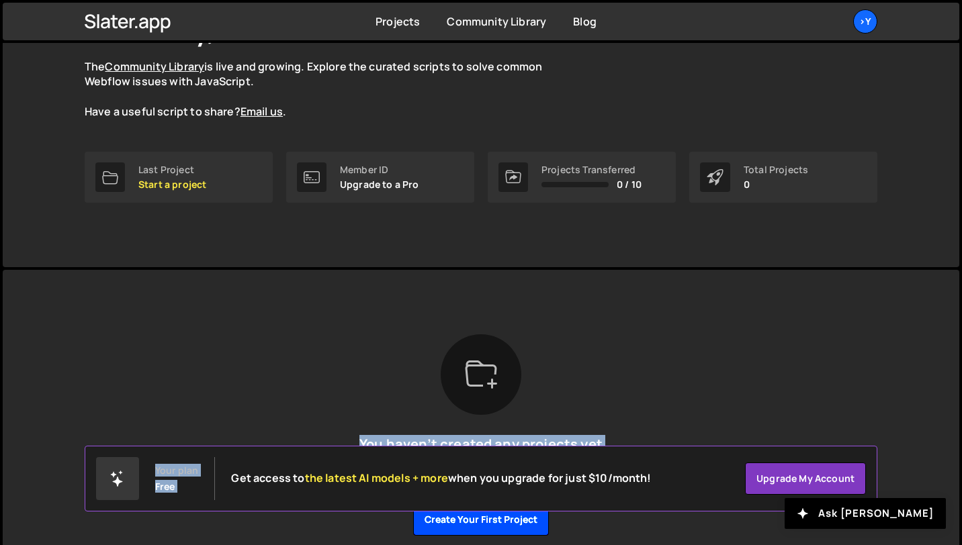
click at [521, 520] on button "Create your first project" at bounding box center [481, 520] width 136 height 32
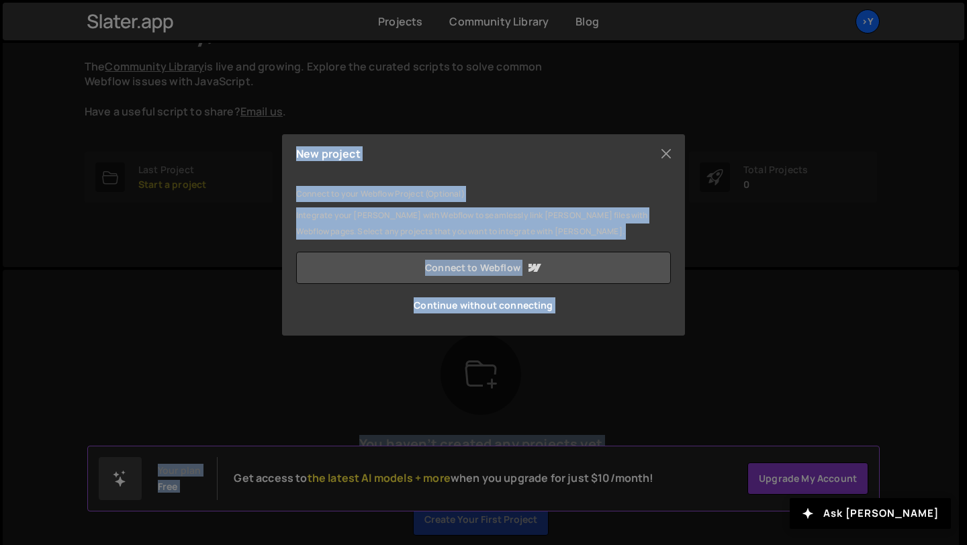
click at [504, 269] on link "Connect to Webflow" at bounding box center [483, 268] width 375 height 32
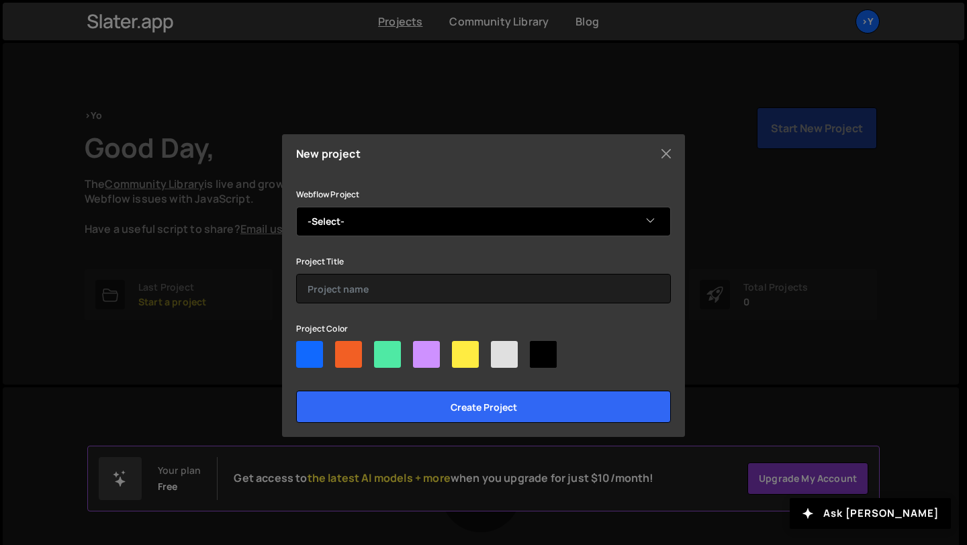
click at [477, 216] on select "-Select- Gsap" at bounding box center [483, 222] width 375 height 30
select select "689a28fc20290198da78e187"
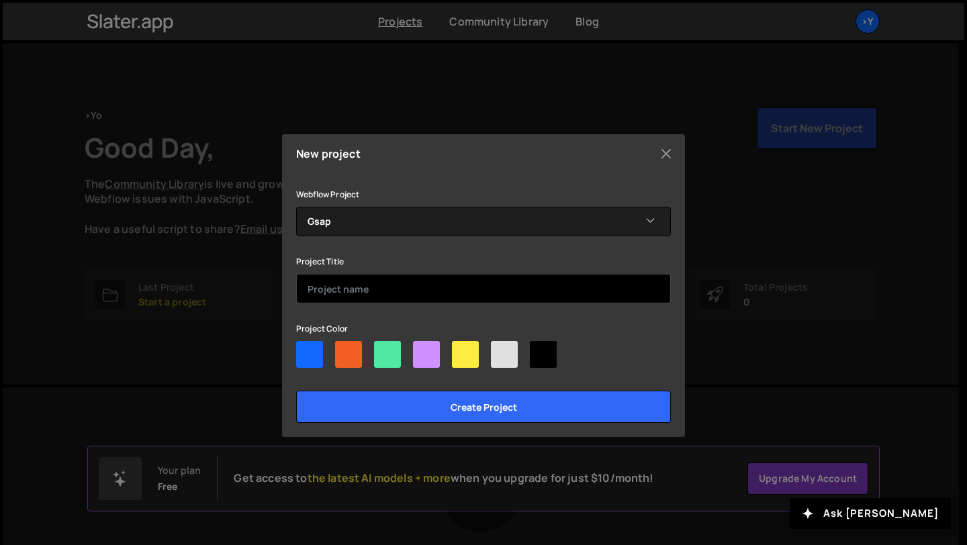
click at [429, 288] on input "text" at bounding box center [483, 289] width 375 height 30
type input "GSAP"
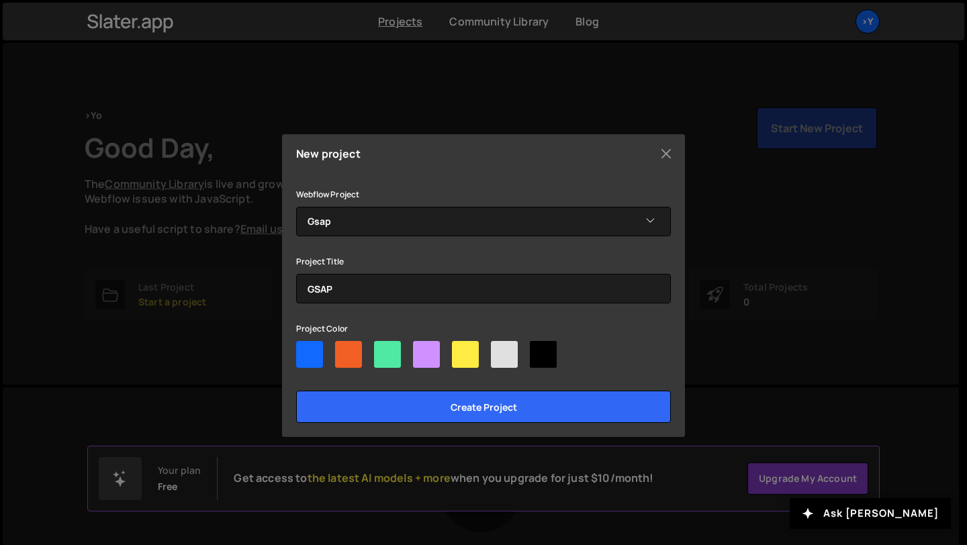
click at [346, 351] on div at bounding box center [348, 354] width 27 height 27
click at [344, 350] on input"] "radio" at bounding box center [339, 345] width 9 height 9
radio input"] "true"
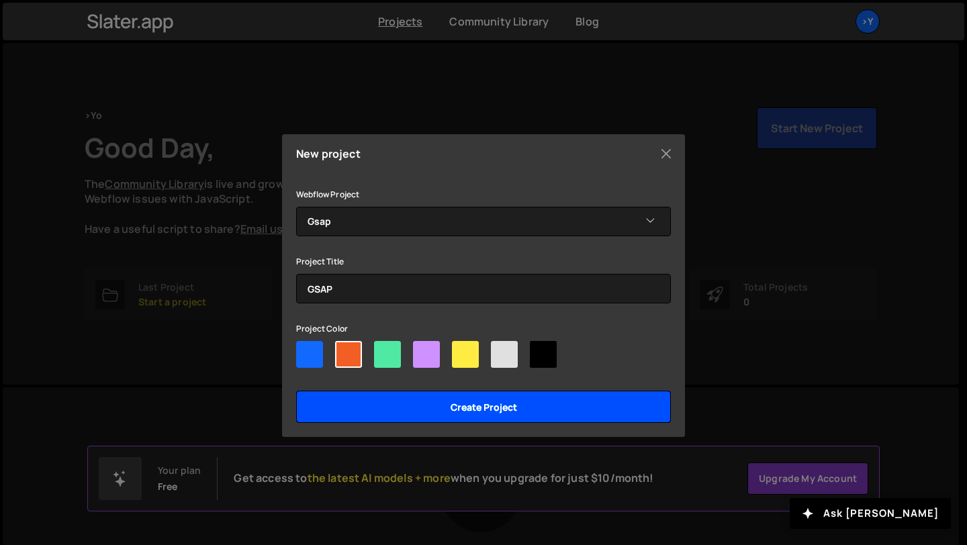
click at [418, 399] on input "Create project" at bounding box center [483, 407] width 375 height 32
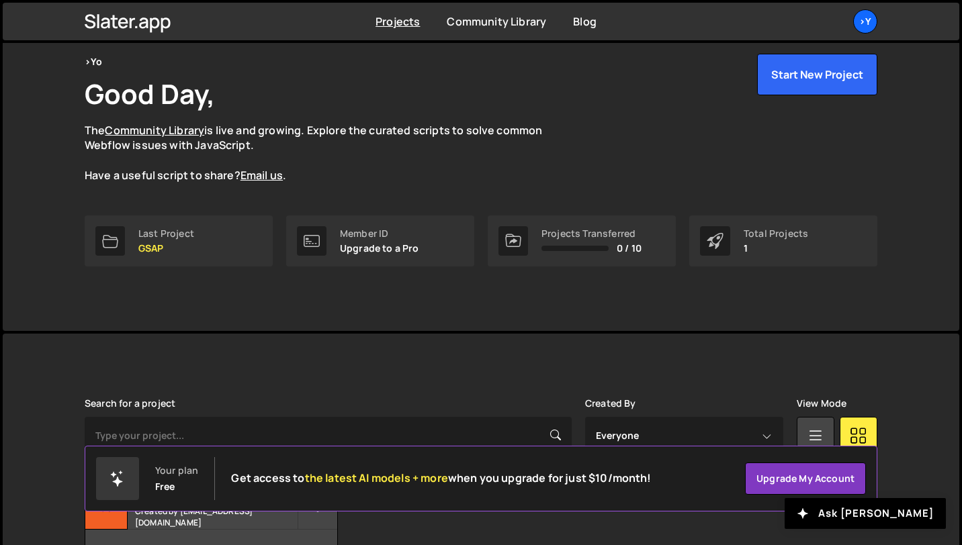
scroll to position [146, 0]
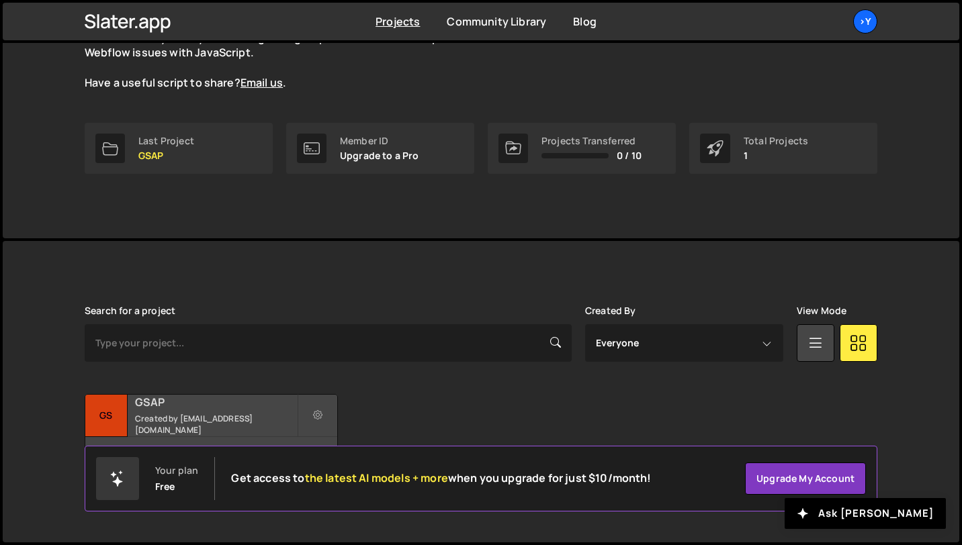
click at [219, 404] on h2 "GSAP" at bounding box center [216, 402] width 162 height 15
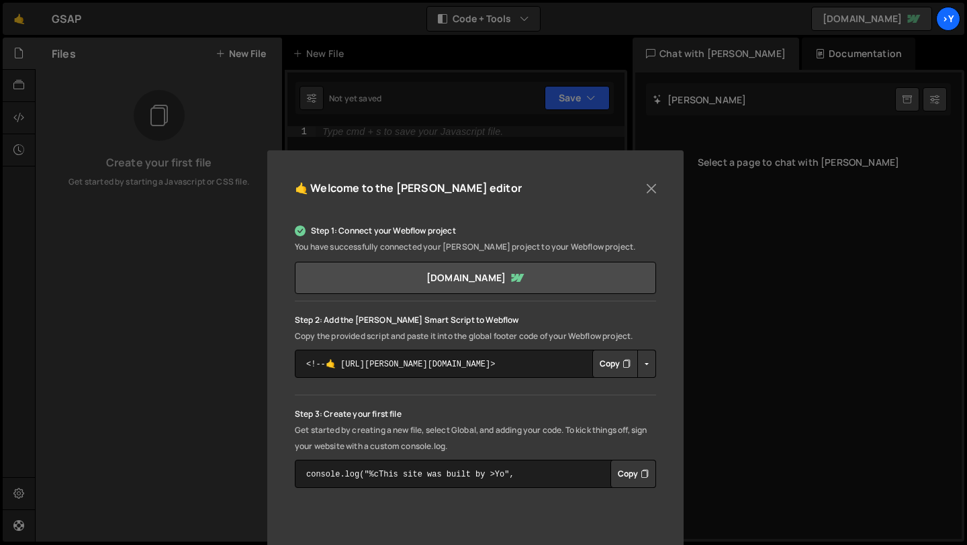
click at [609, 365] on button "Copy" at bounding box center [615, 364] width 46 height 28
